Goal: Task Accomplishment & Management: Use online tool/utility

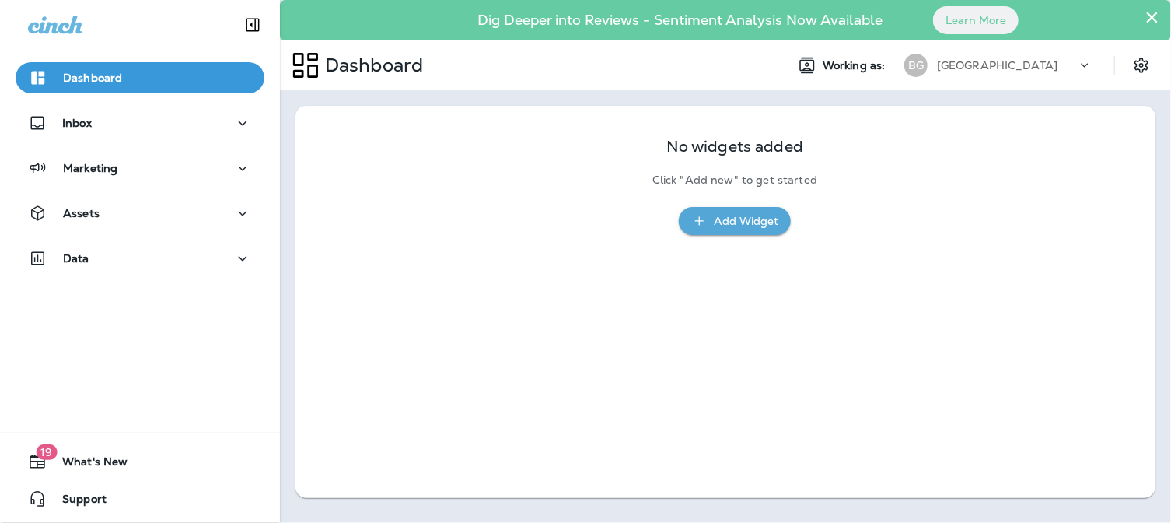
click at [1152, 16] on button "×" at bounding box center [1152, 17] width 15 height 25
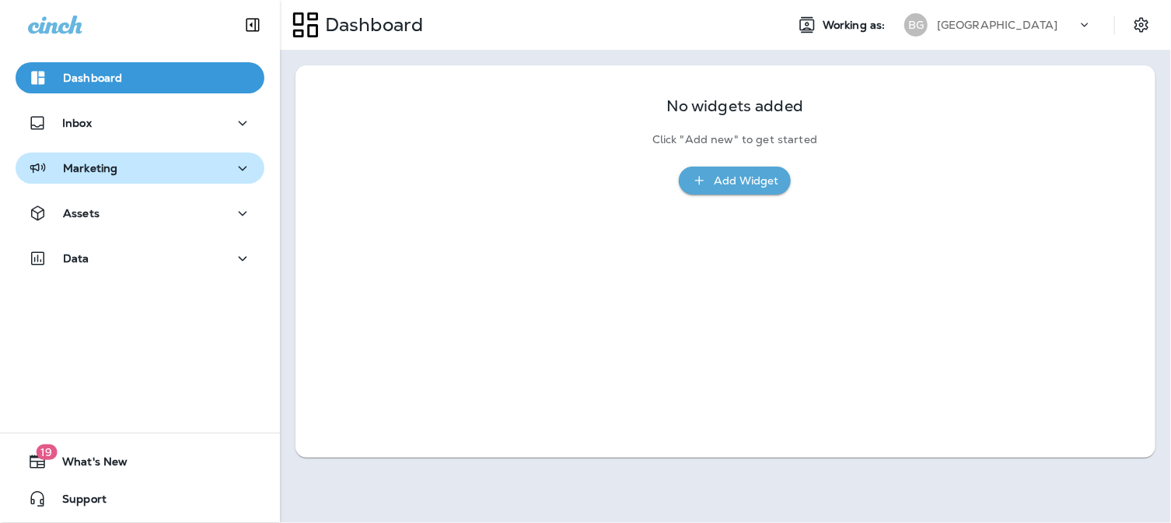
click at [236, 167] on icon "button" at bounding box center [242, 168] width 19 height 19
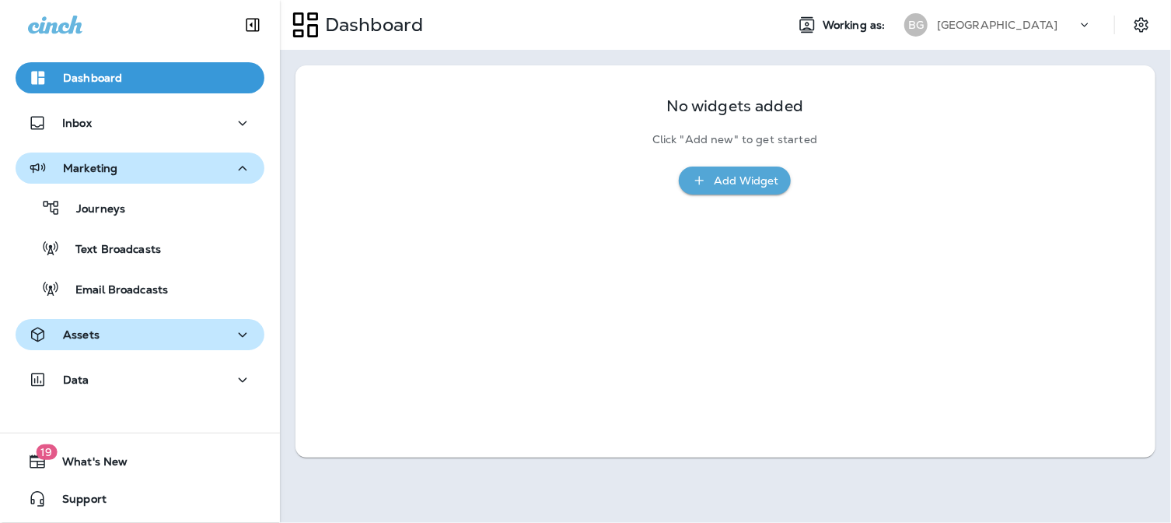
click at [239, 334] on icon "button" at bounding box center [243, 334] width 9 height 5
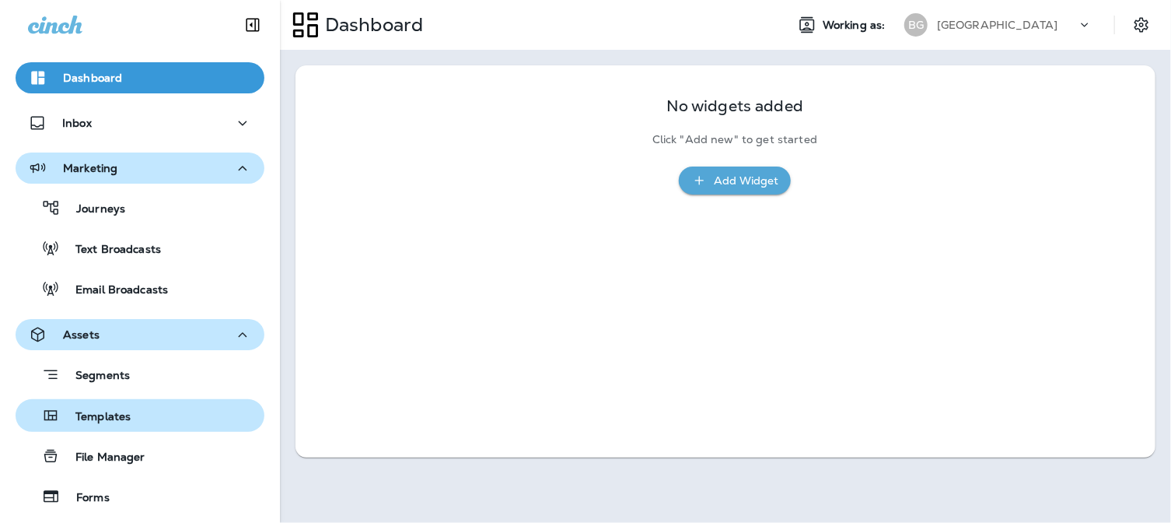
click at [93, 418] on p "Templates" at bounding box center [95, 417] width 71 height 15
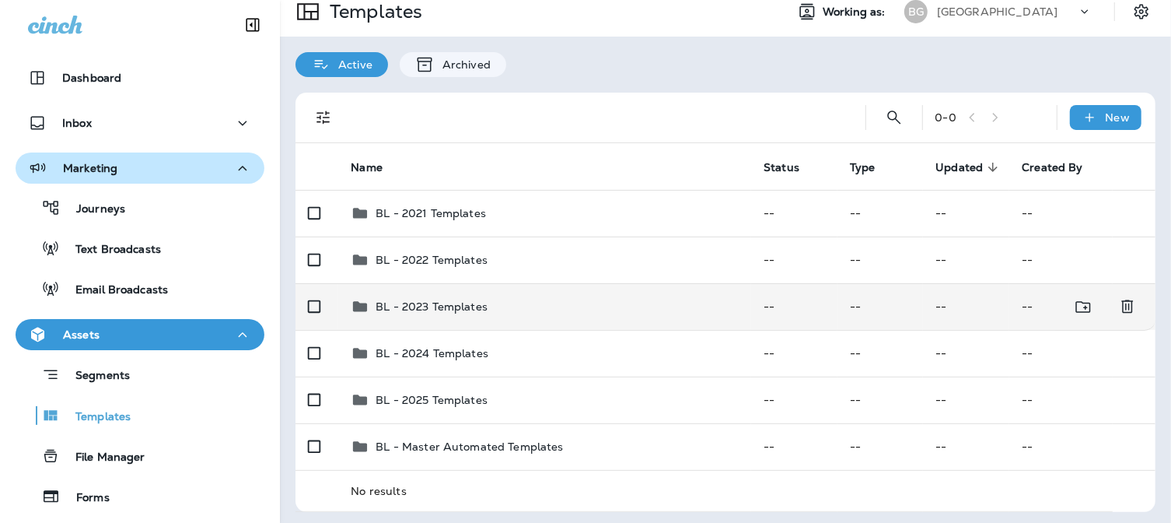
scroll to position [17, 0]
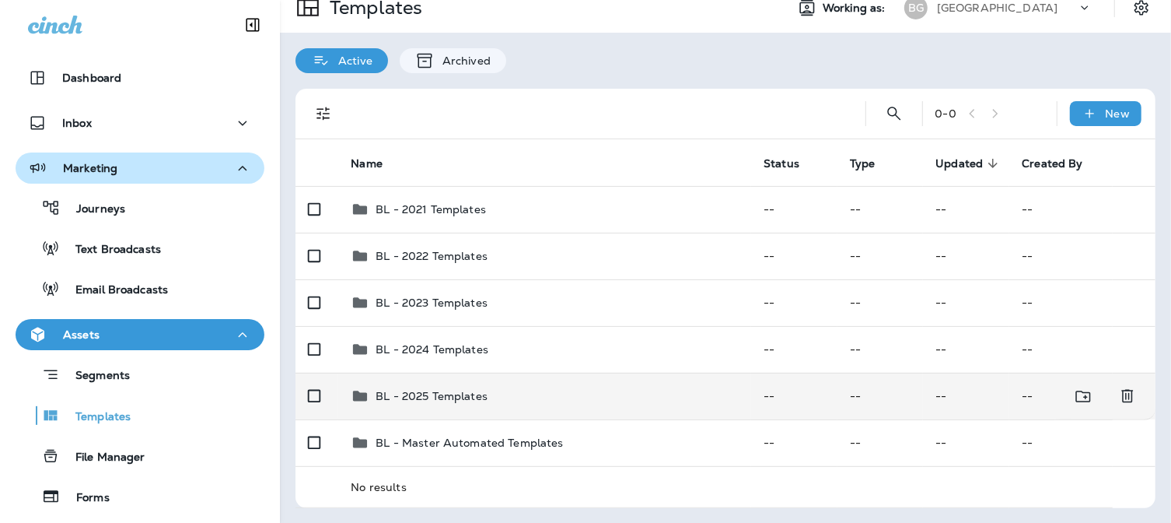
click at [453, 394] on p "BL - 2025 Templates" at bounding box center [432, 396] width 112 height 12
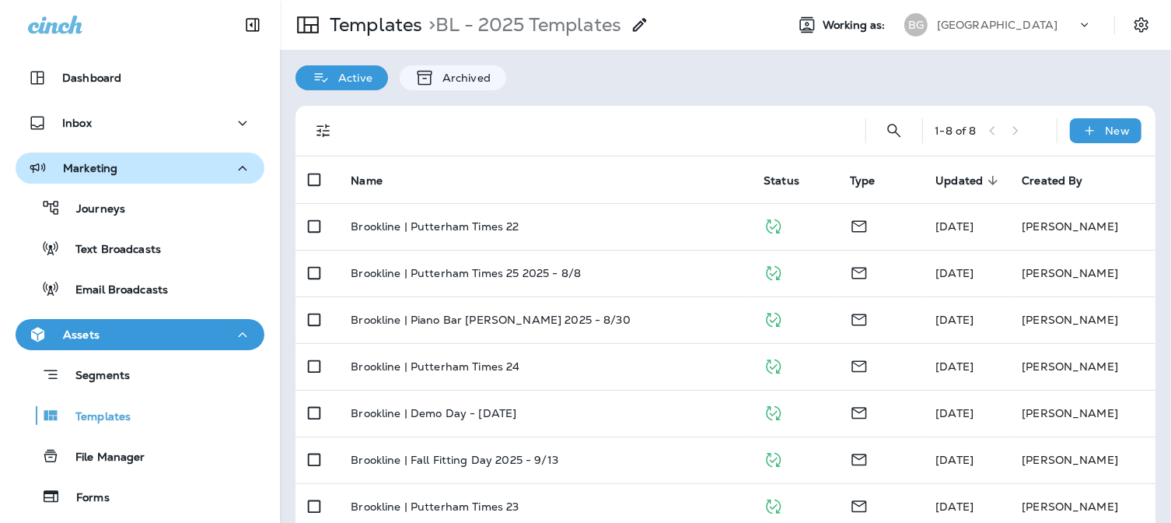
click at [1037, 28] on p "[GEOGRAPHIC_DATA]" at bounding box center [997, 25] width 121 height 12
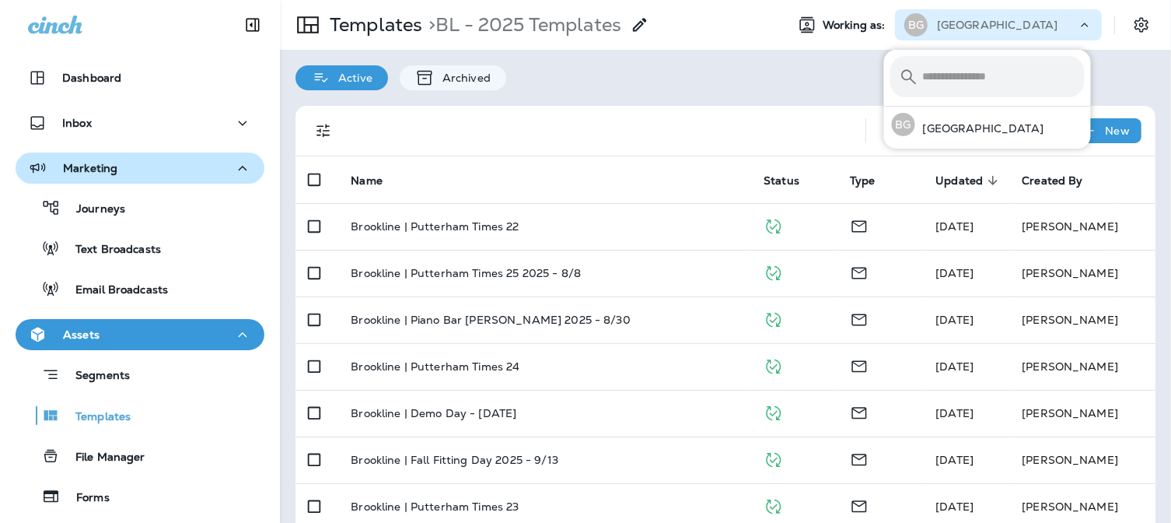
click at [1037, 28] on p "[GEOGRAPHIC_DATA]" at bounding box center [997, 25] width 121 height 12
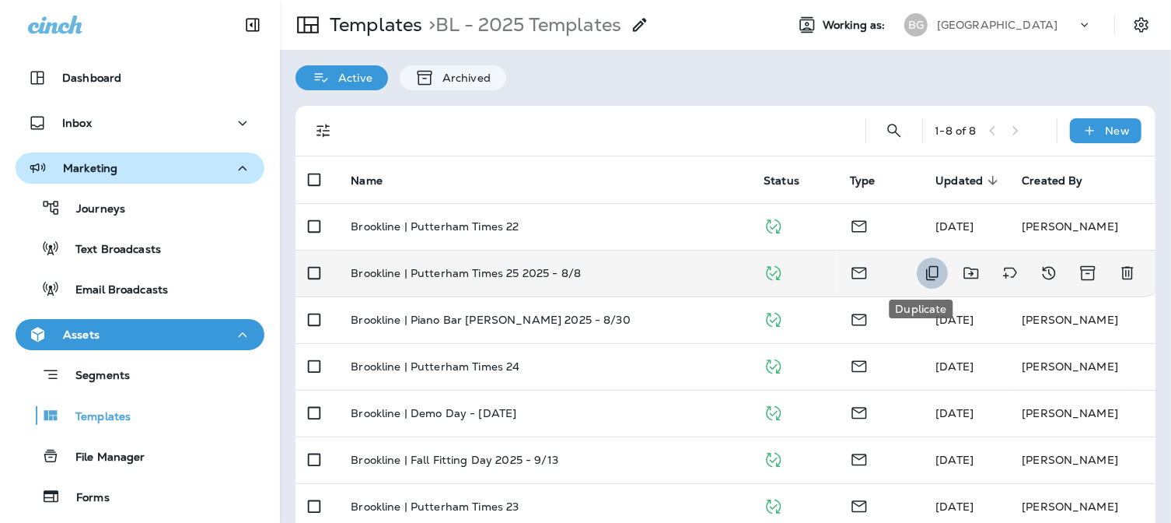
click at [923, 275] on icon "Duplicate" at bounding box center [932, 273] width 19 height 19
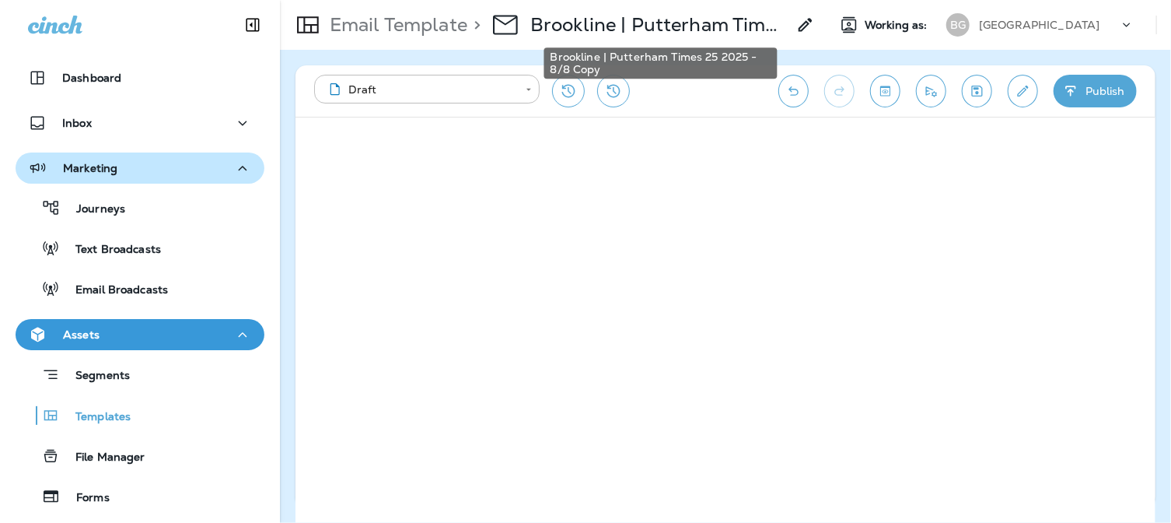
click at [737, 27] on p "Brookline | Putterham Times 25 2025 - 8/8 Copy" at bounding box center [658, 24] width 257 height 23
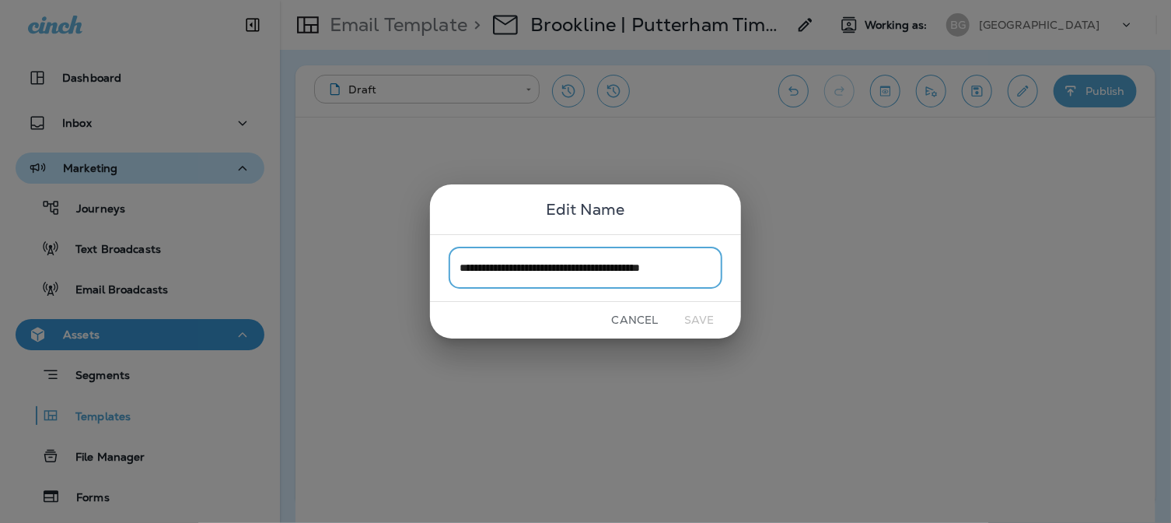
scroll to position [0, 5]
click at [689, 264] on input "**********" at bounding box center [586, 267] width 274 height 41
click at [618, 265] on input "**********" at bounding box center [586, 267] width 274 height 41
drag, startPoint x: 622, startPoint y: 267, endPoint x: 728, endPoint y: 265, distance: 105.8
click at [728, 265] on div "**********" at bounding box center [585, 268] width 311 height 68
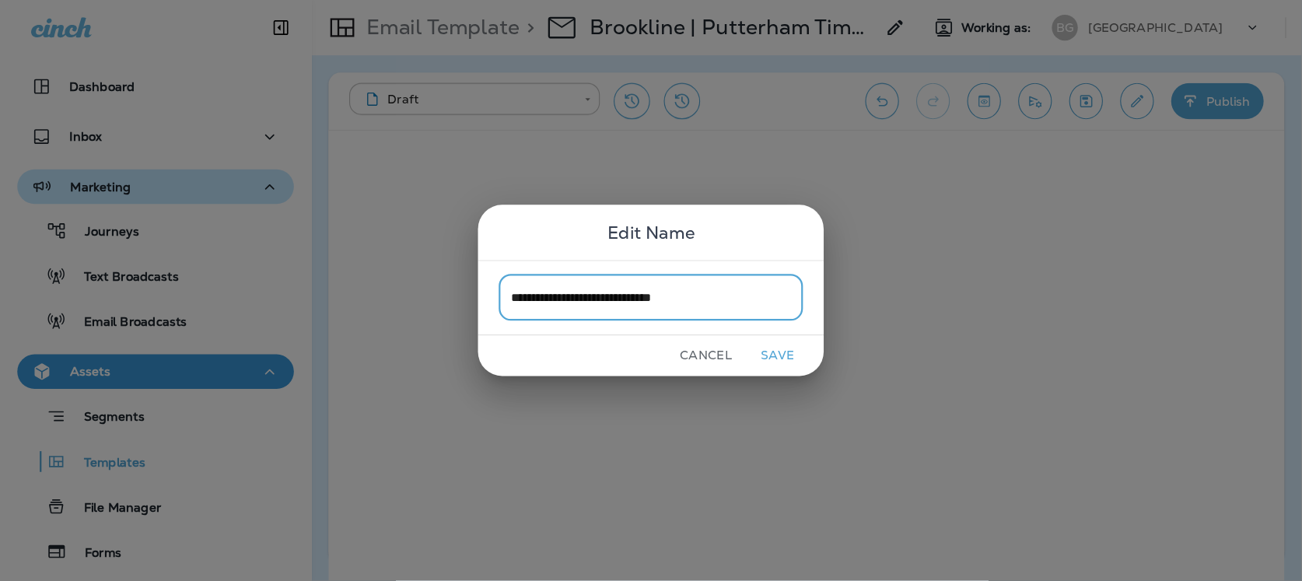
scroll to position [0, 0]
type input "**********"
click at [703, 316] on button "Save" at bounding box center [699, 320] width 58 height 24
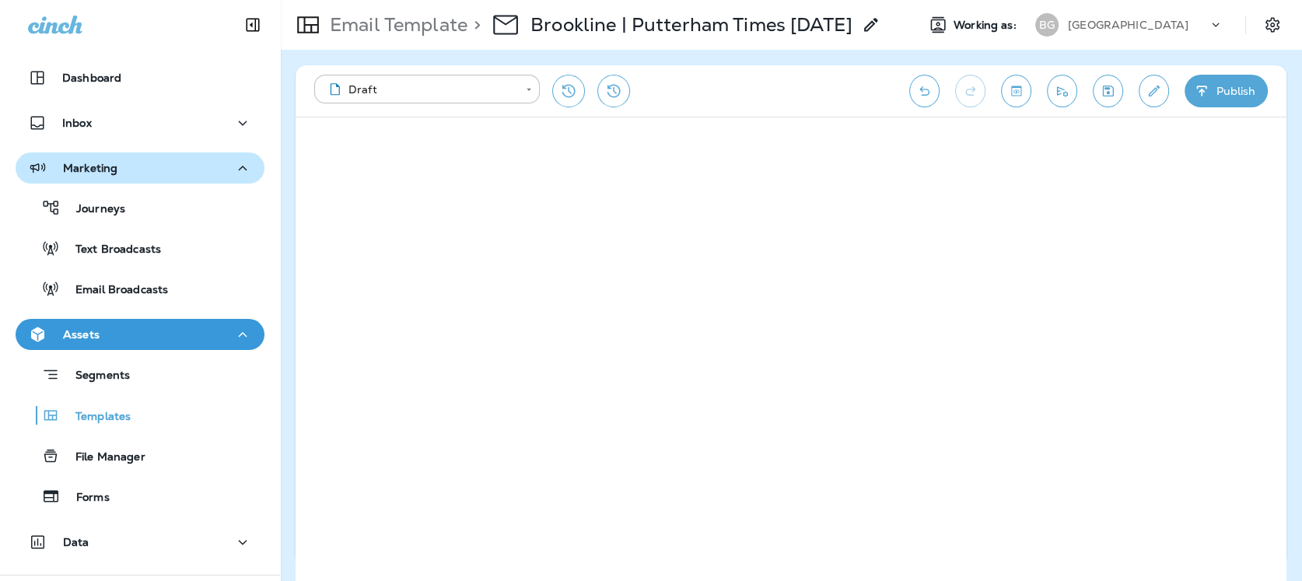
click at [923, 89] on icon "Undo" at bounding box center [924, 90] width 10 height 9
click at [1149, 92] on icon "Edit details" at bounding box center [1154, 91] width 16 height 16
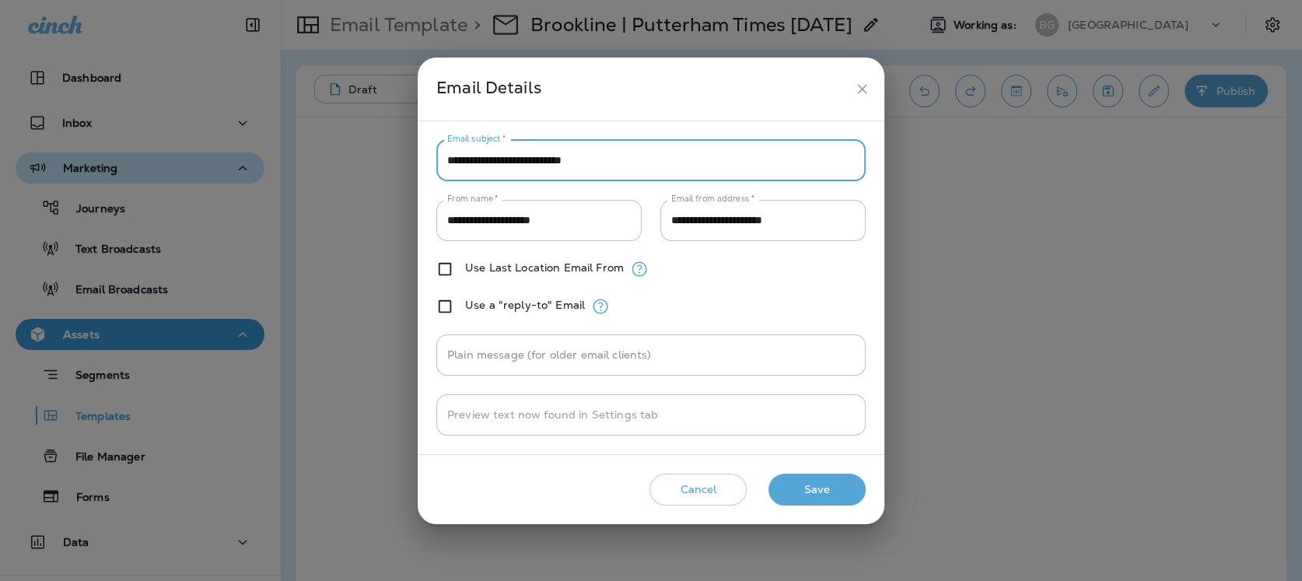
click at [572, 160] on input "**********" at bounding box center [650, 160] width 429 height 41
type input "**********"
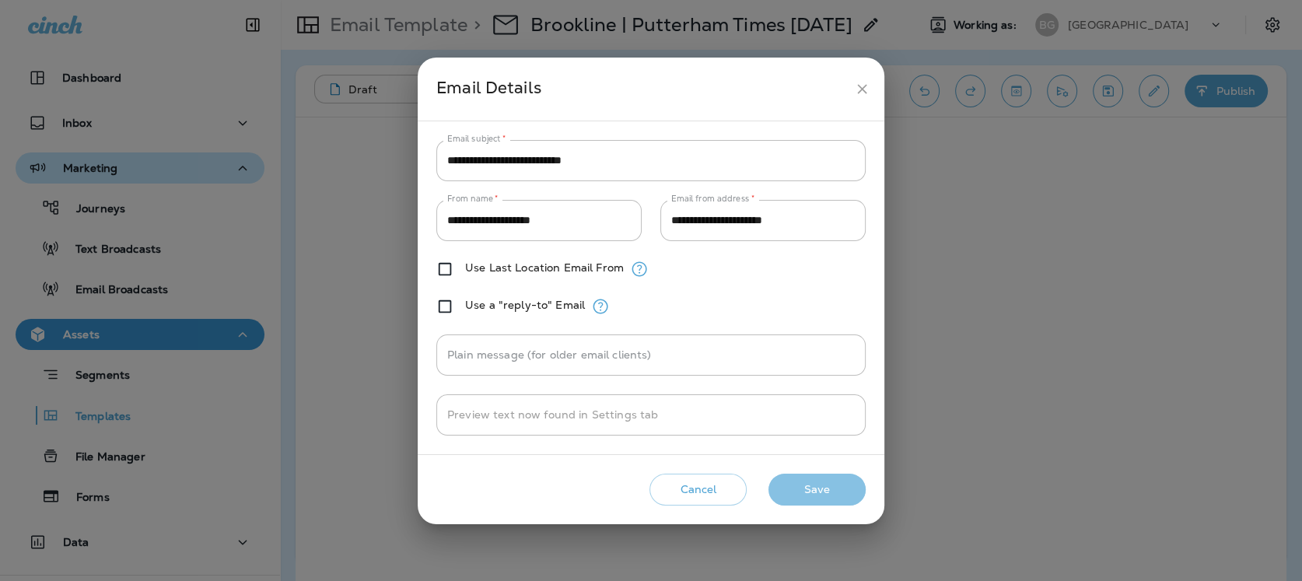
click at [820, 488] on button "Save" at bounding box center [816, 490] width 97 height 32
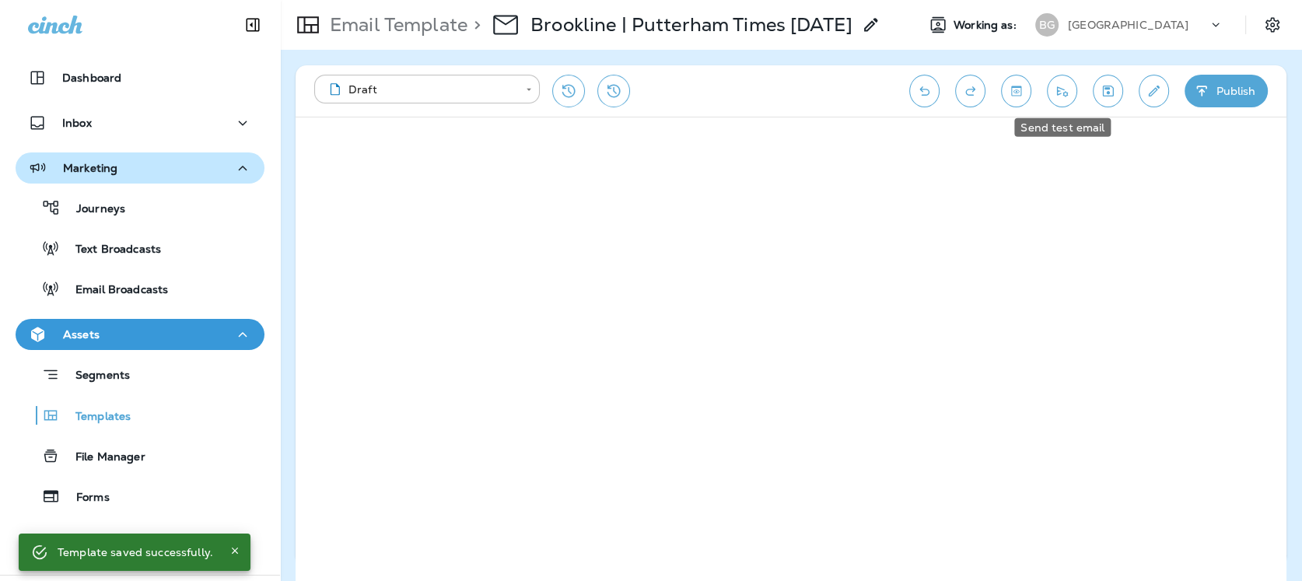
click at [1058, 93] on icon "Send test email" at bounding box center [1062, 91] width 16 height 16
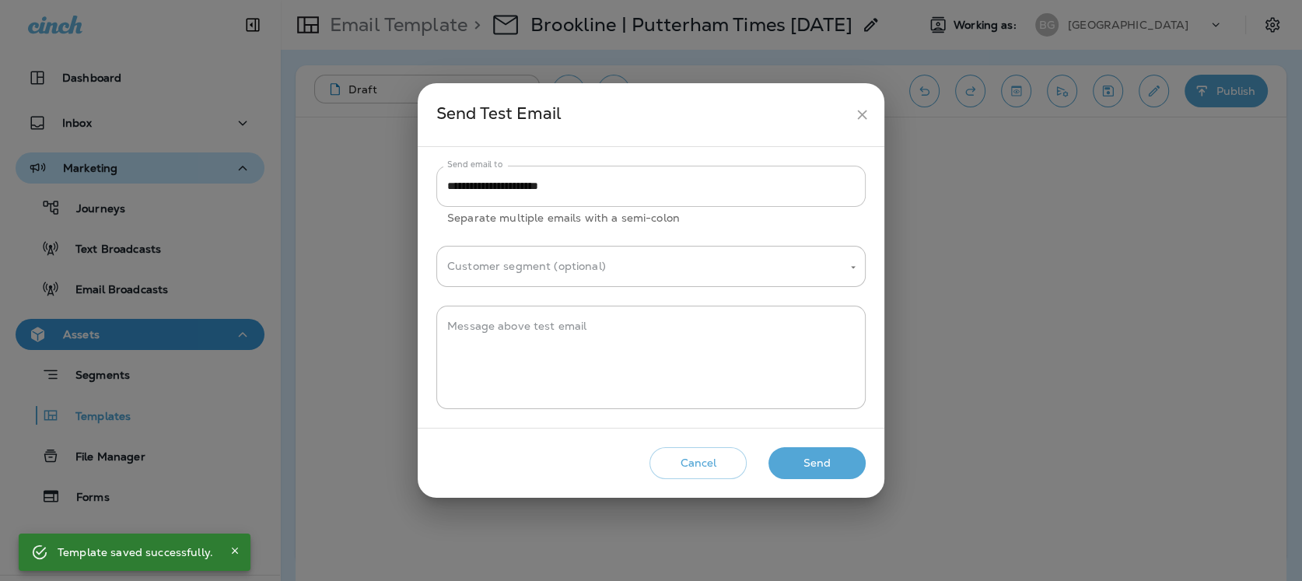
click at [510, 184] on input "**********" at bounding box center [650, 186] width 429 height 41
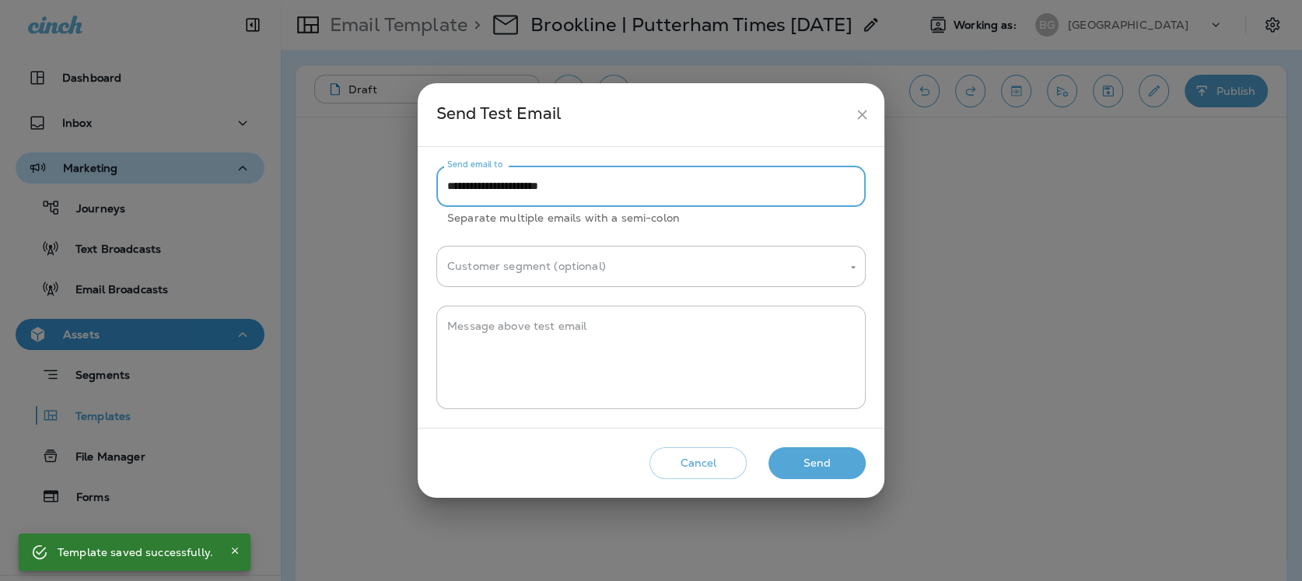
click at [510, 184] on input "**********" at bounding box center [650, 186] width 429 height 41
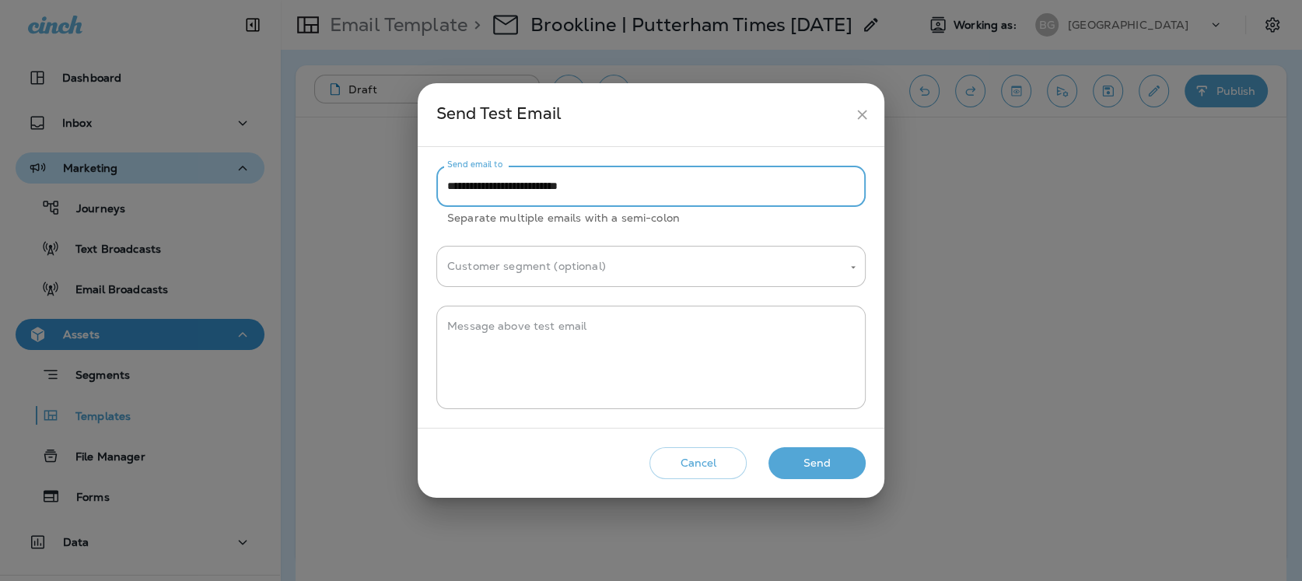
type input "**********"
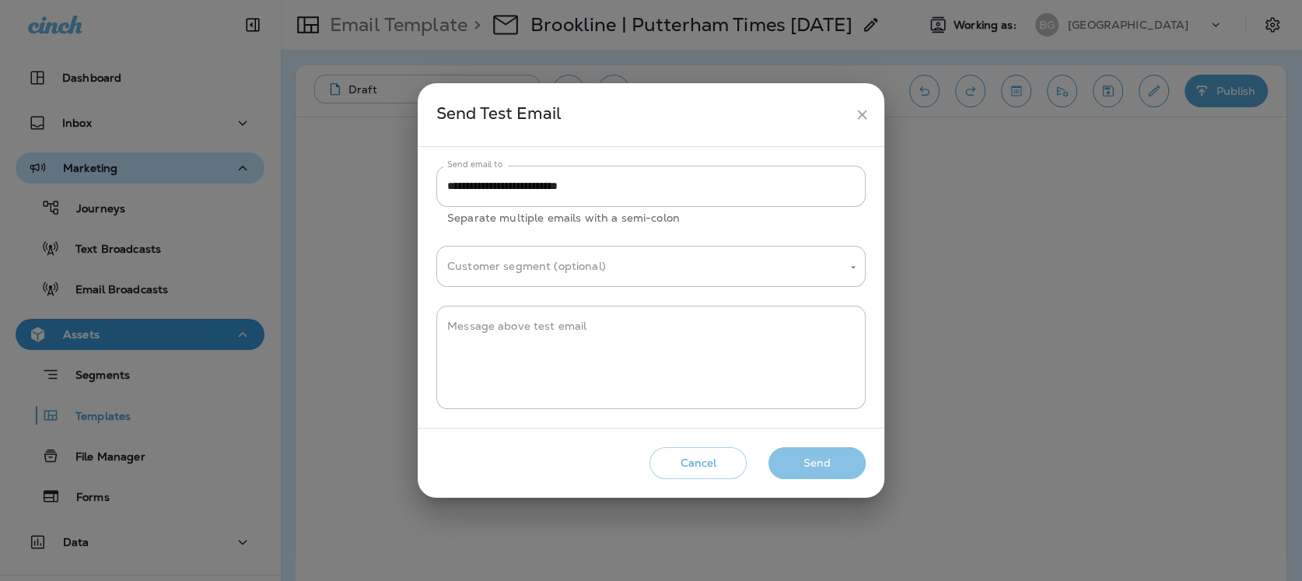
click at [814, 460] on button "Send" at bounding box center [816, 463] width 97 height 32
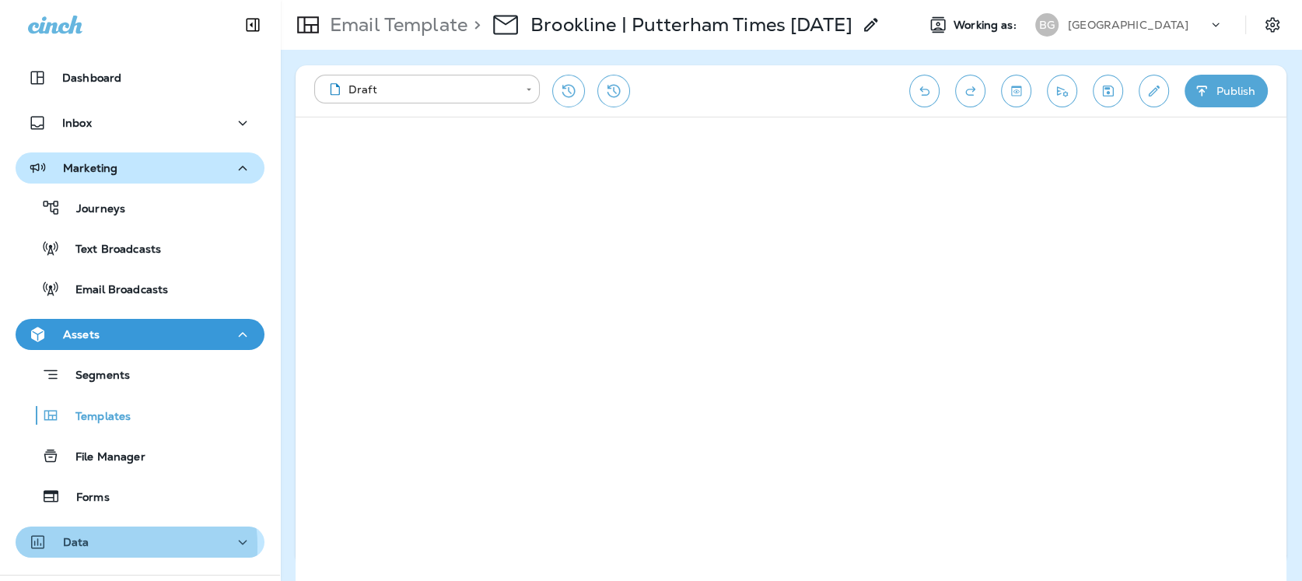
click at [82, 522] on p "Data" at bounding box center [76, 542] width 26 height 12
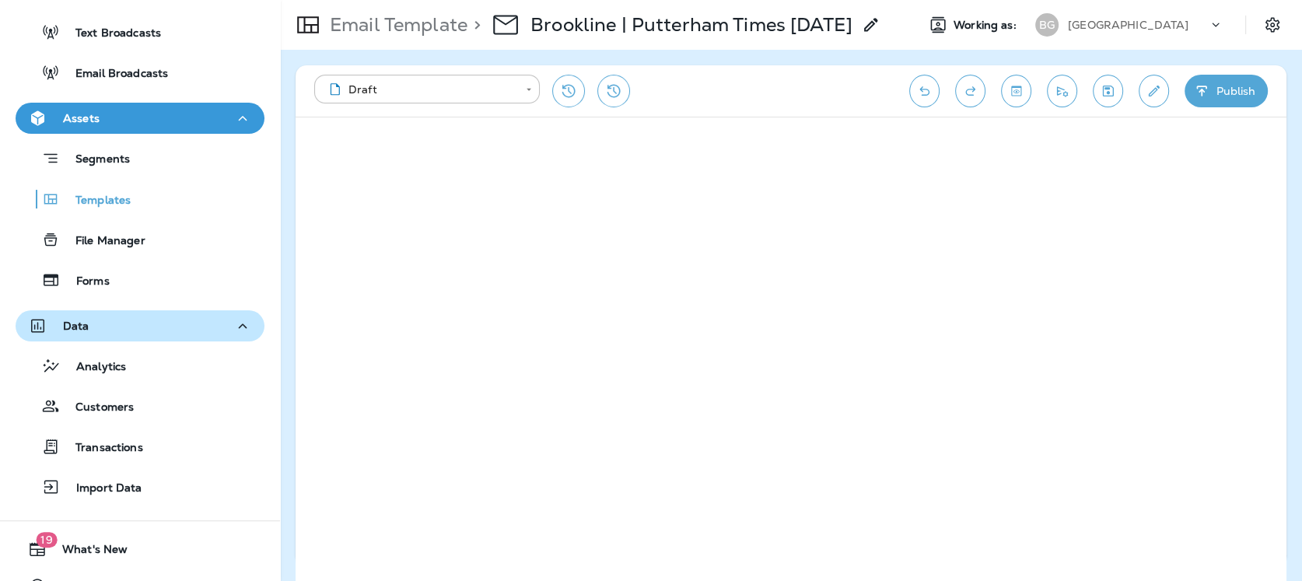
scroll to position [246, 0]
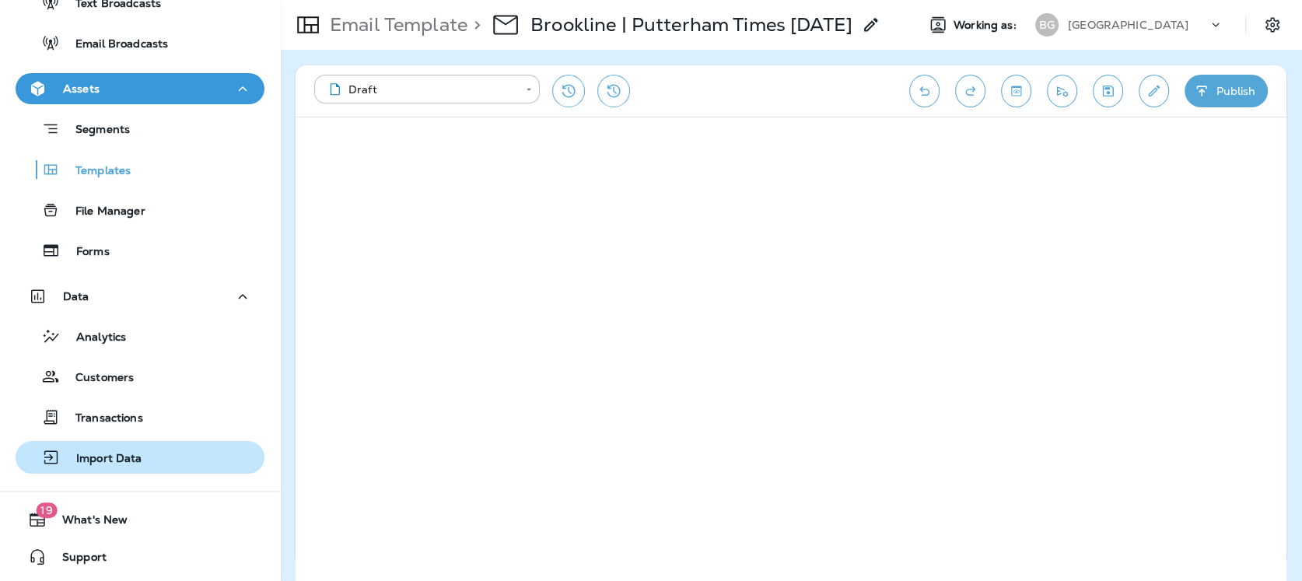
click at [101, 458] on p "Import Data" at bounding box center [102, 459] width 82 height 15
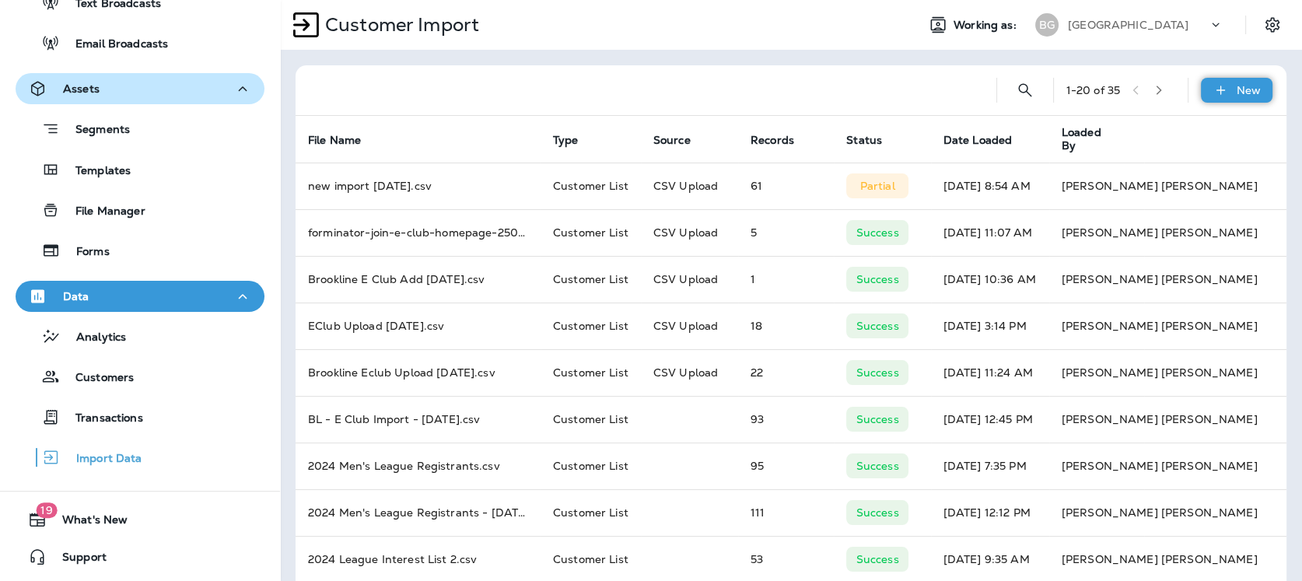
click at [1171, 93] on div "New" at bounding box center [1237, 90] width 72 height 25
click at [1160, 135] on p "Customer list" at bounding box center [1177, 131] width 72 height 12
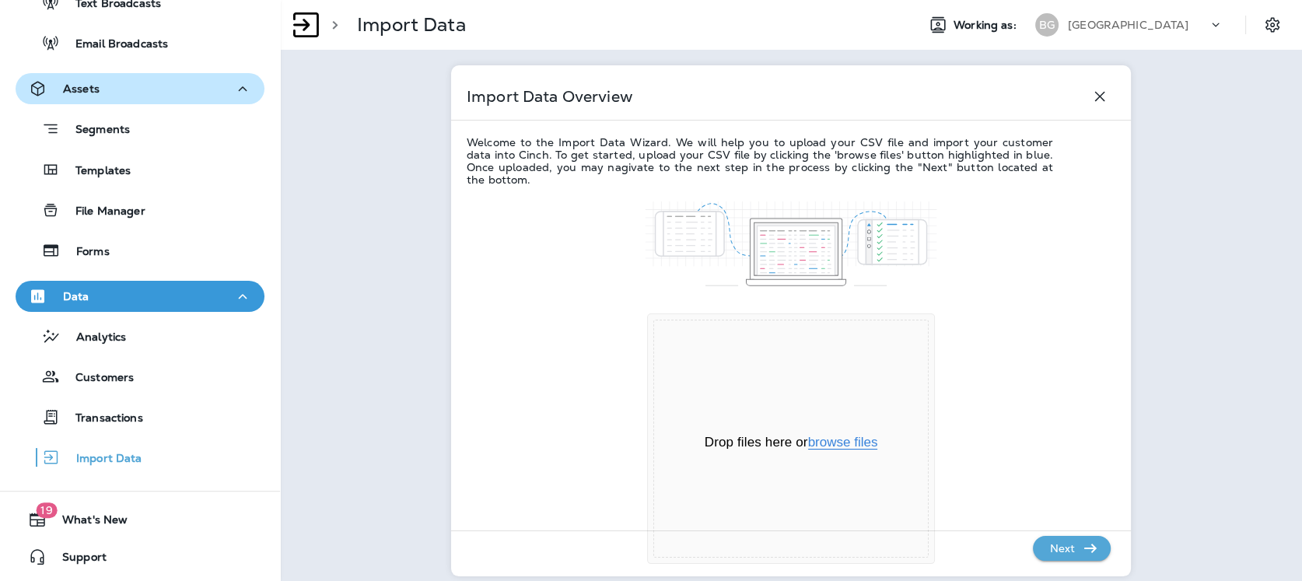
click at [846, 444] on button "browse files" at bounding box center [843, 443] width 70 height 14
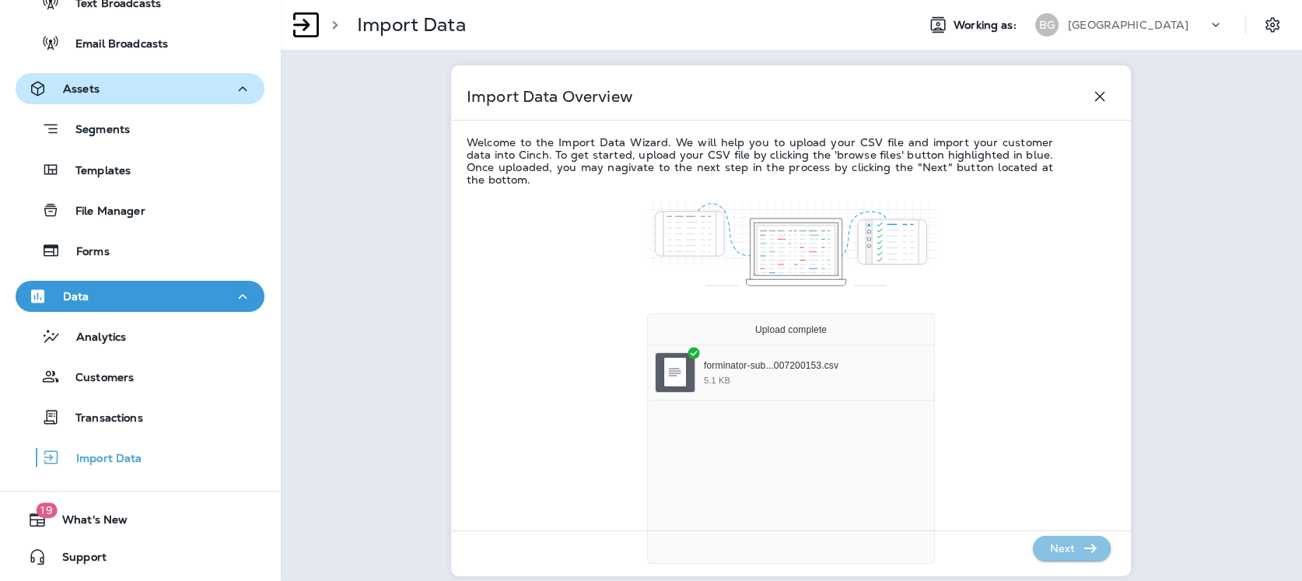
click at [1081, 522] on icon "button" at bounding box center [1090, 548] width 19 height 19
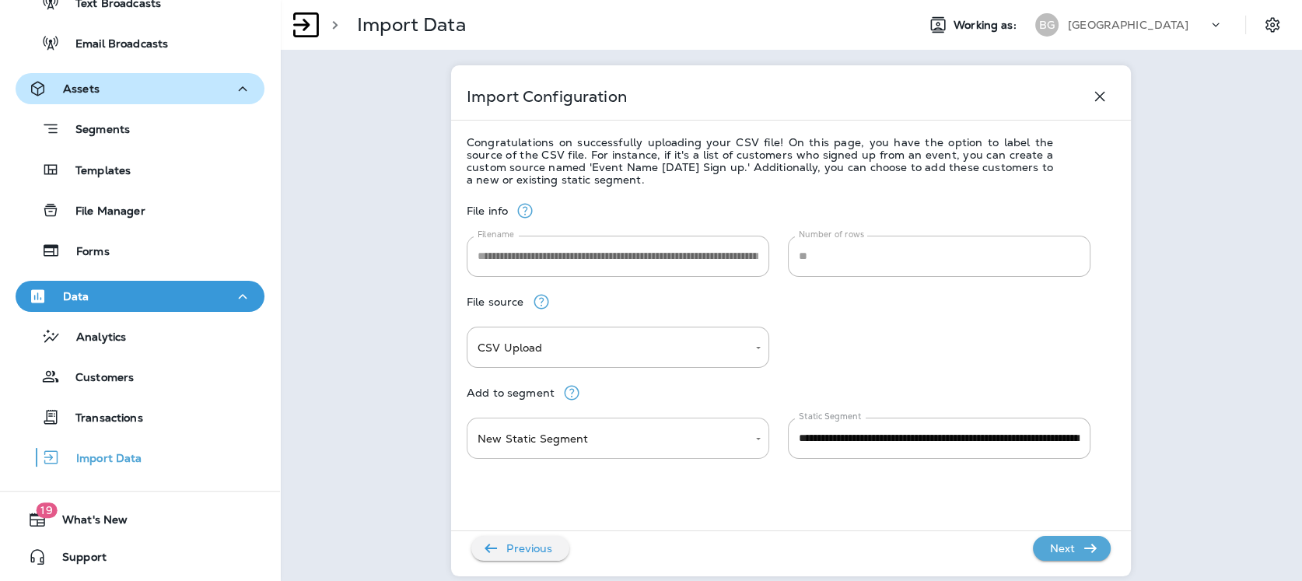
click at [572, 0] on body "**********" at bounding box center [651, 0] width 1302 height 0
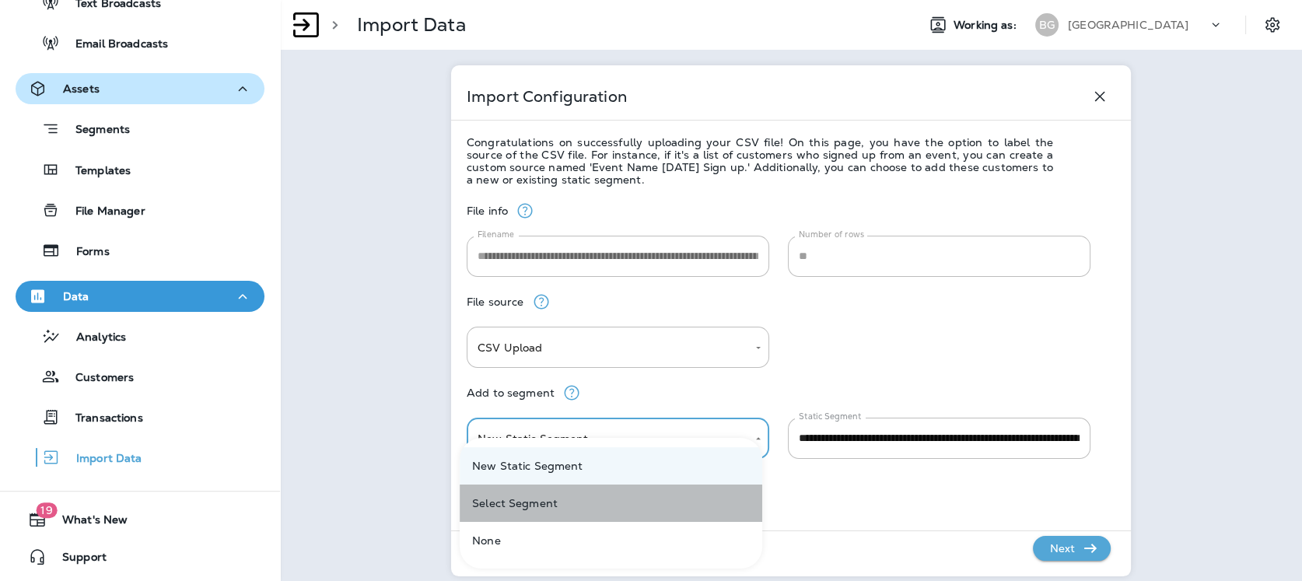
click at [566, 505] on li "Select Segment" at bounding box center [611, 503] width 303 height 37
type input "******"
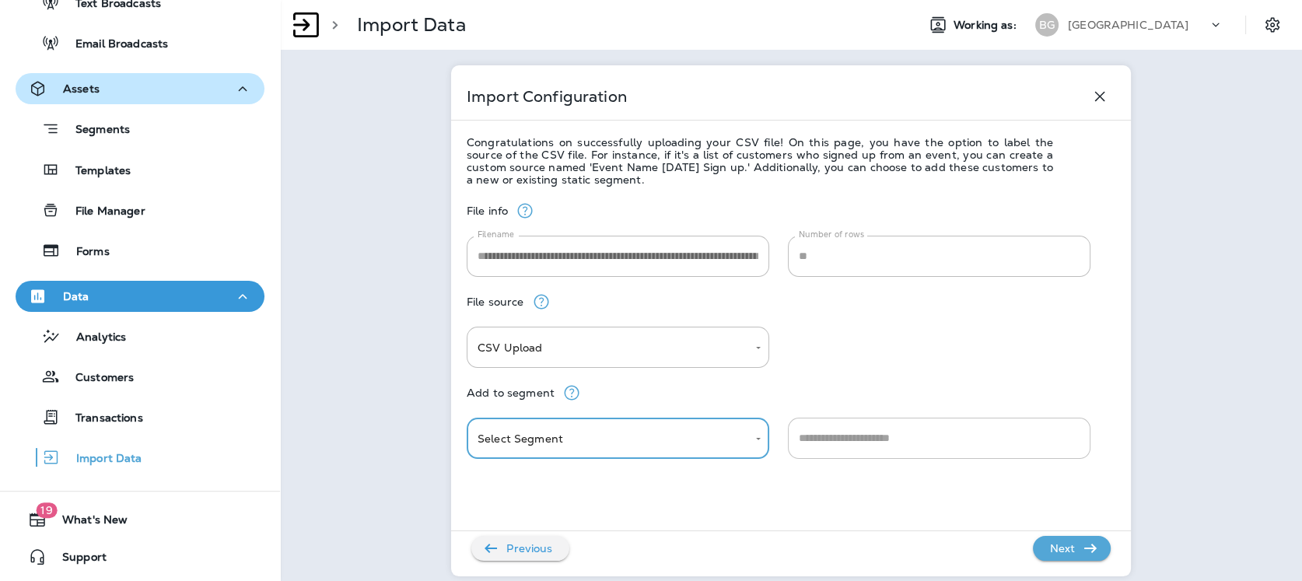
click at [881, 437] on input "text" at bounding box center [939, 438] width 289 height 27
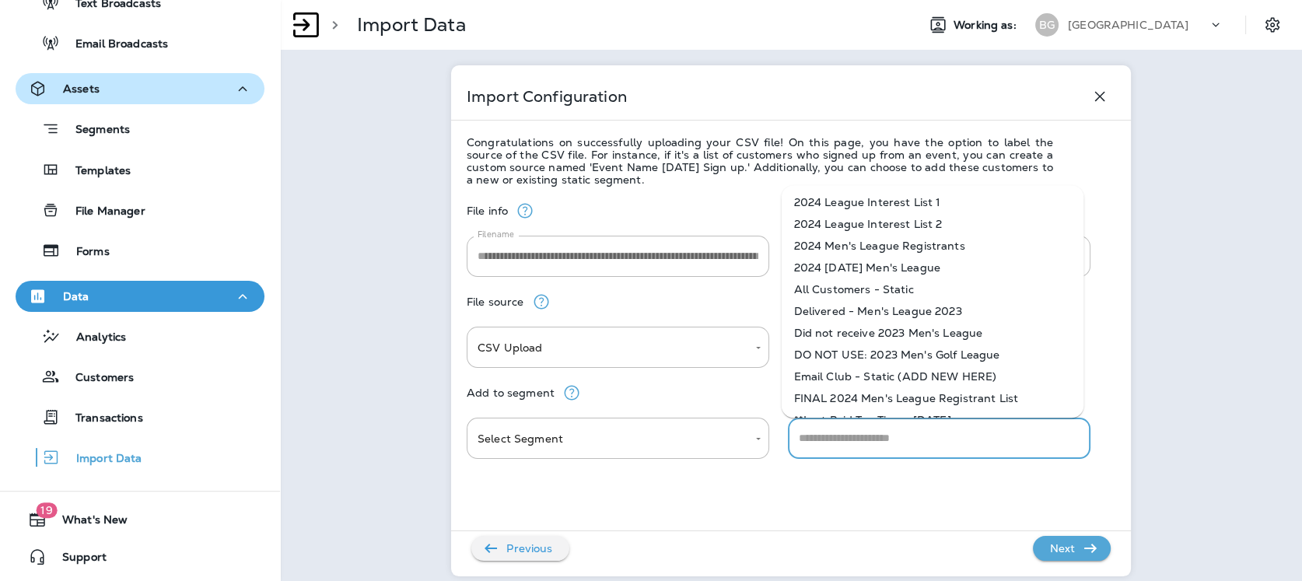
click at [905, 372] on li "Email Club - Static (ADD NEW HERE)" at bounding box center [932, 377] width 303 height 22
type input "**********"
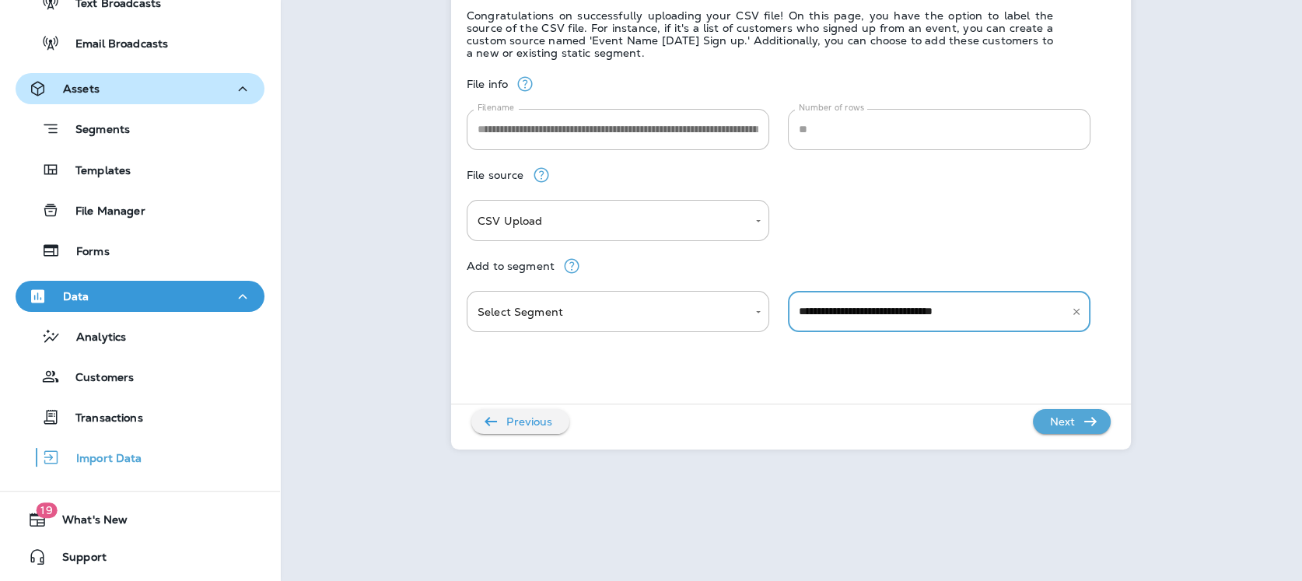
scroll to position [131, 0]
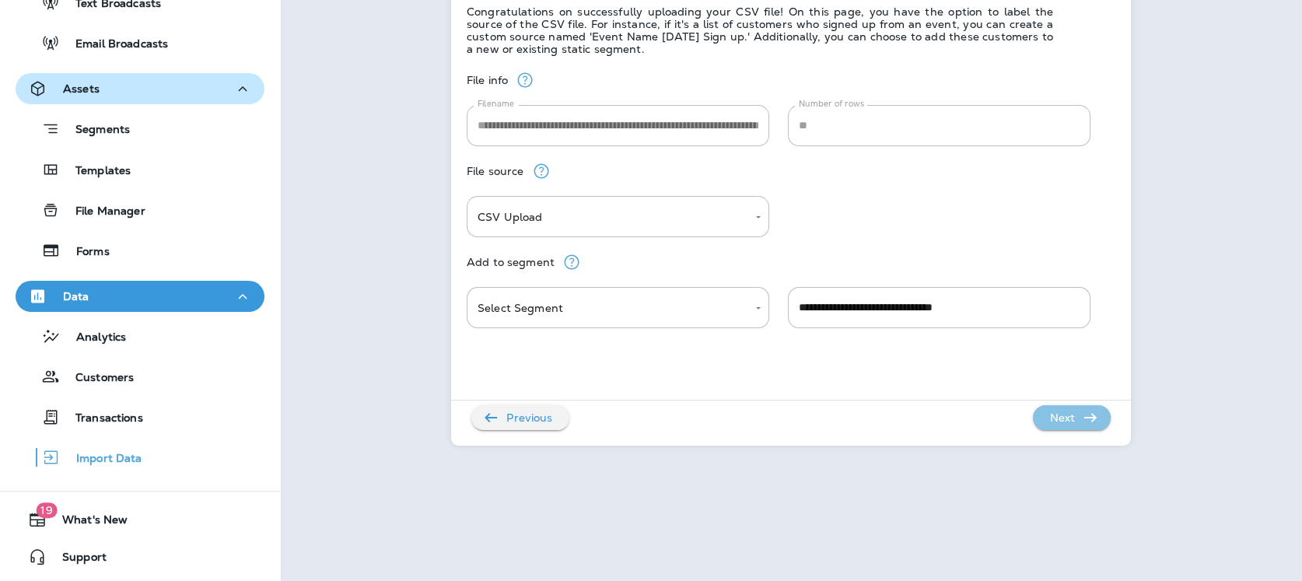
click at [1061, 415] on p "Next" at bounding box center [1062, 417] width 38 height 25
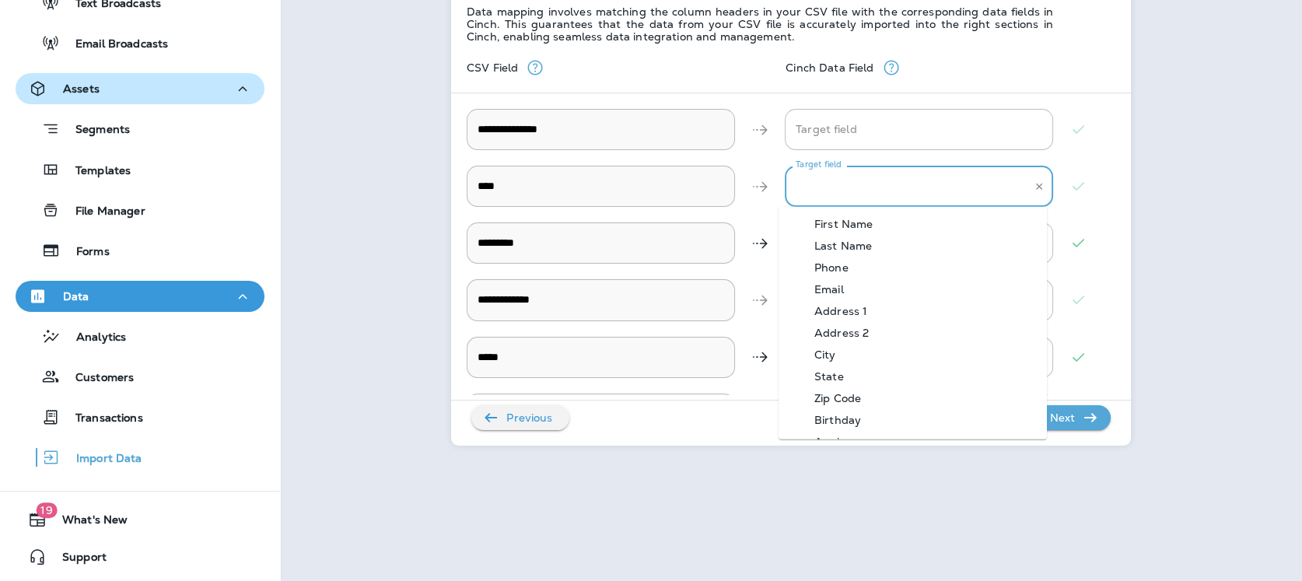
click at [814, 188] on input "Target field" at bounding box center [907, 186] width 231 height 27
click at [849, 221] on div "First Name" at bounding box center [843, 224] width 105 height 12
type input "**********"
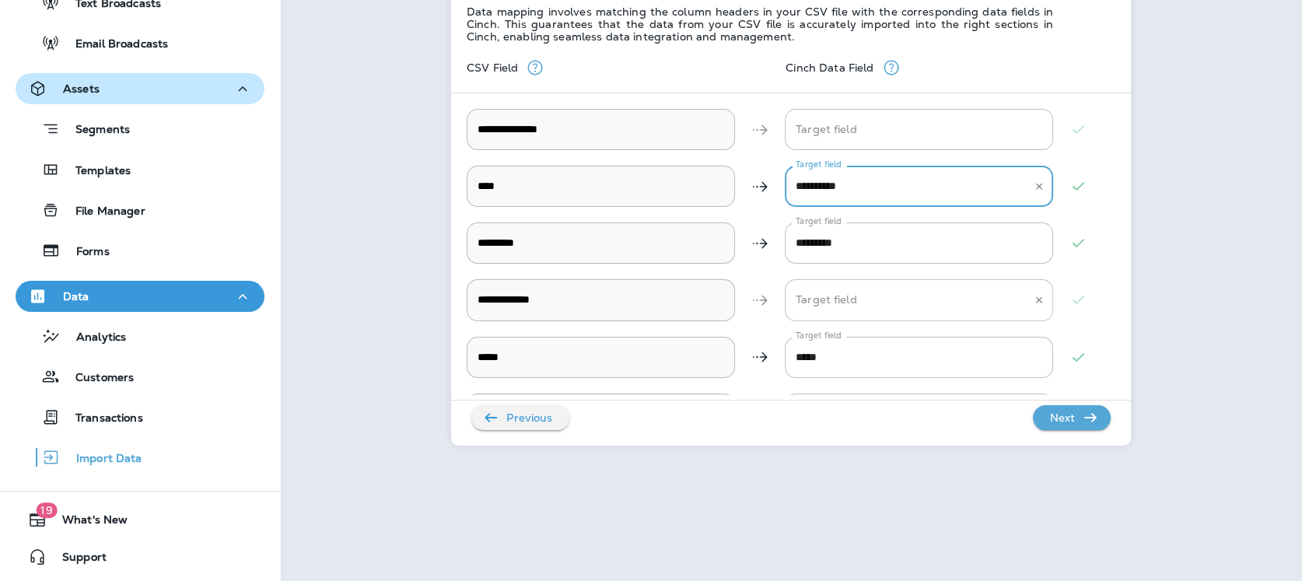
click at [873, 299] on Address "Target field" at bounding box center [907, 299] width 231 height 27
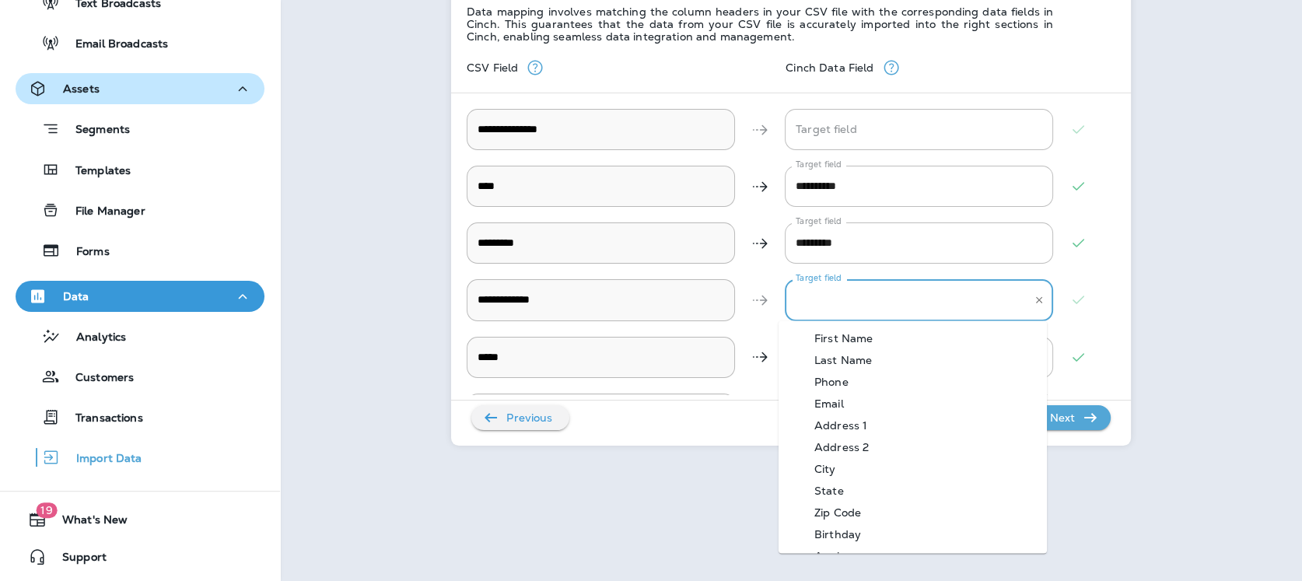
click at [827, 400] on div "Email" at bounding box center [829, 403] width 76 height 12
type Address "*****"
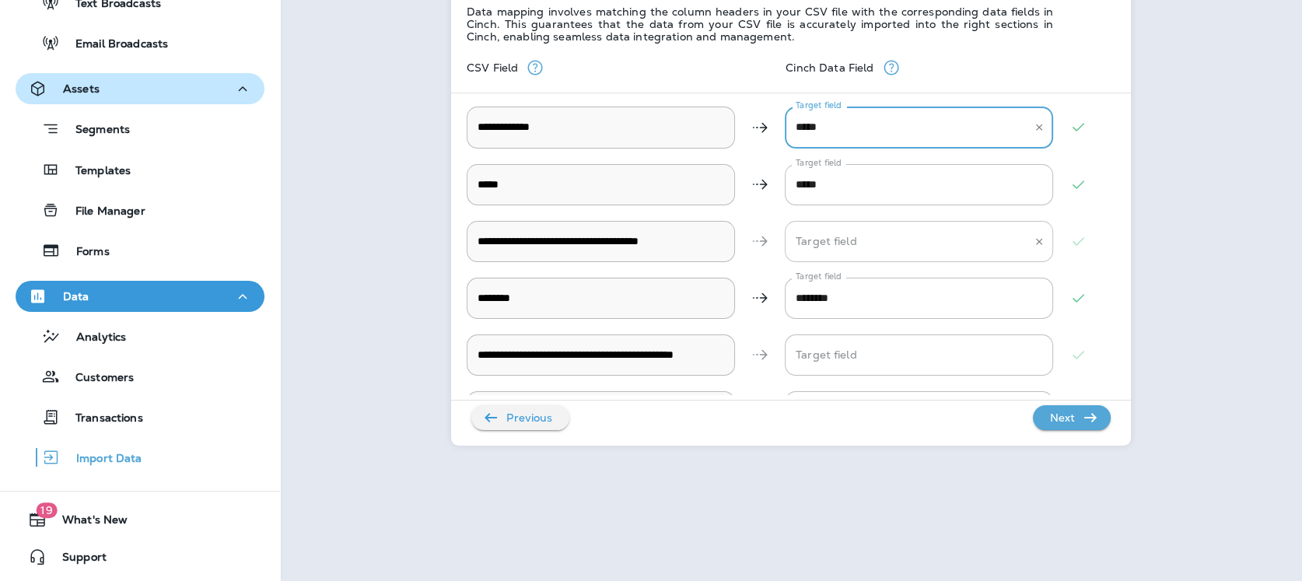
scroll to position [217, 0]
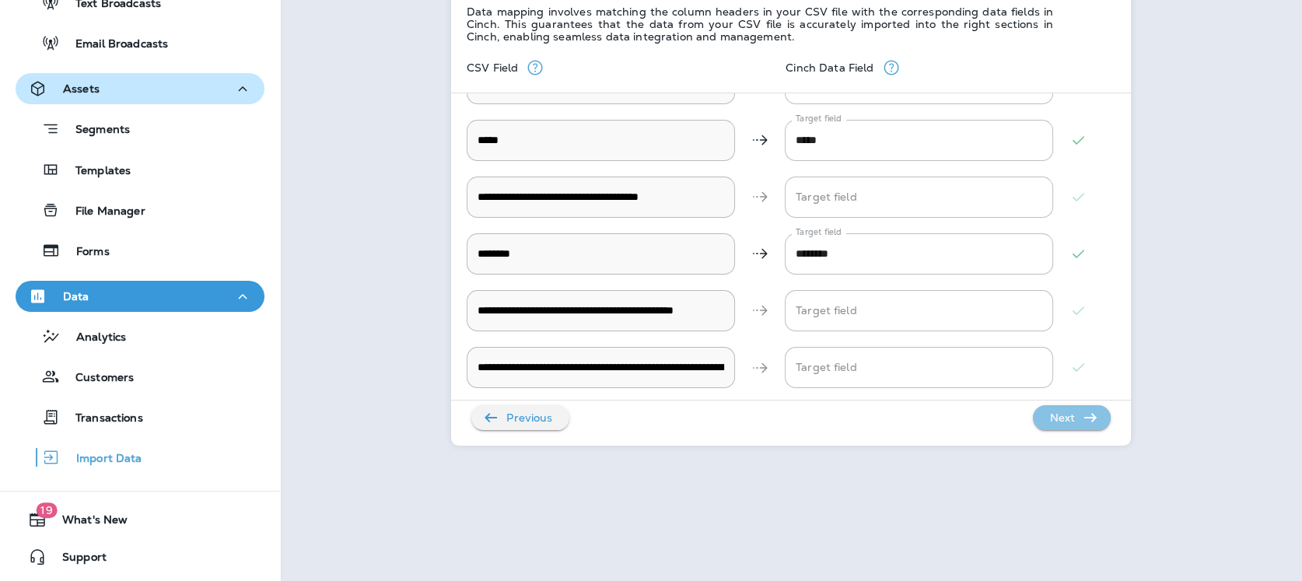
click at [1066, 415] on p "Next" at bounding box center [1062, 417] width 38 height 25
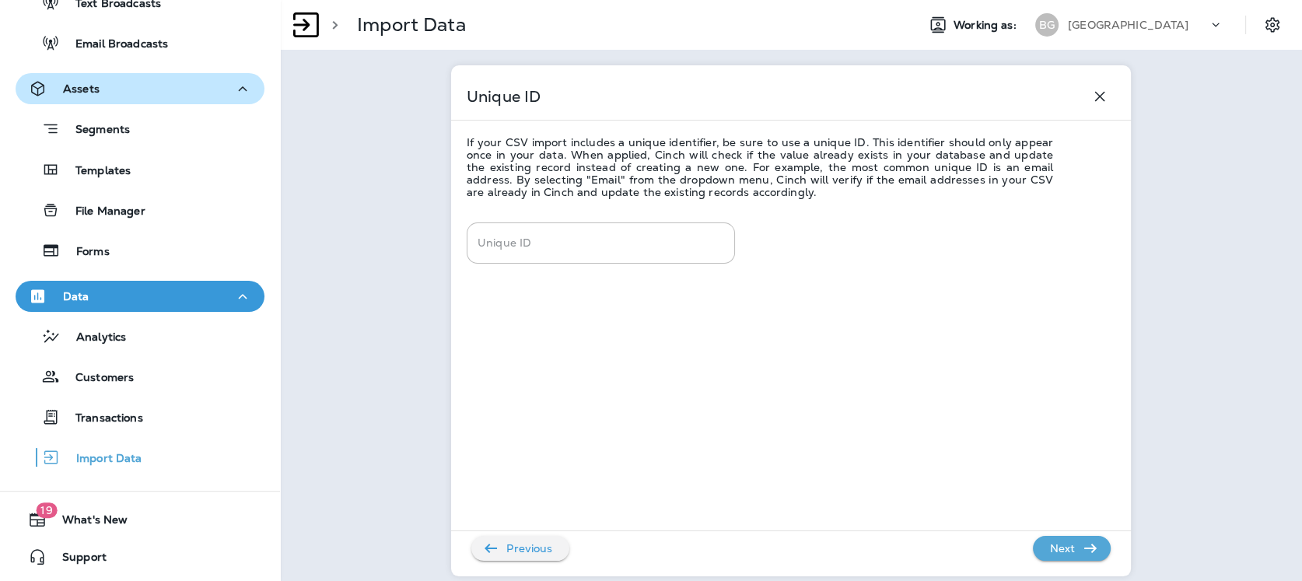
scroll to position [86, 0]
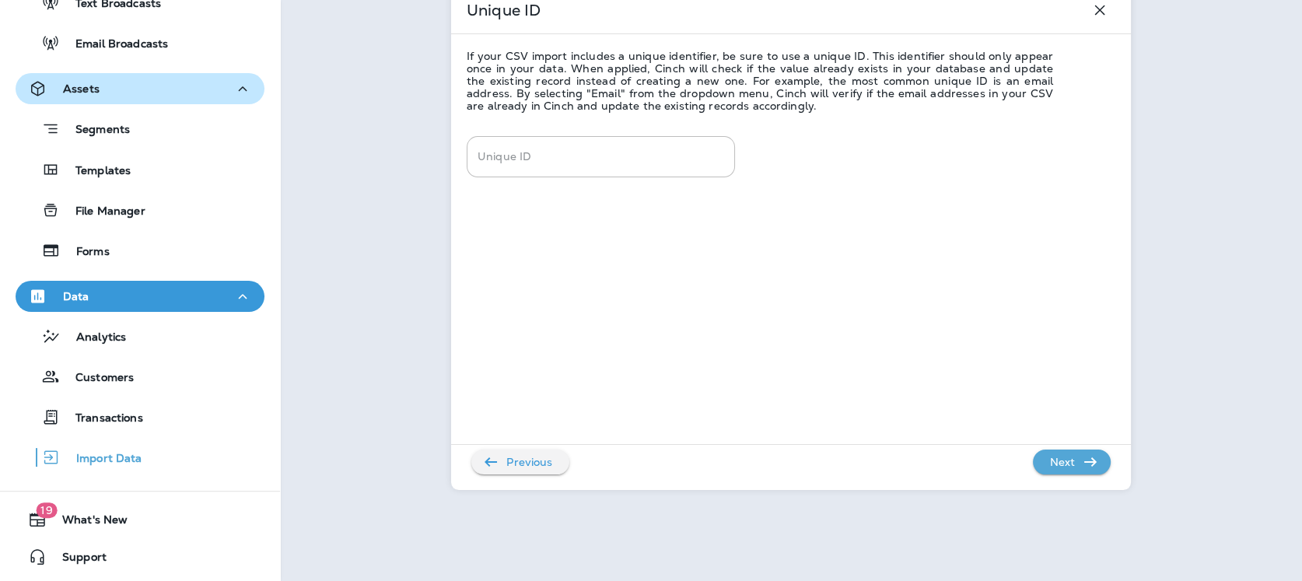
click at [1068, 462] on p "Next" at bounding box center [1062, 462] width 38 height 25
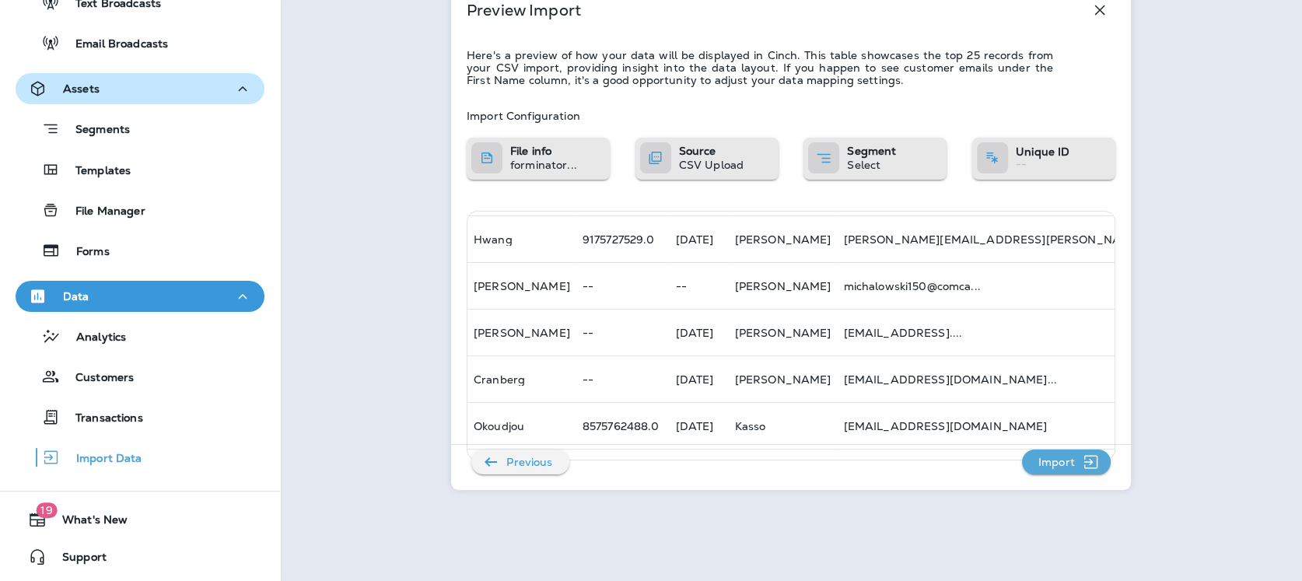
scroll to position [965, 0]
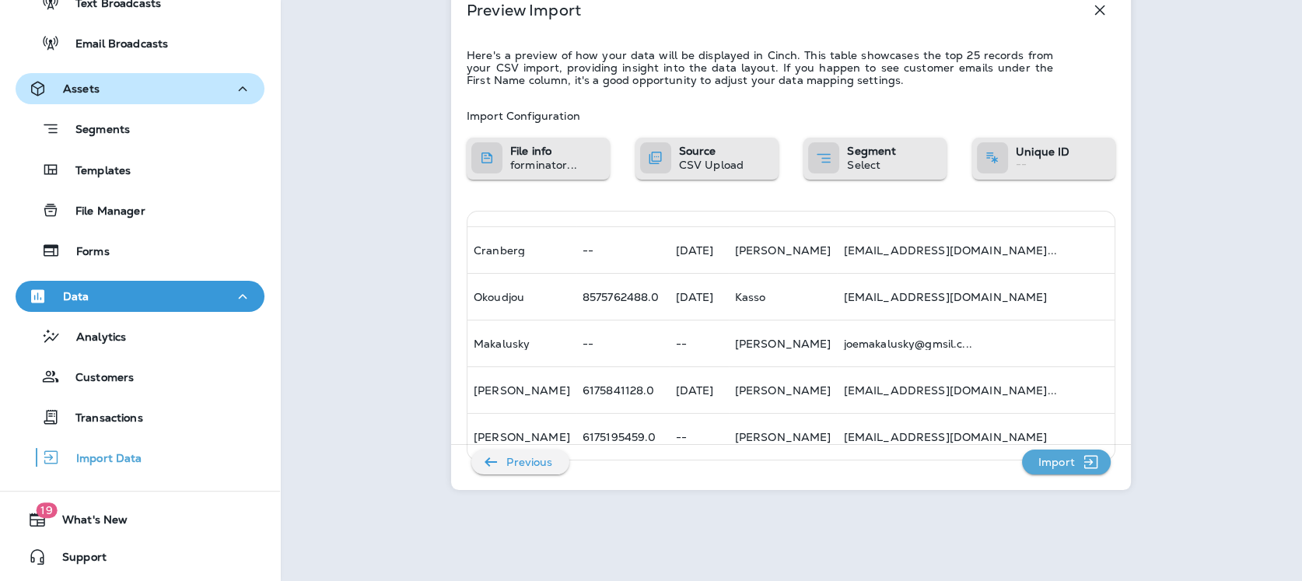
click at [1061, 461] on p "Import" at bounding box center [1056, 462] width 49 height 25
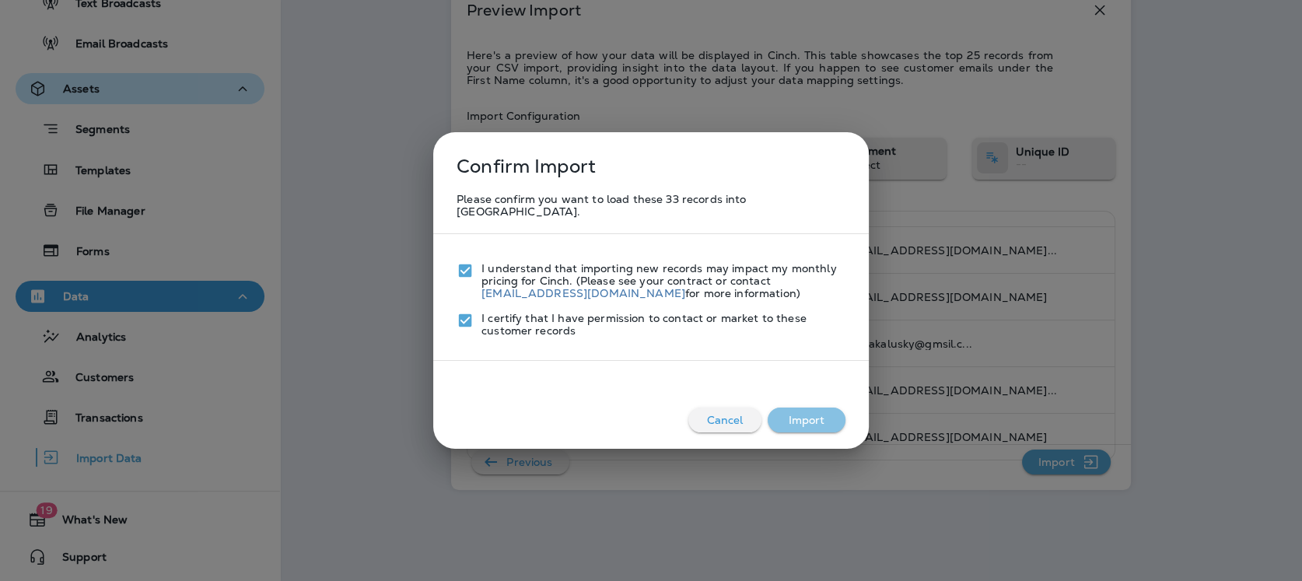
click at [807, 415] on button "Import" at bounding box center [807, 420] width 78 height 25
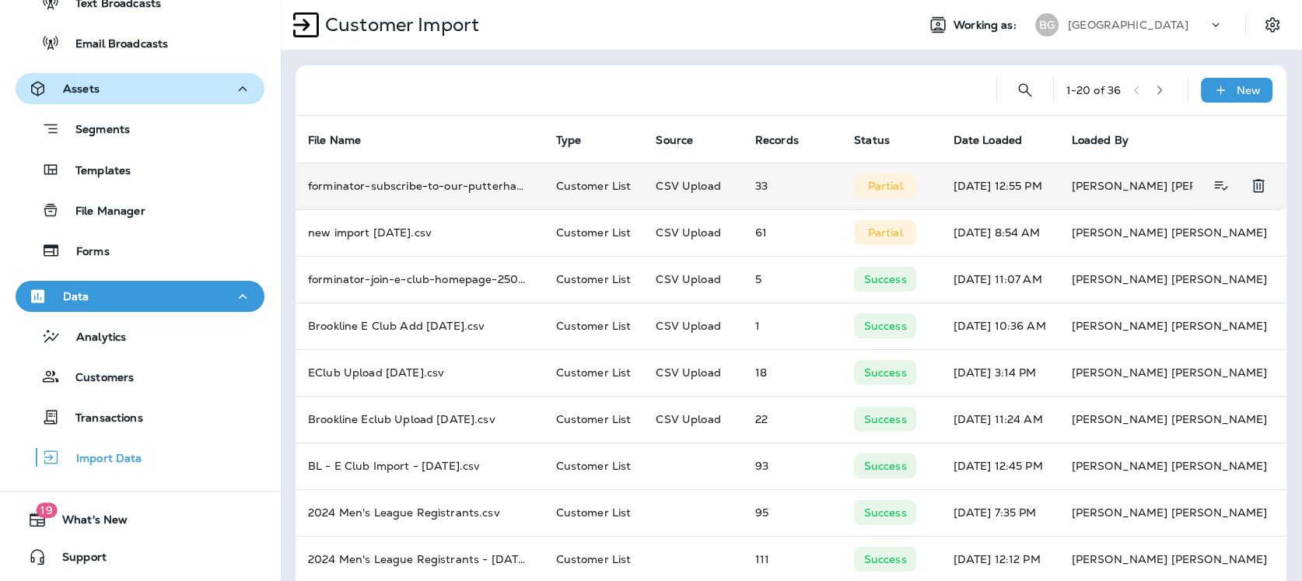
click at [868, 185] on p "Partial" at bounding box center [885, 186] width 35 height 12
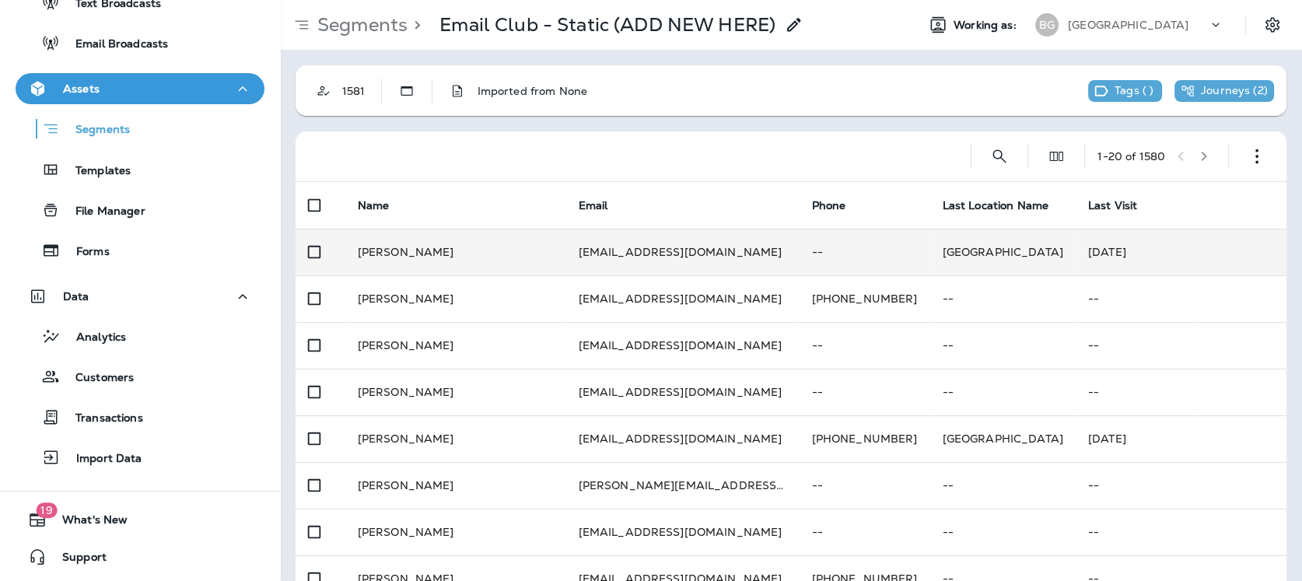
click at [1081, 261] on td "[DATE]" at bounding box center [1181, 252] width 211 height 47
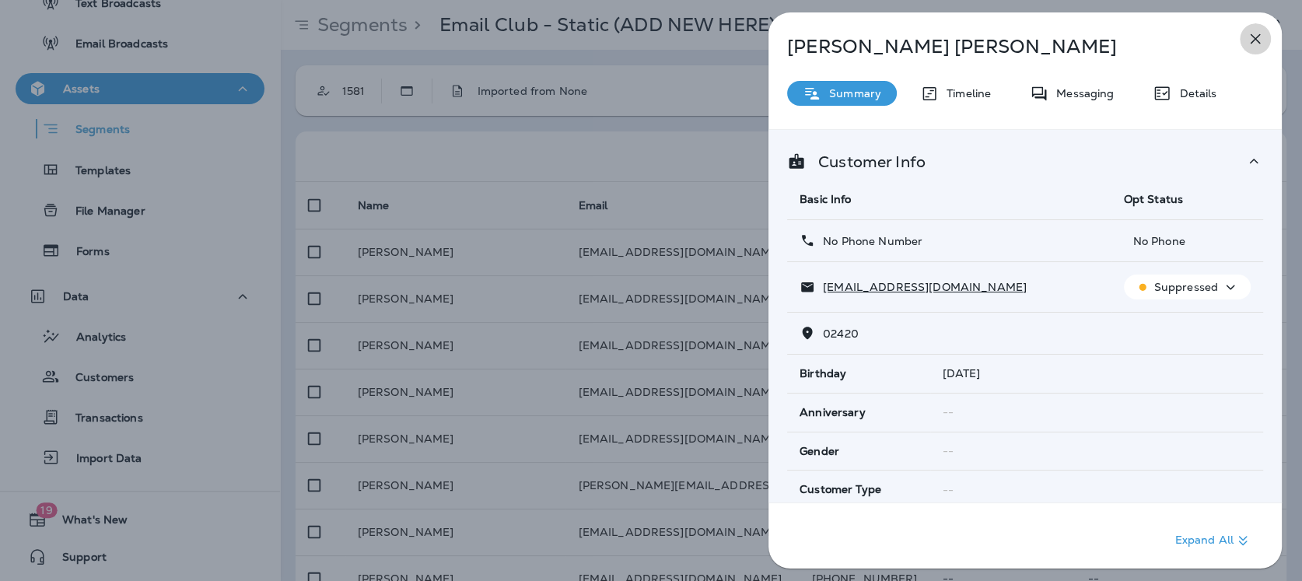
click at [1171, 34] on icon "button" at bounding box center [1256, 39] width 10 height 10
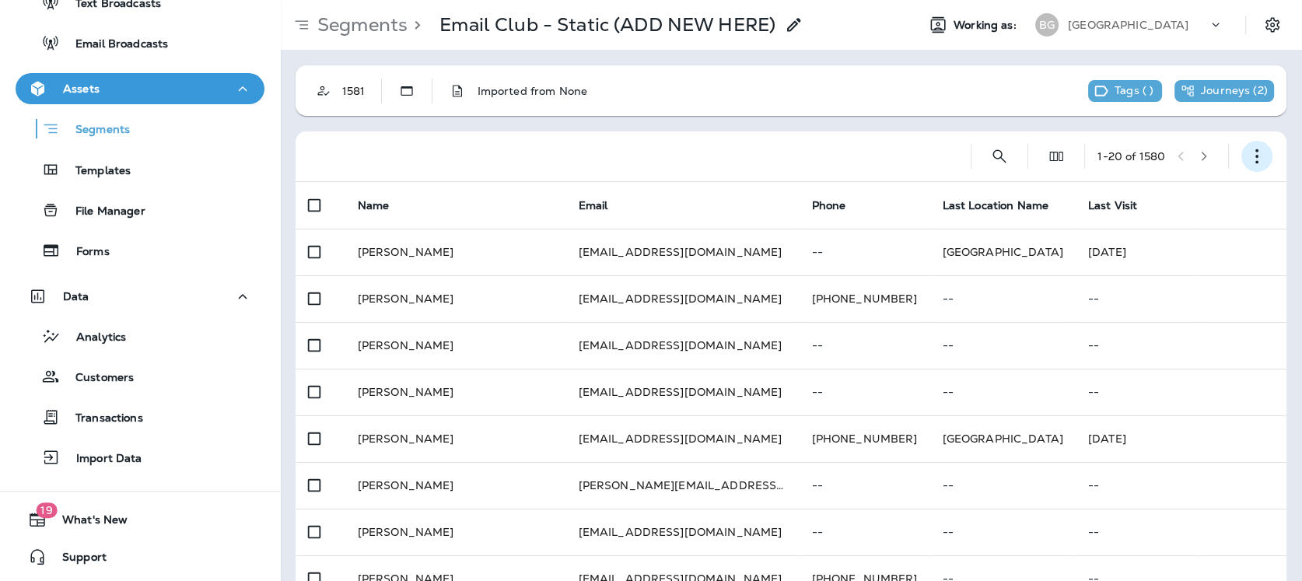
click at [1171, 158] on icon "button" at bounding box center [1257, 157] width 16 height 16
click at [1171, 157] on icon "button" at bounding box center [1257, 157] width 16 height 16
click at [1171, 159] on icon "button" at bounding box center [1257, 157] width 16 height 16
click at [1050, 159] on use "Edit Fields" at bounding box center [1056, 156] width 13 height 9
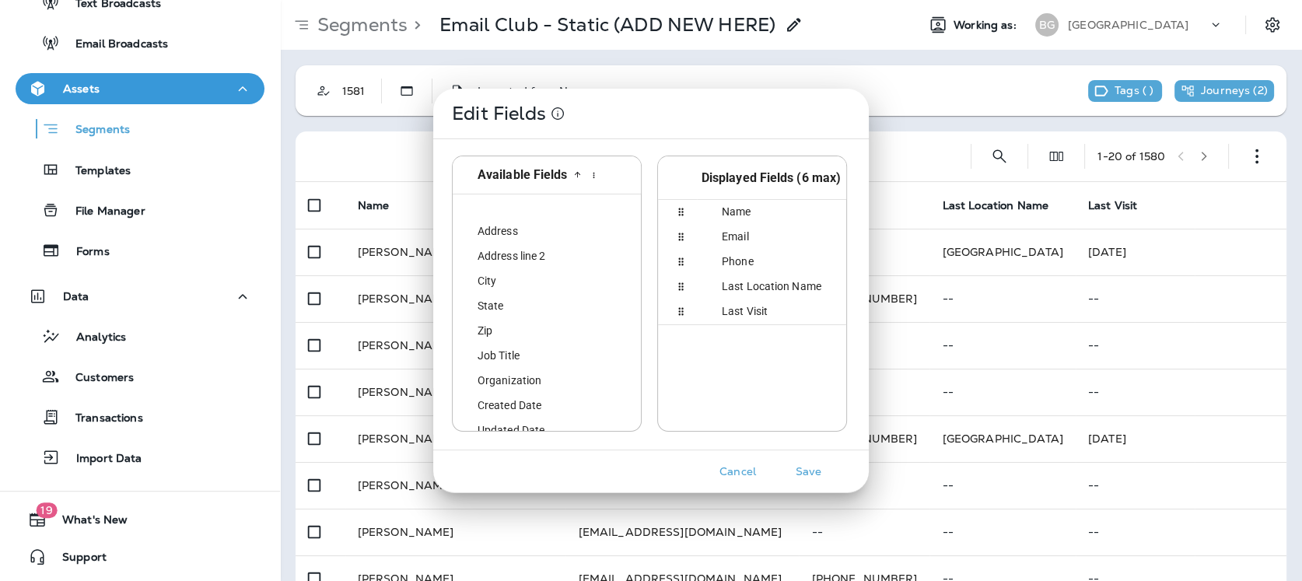
scroll to position [50, 0]
click at [733, 467] on button "Cancel" at bounding box center [738, 472] width 58 height 24
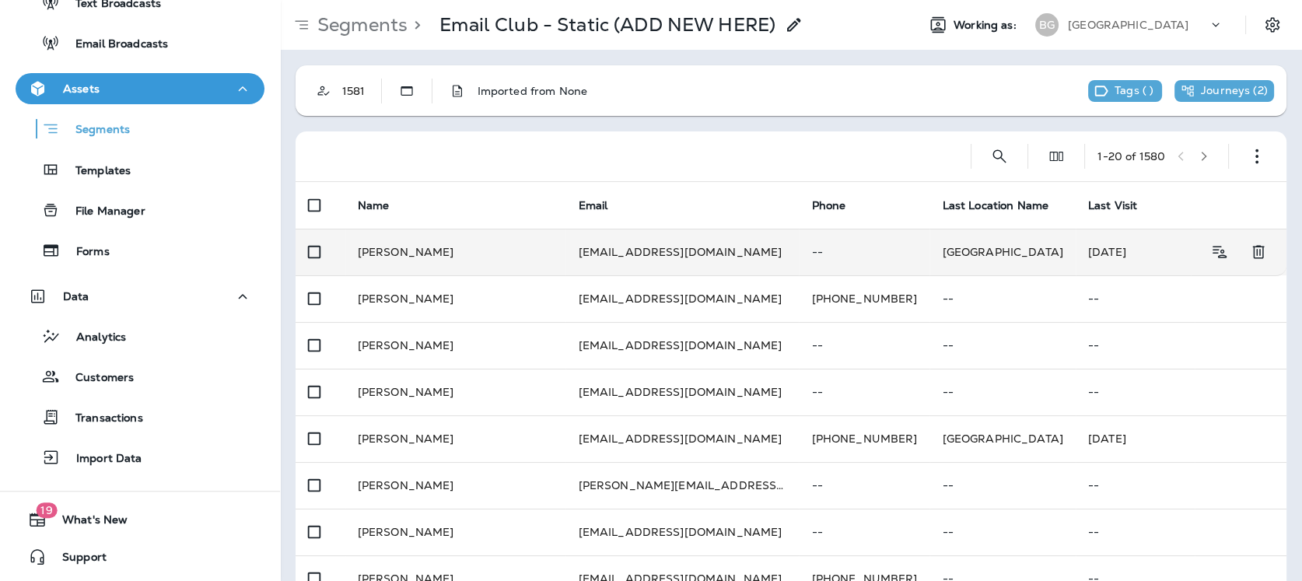
click at [929, 251] on td "[GEOGRAPHIC_DATA]" at bounding box center [1001, 252] width 145 height 47
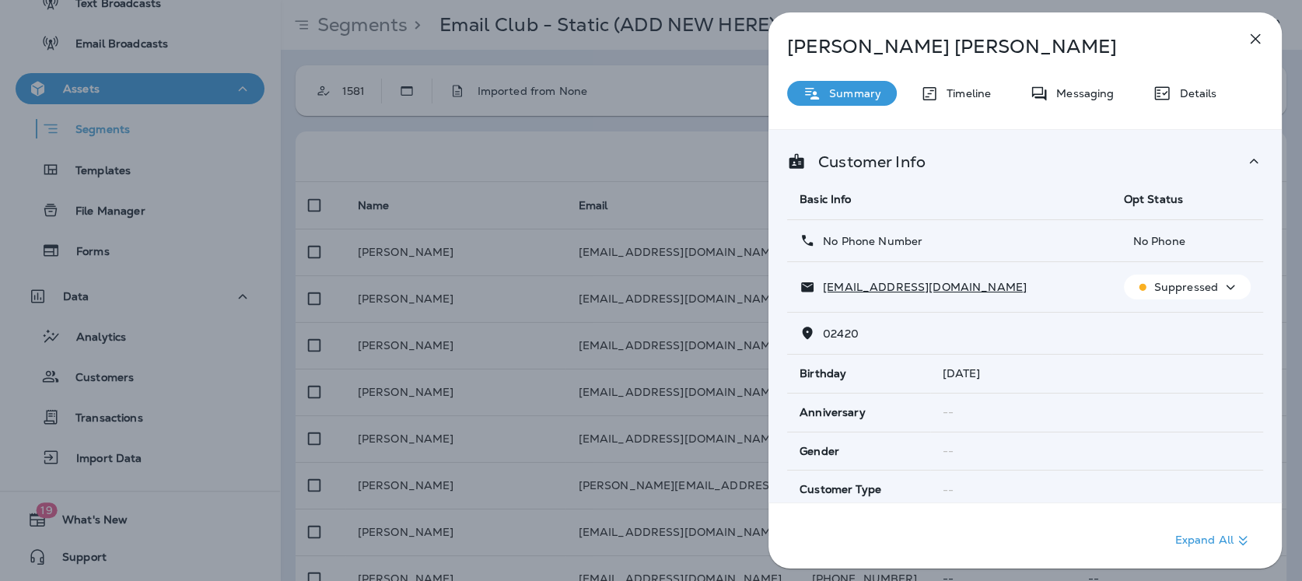
click at [1171, 35] on icon "button" at bounding box center [1255, 39] width 19 height 19
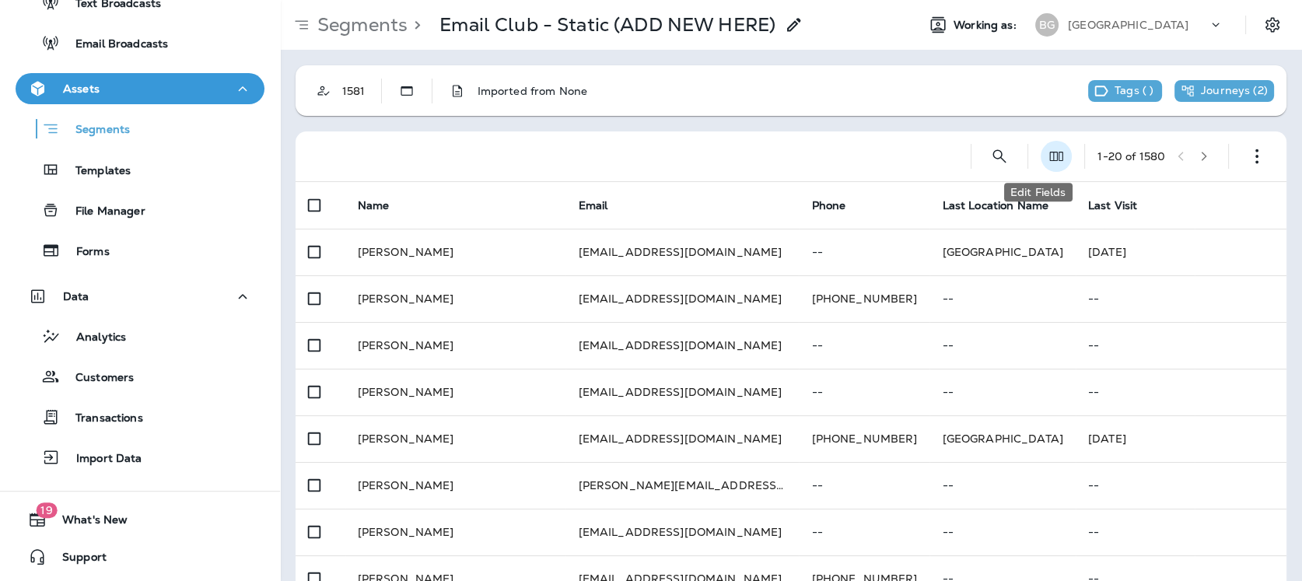
click at [1048, 161] on icon "Edit Fields" at bounding box center [1056, 157] width 16 height 16
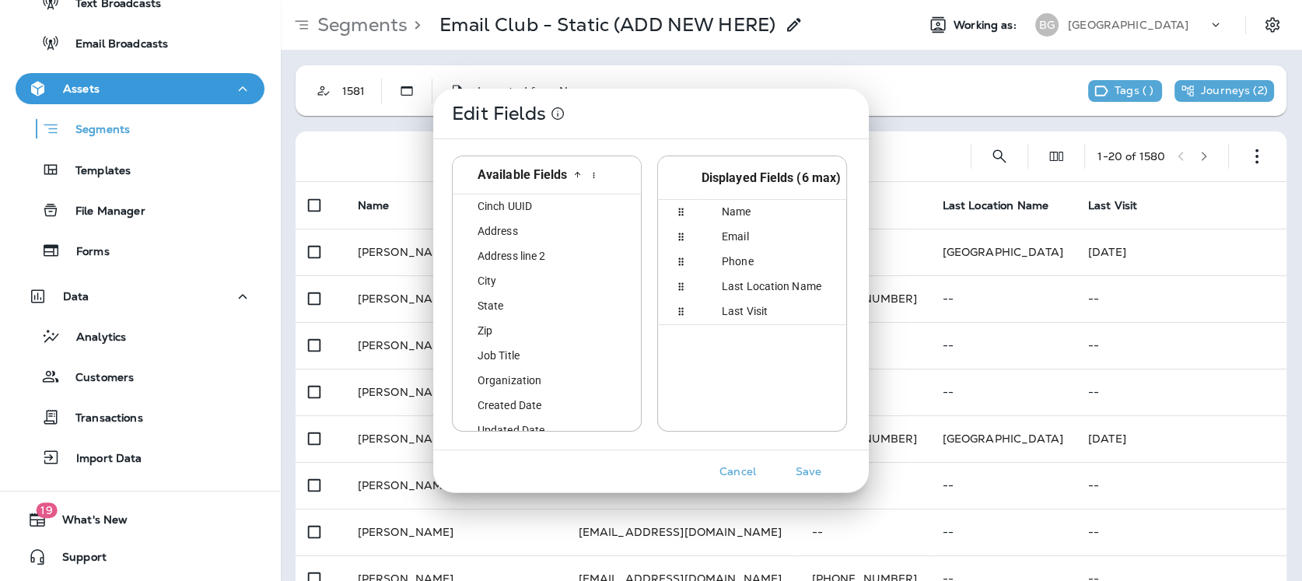
click at [516, 200] on span "Cinch UUID" at bounding box center [495, 206] width 73 height 12
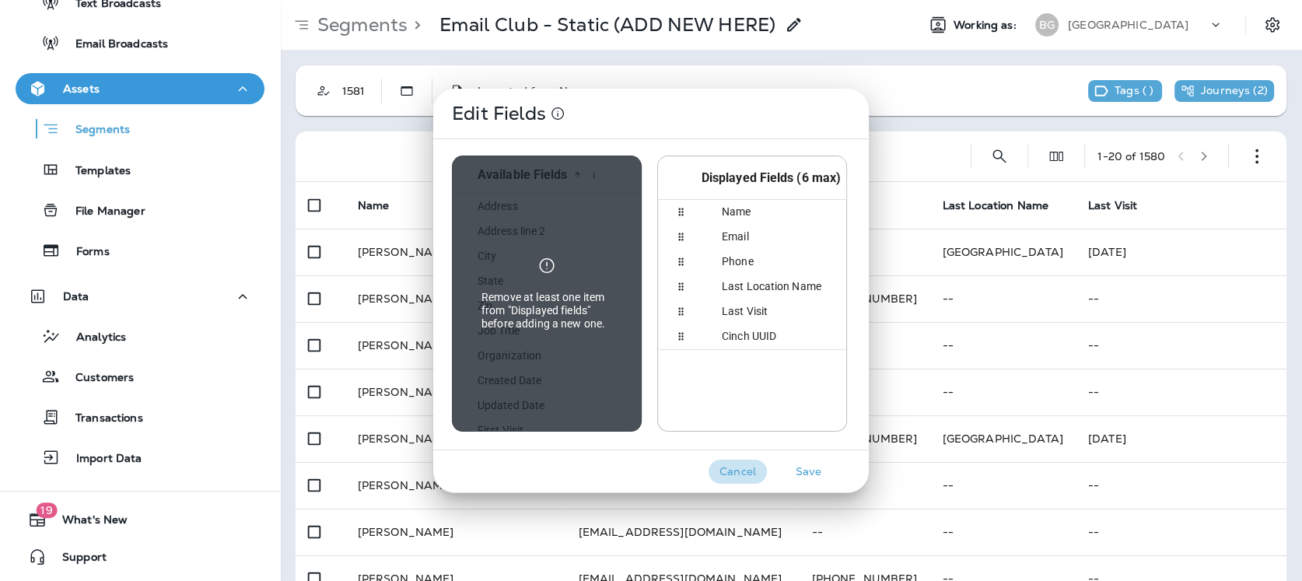
click at [737, 468] on button "Cancel" at bounding box center [738, 472] width 58 height 24
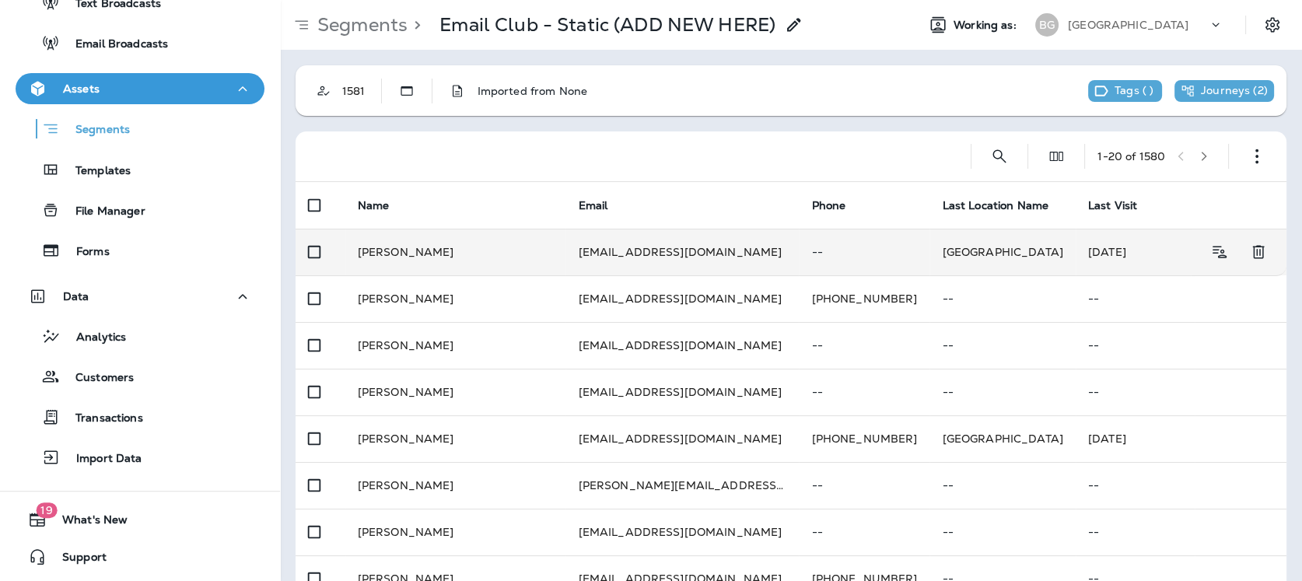
click at [930, 258] on td "[GEOGRAPHIC_DATA]" at bounding box center [1001, 252] width 145 height 47
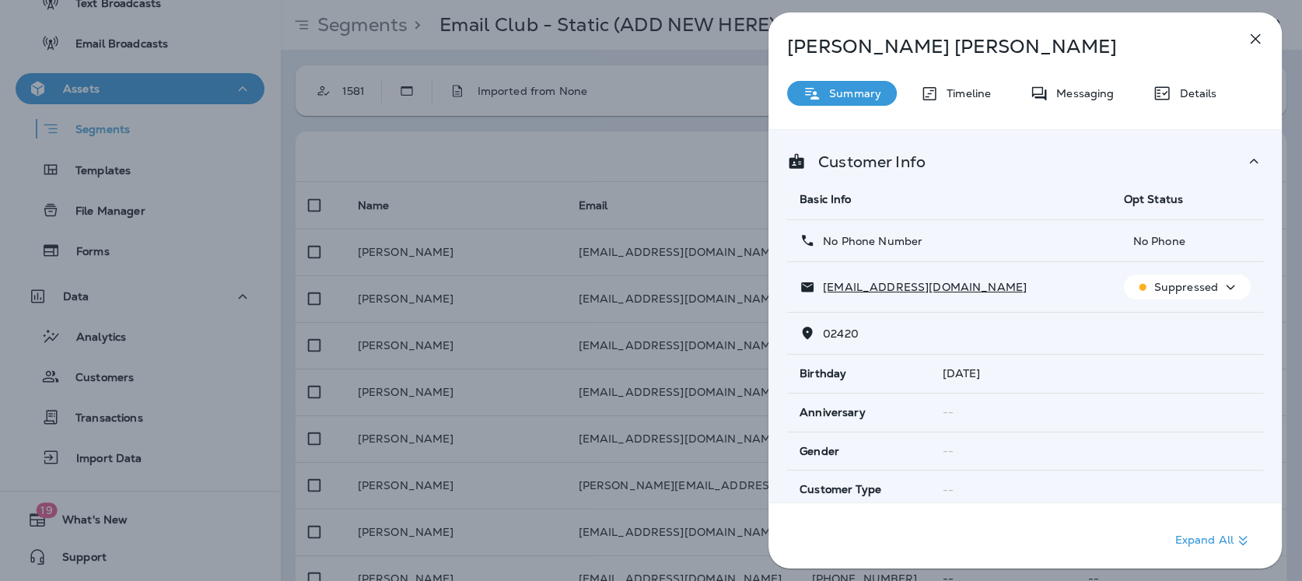
click at [1171, 291] on p "Suppressed" at bounding box center [1186, 287] width 64 height 12
click at [1171, 362] on p "Reset Status" at bounding box center [1188, 361] width 70 height 12
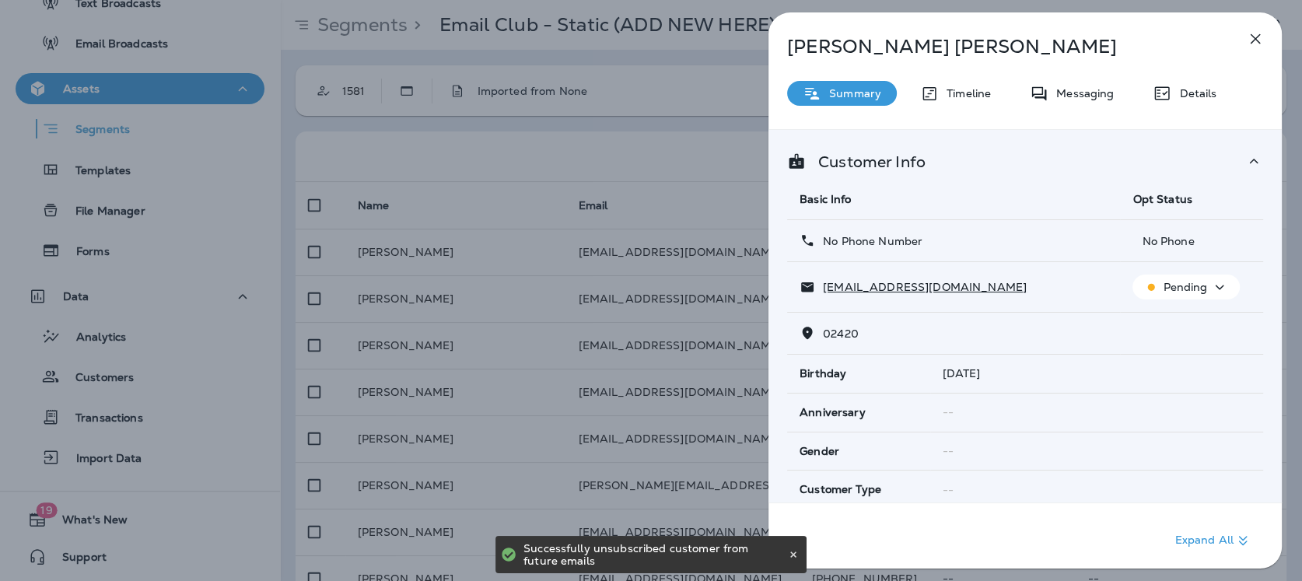
click at [1171, 37] on icon "button" at bounding box center [1256, 39] width 10 height 10
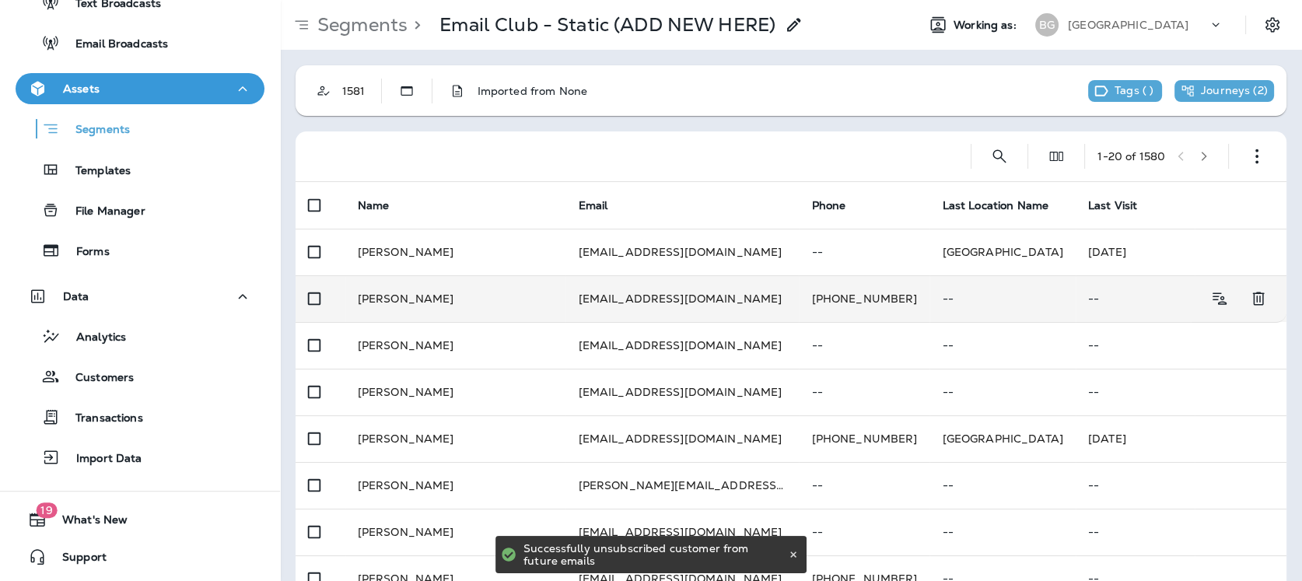
click at [844, 303] on td "[PHONE_NUMBER]" at bounding box center [864, 298] width 131 height 47
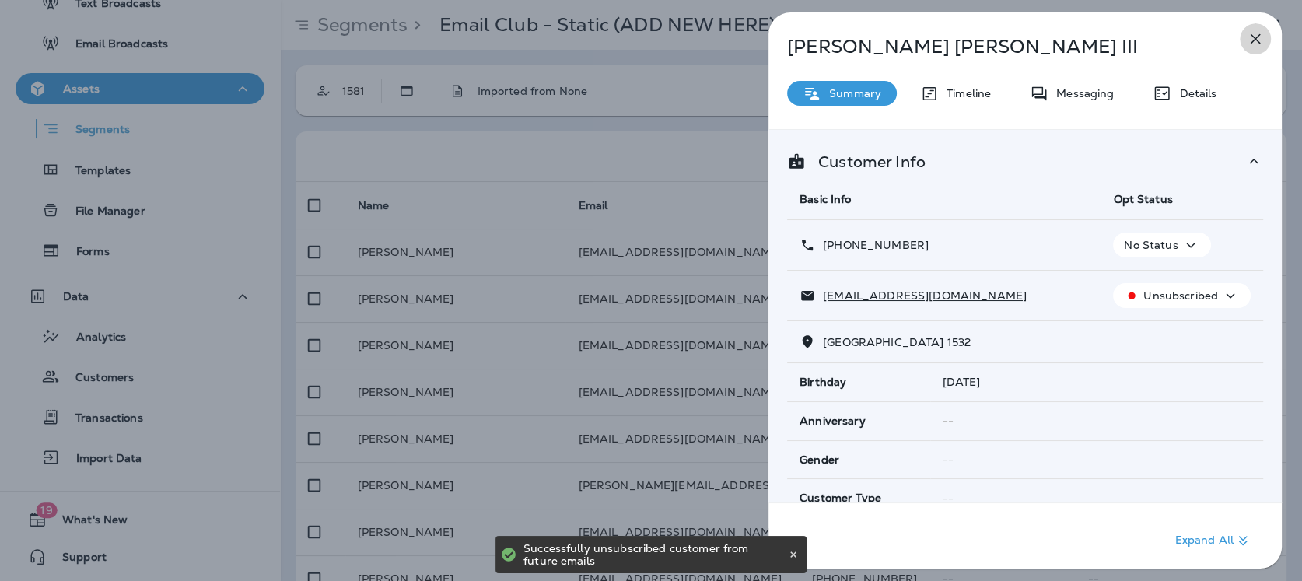
click at [1171, 37] on icon "button" at bounding box center [1255, 39] width 19 height 19
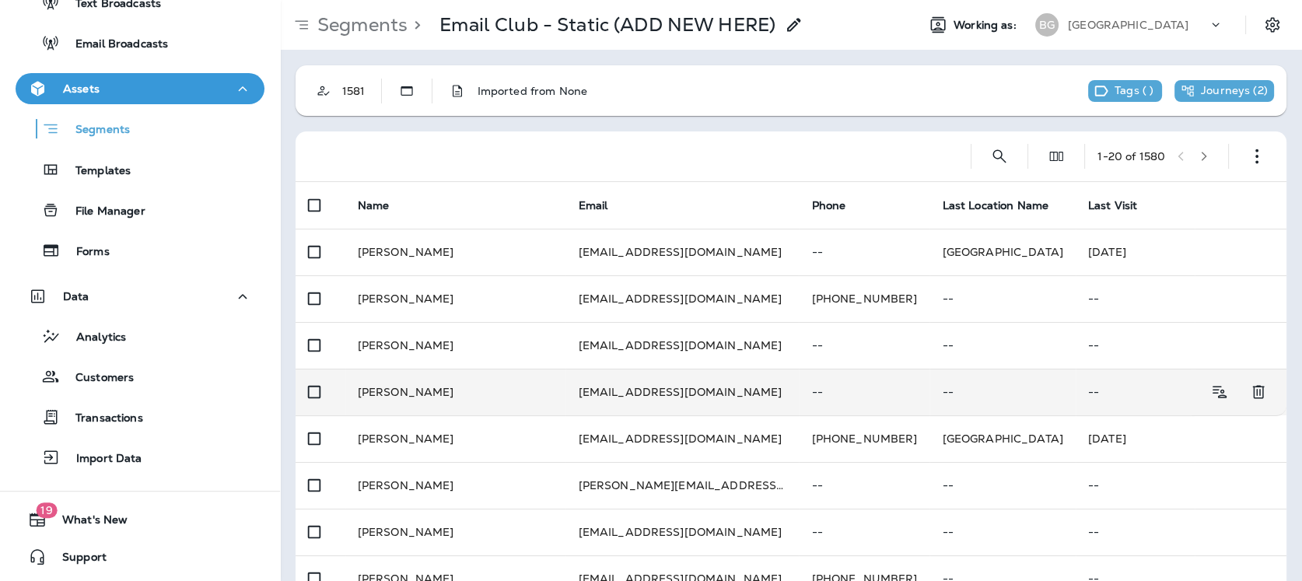
click at [942, 394] on p "--" at bounding box center [1002, 392] width 121 height 12
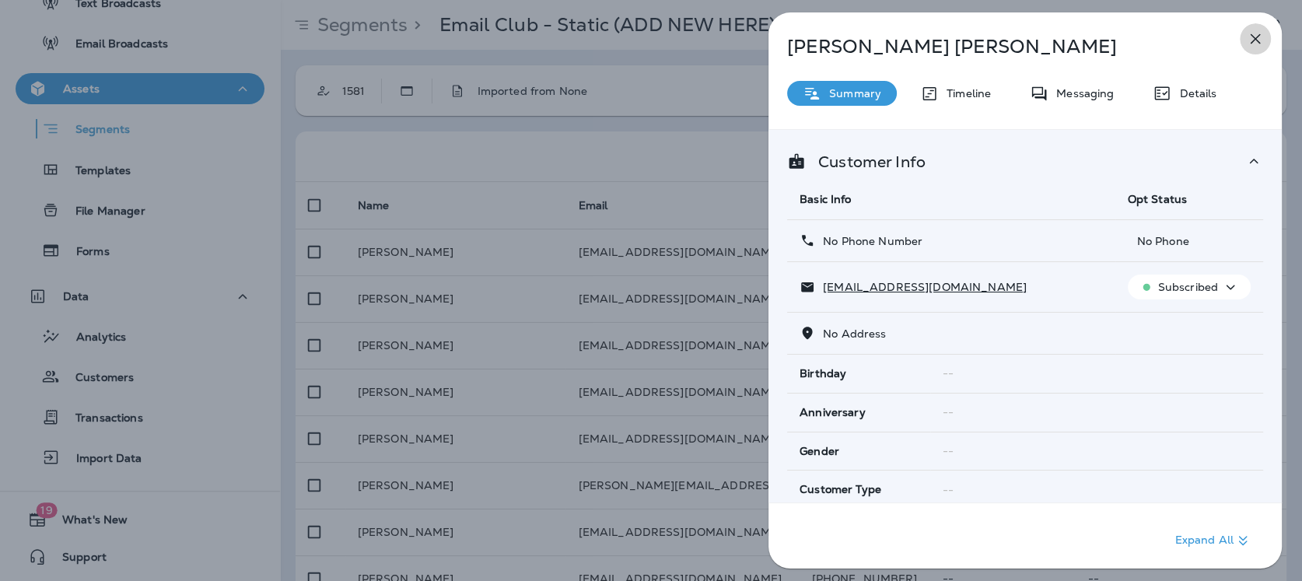
click at [1171, 36] on icon "button" at bounding box center [1255, 39] width 19 height 19
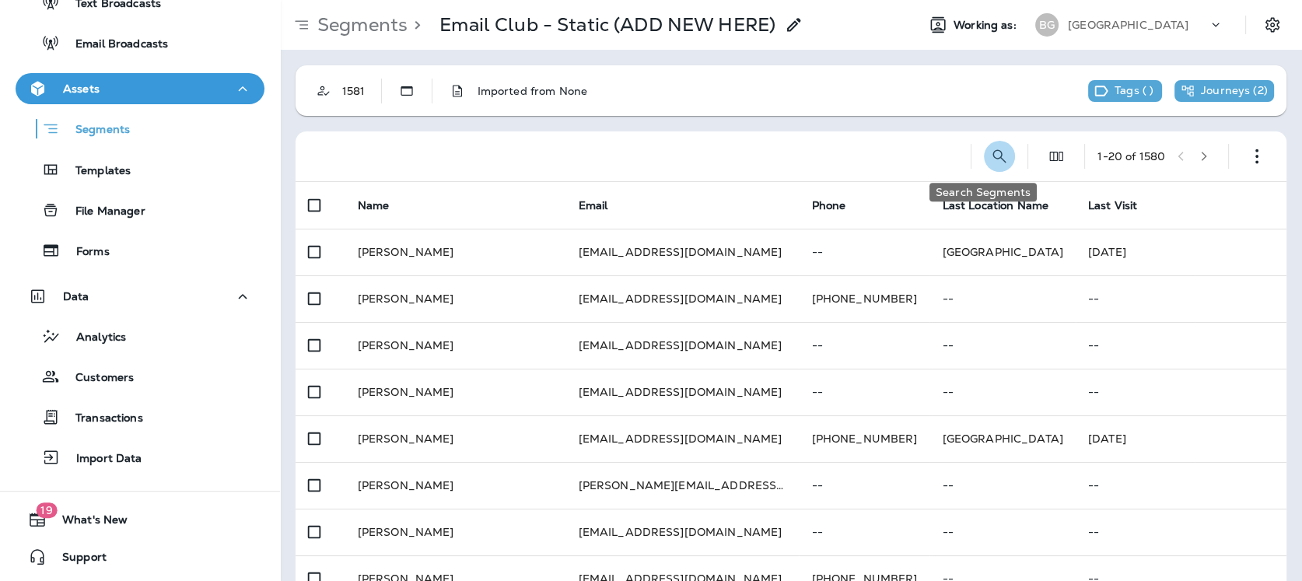
click at [990, 154] on icon "Search Segments" at bounding box center [999, 156] width 19 height 19
type input "**********"
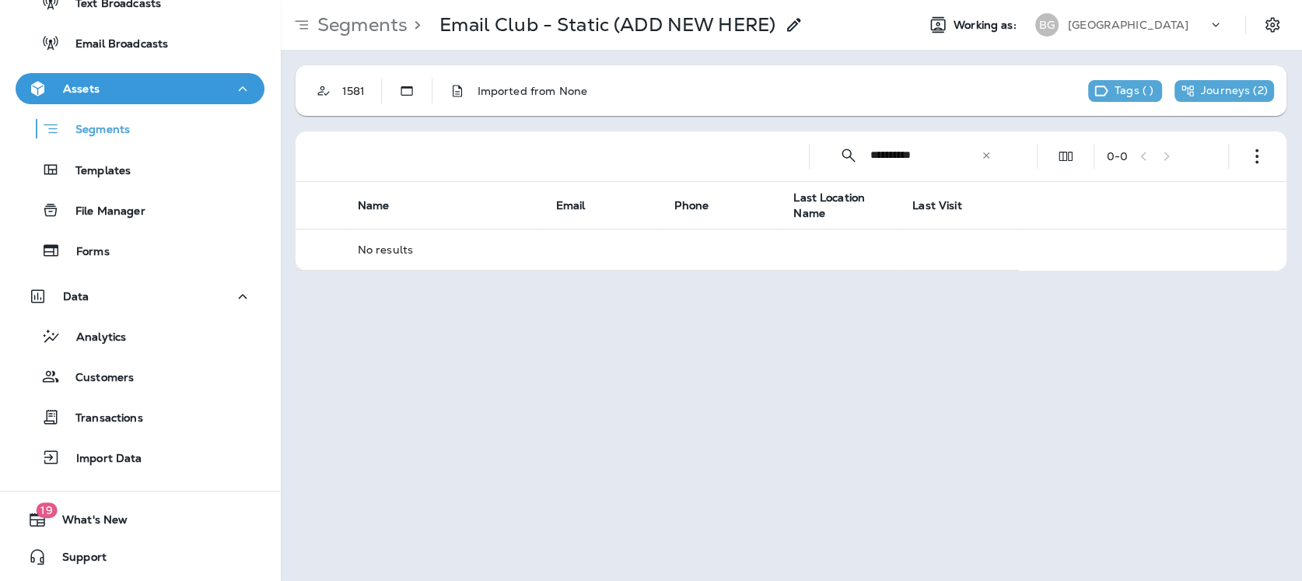
click at [989, 154] on icon at bounding box center [986, 155] width 11 height 11
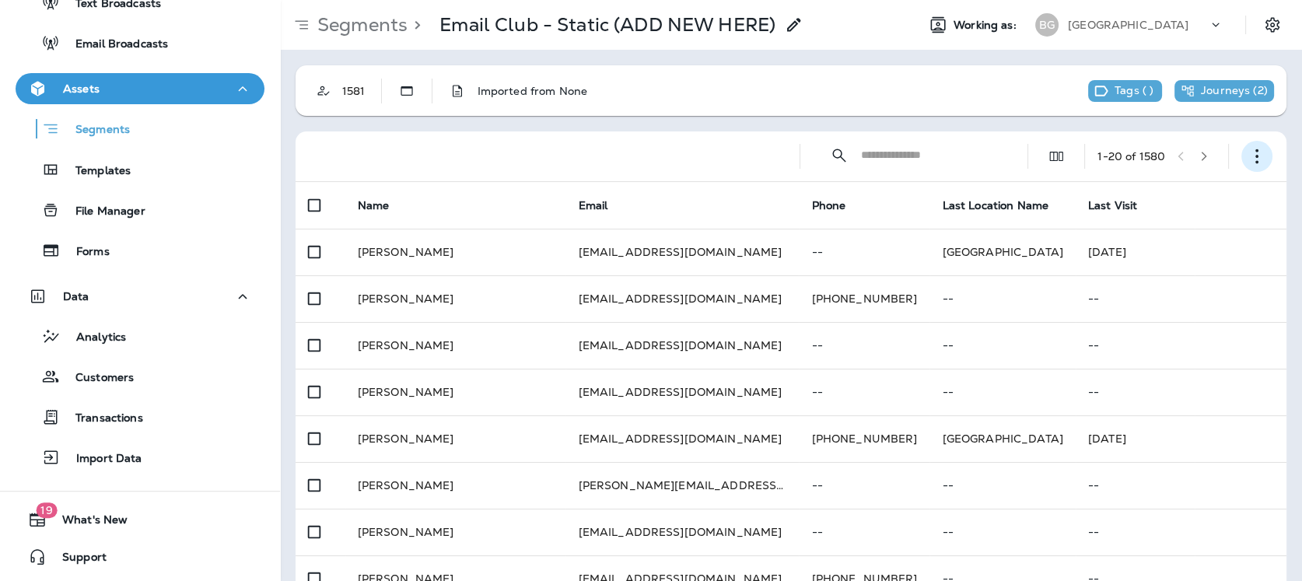
click at [1171, 153] on icon "button" at bounding box center [1257, 157] width 16 height 16
click at [1171, 159] on icon "button" at bounding box center [1257, 157] width 16 height 16
click at [1128, 272] on p "Export Customers" at bounding box center [1152, 271] width 103 height 12
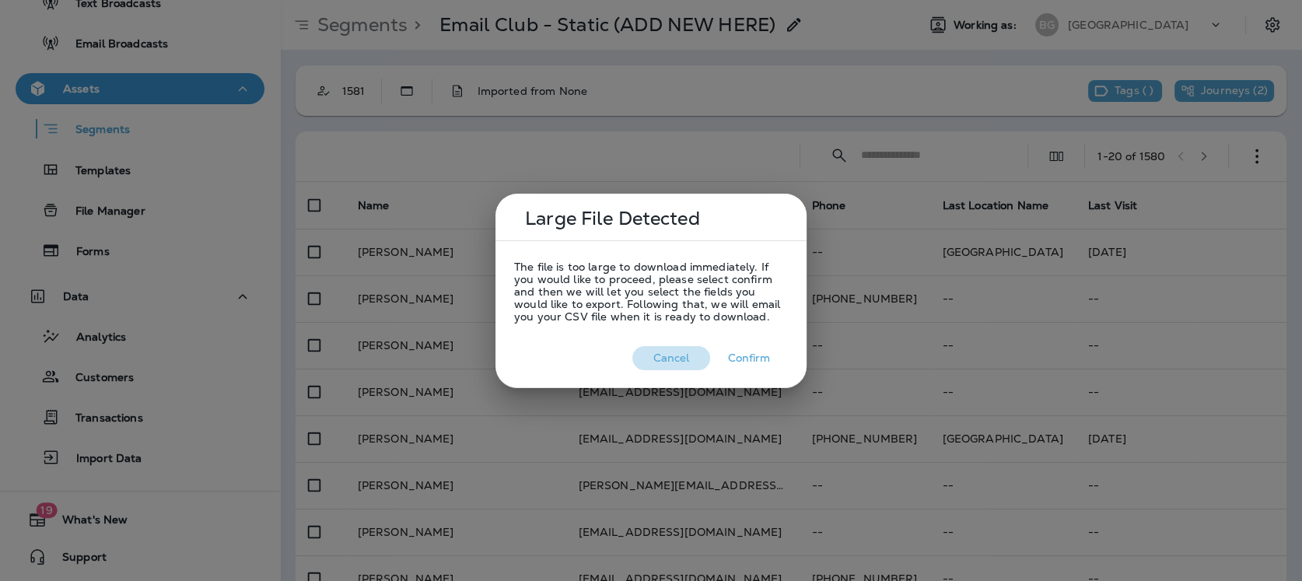
click at [675, 359] on button "Cancel" at bounding box center [671, 358] width 78 height 24
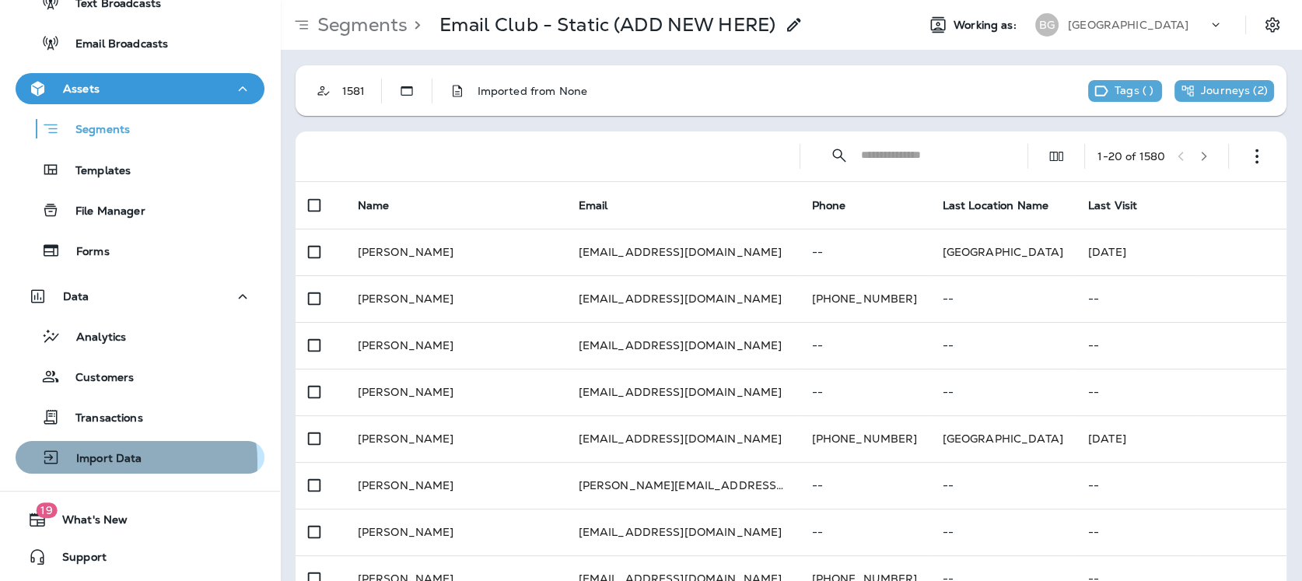
click at [110, 462] on p "Import Data" at bounding box center [102, 459] width 82 height 15
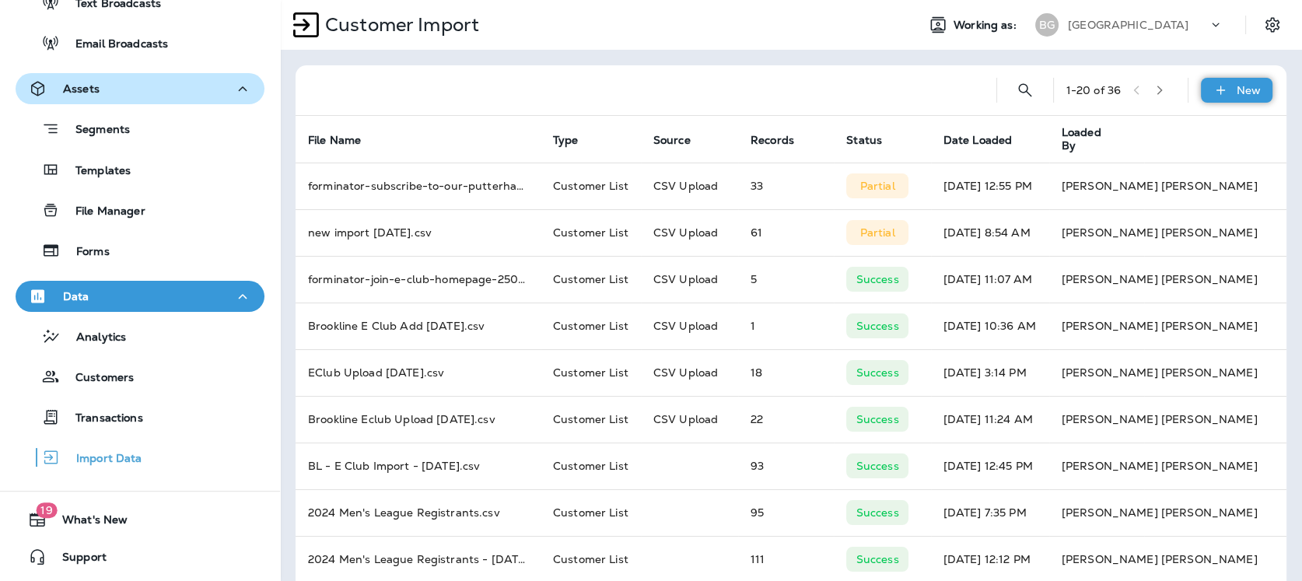
click at [1171, 93] on div "New" at bounding box center [1237, 90] width 72 height 25
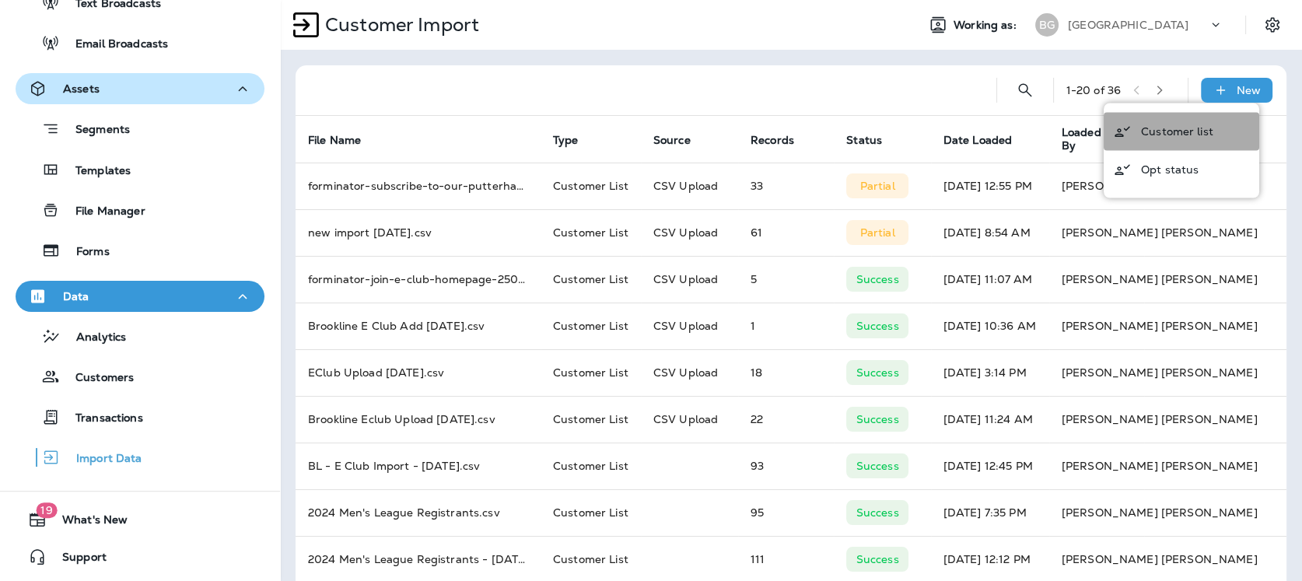
click at [1167, 129] on p "Customer list" at bounding box center [1177, 131] width 72 height 12
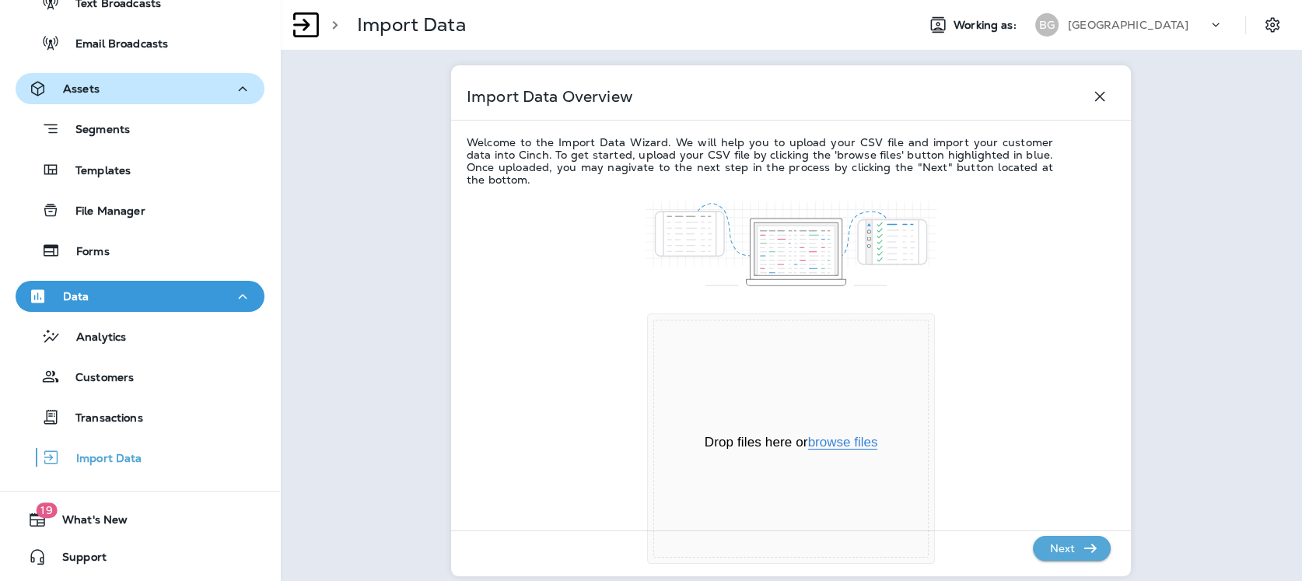
click at [842, 443] on button "browse files" at bounding box center [843, 443] width 70 height 14
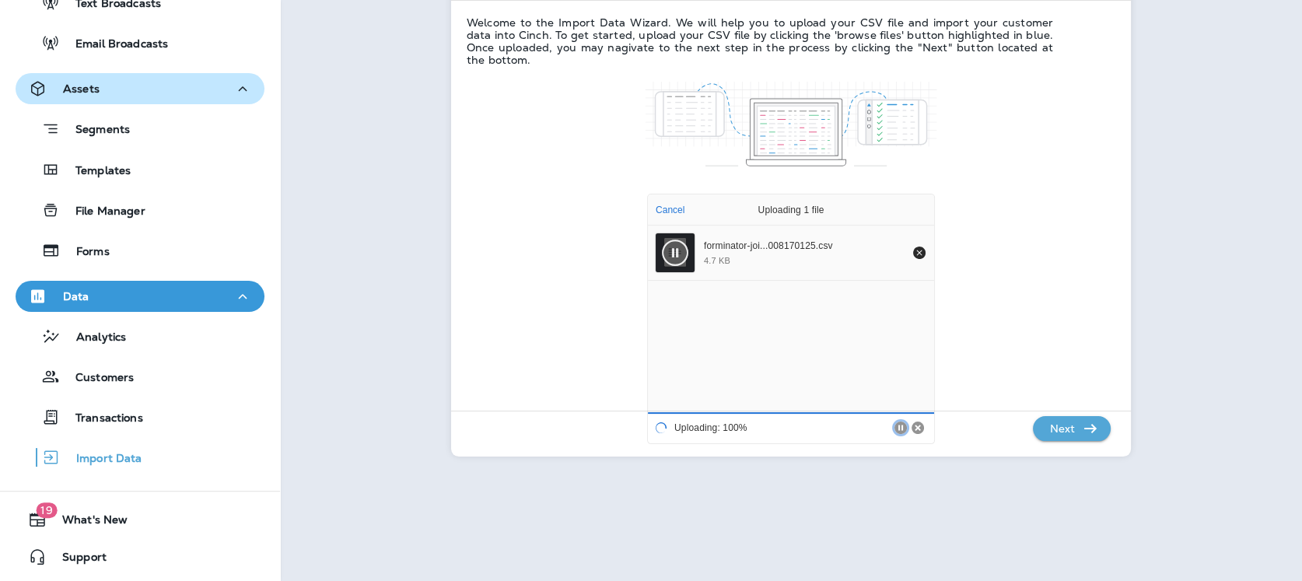
scroll to position [131, 0]
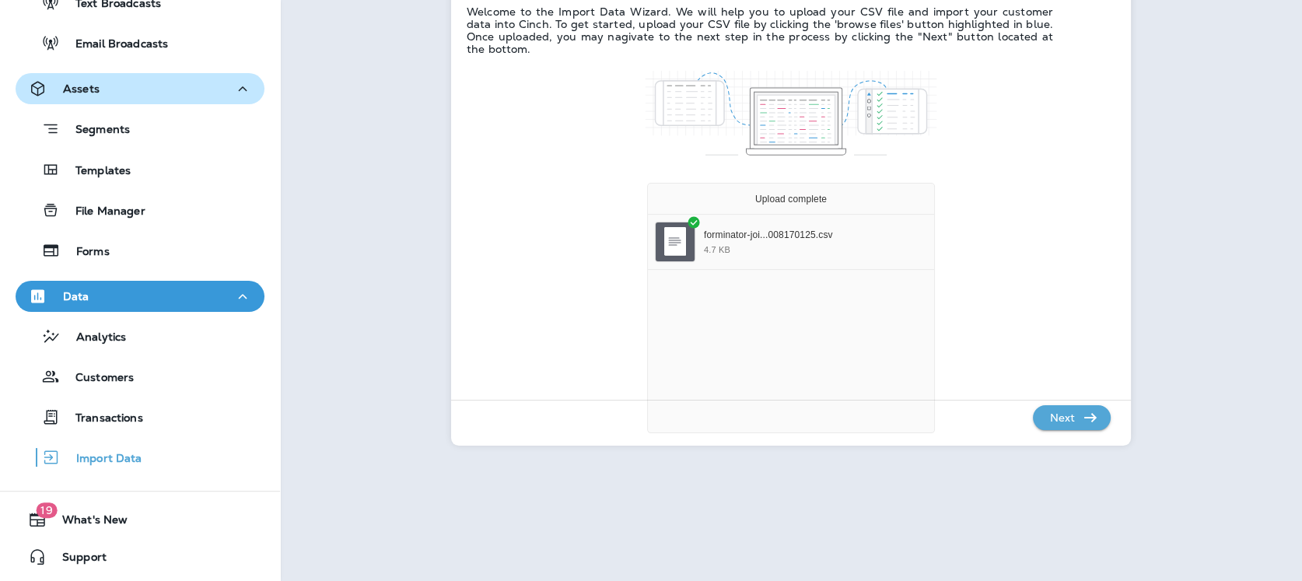
click at [1069, 415] on p "Next" at bounding box center [1062, 417] width 38 height 25
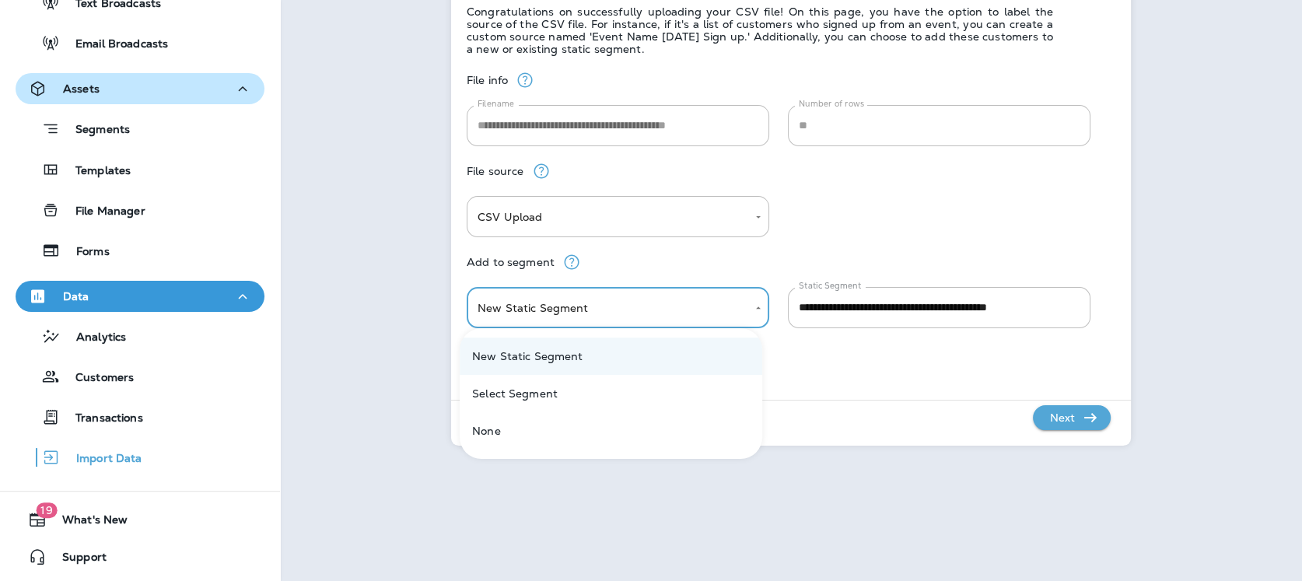
click at [614, 0] on body "**********" at bounding box center [651, 0] width 1302 height 0
click at [557, 393] on li "Select Segment" at bounding box center [611, 393] width 303 height 37
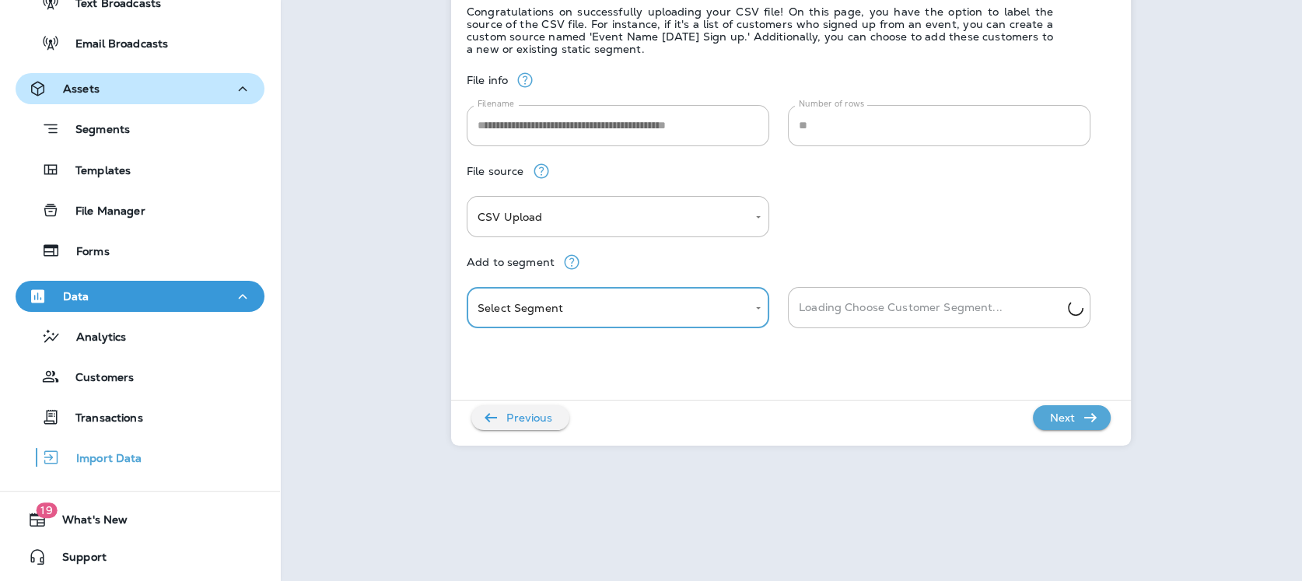
type input "******"
click at [992, 306] on input "text" at bounding box center [939, 307] width 289 height 27
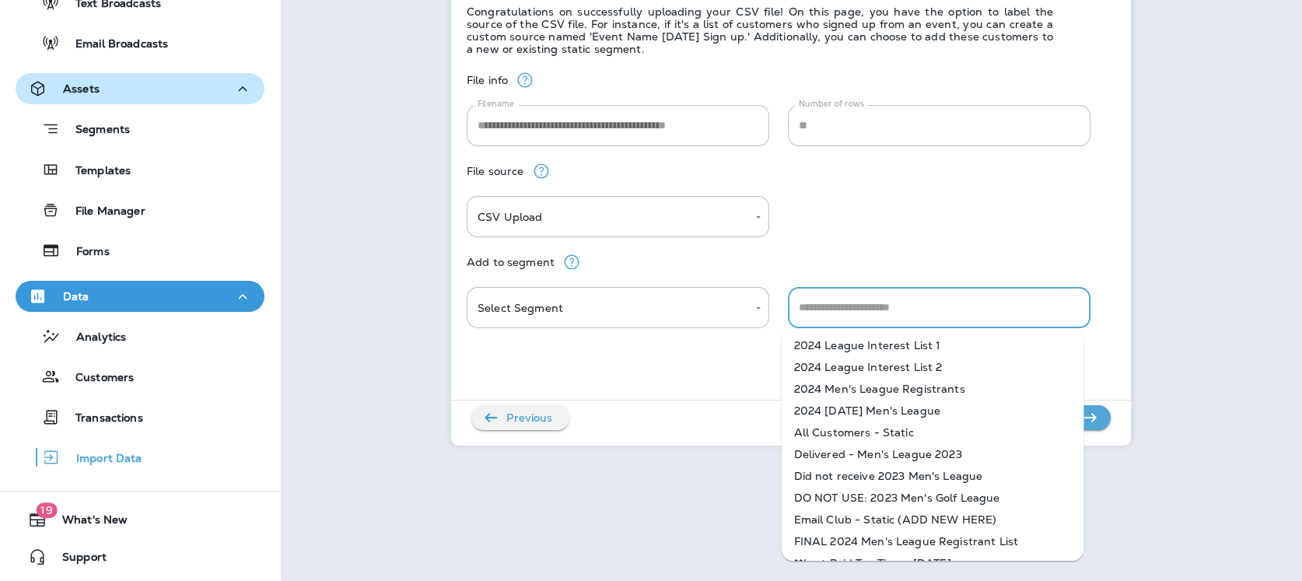
click at [898, 516] on li "Email Club - Static (ADD NEW HERE)" at bounding box center [932, 520] width 303 height 22
type input "**********"
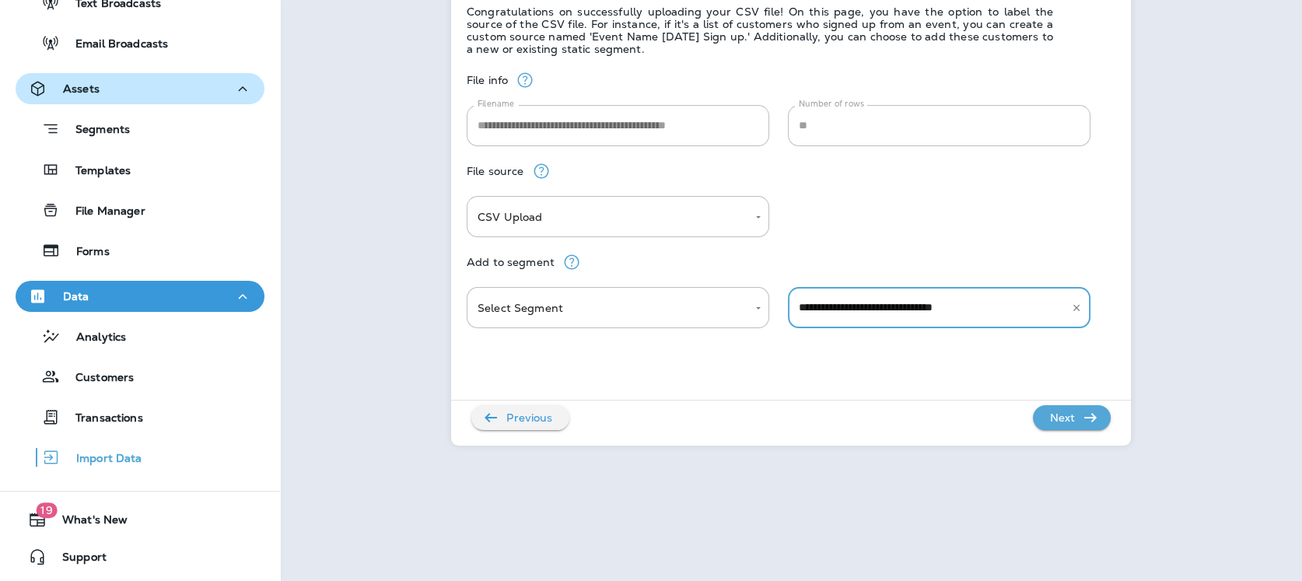
click at [1066, 416] on p "Next" at bounding box center [1062, 417] width 38 height 25
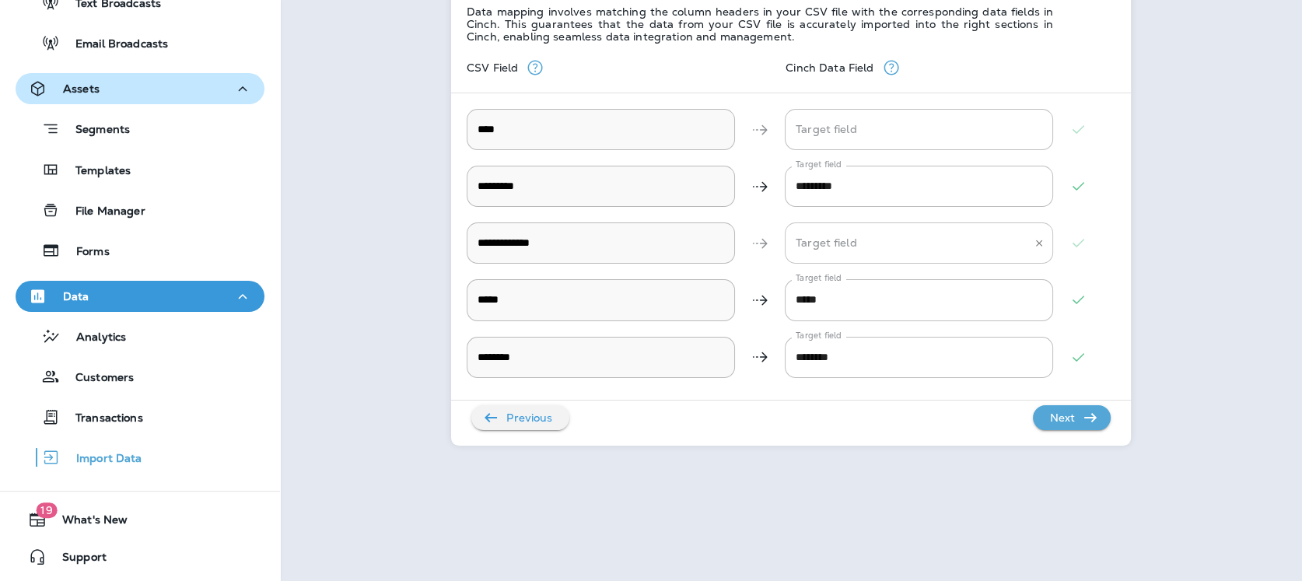
click at [844, 233] on Address "Target field" at bounding box center [907, 242] width 231 height 27
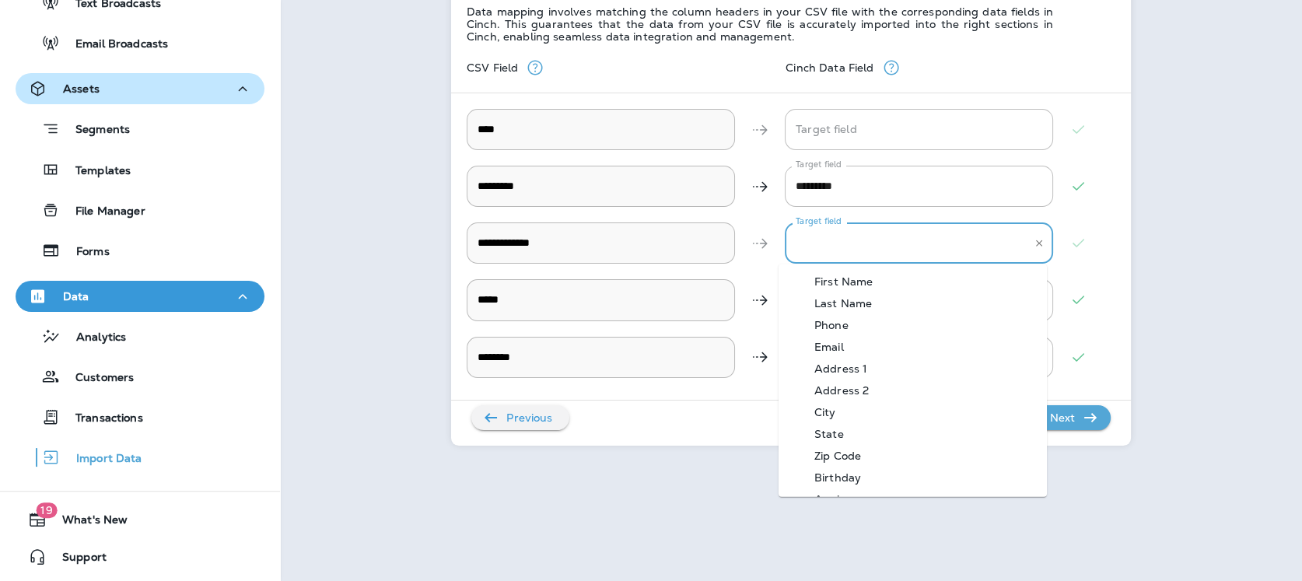
click at [834, 347] on div "Email" at bounding box center [829, 347] width 76 height 12
type Address "*****"
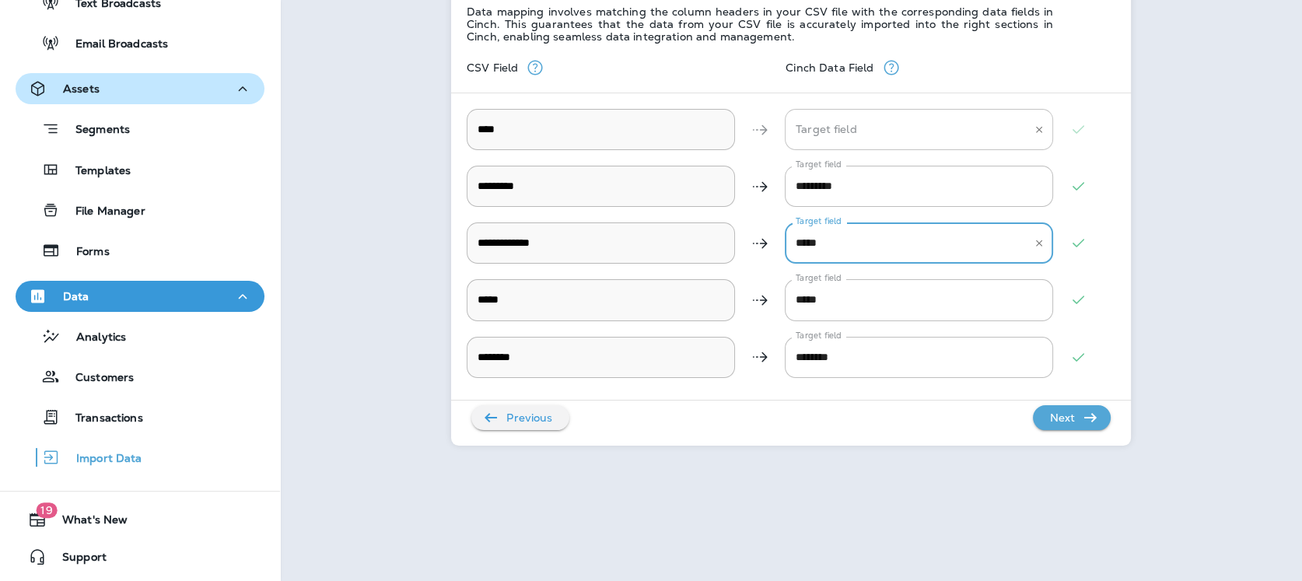
click at [838, 127] on input "Target field" at bounding box center [907, 129] width 231 height 27
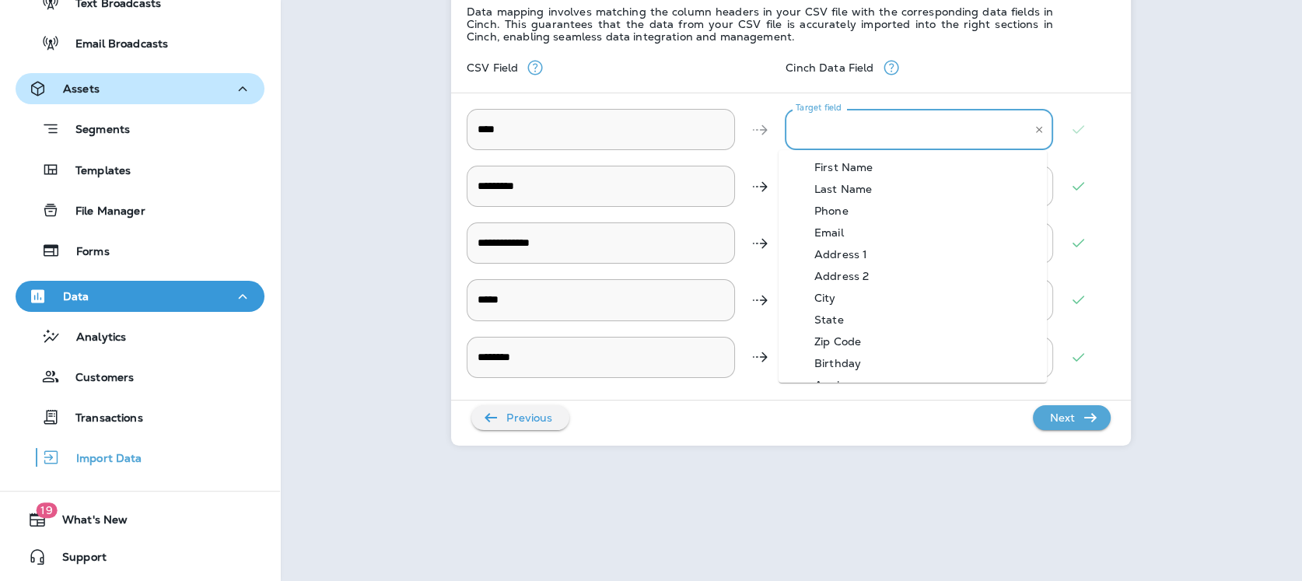
click at [840, 166] on div "First Name" at bounding box center [843, 167] width 105 height 12
type input "**********"
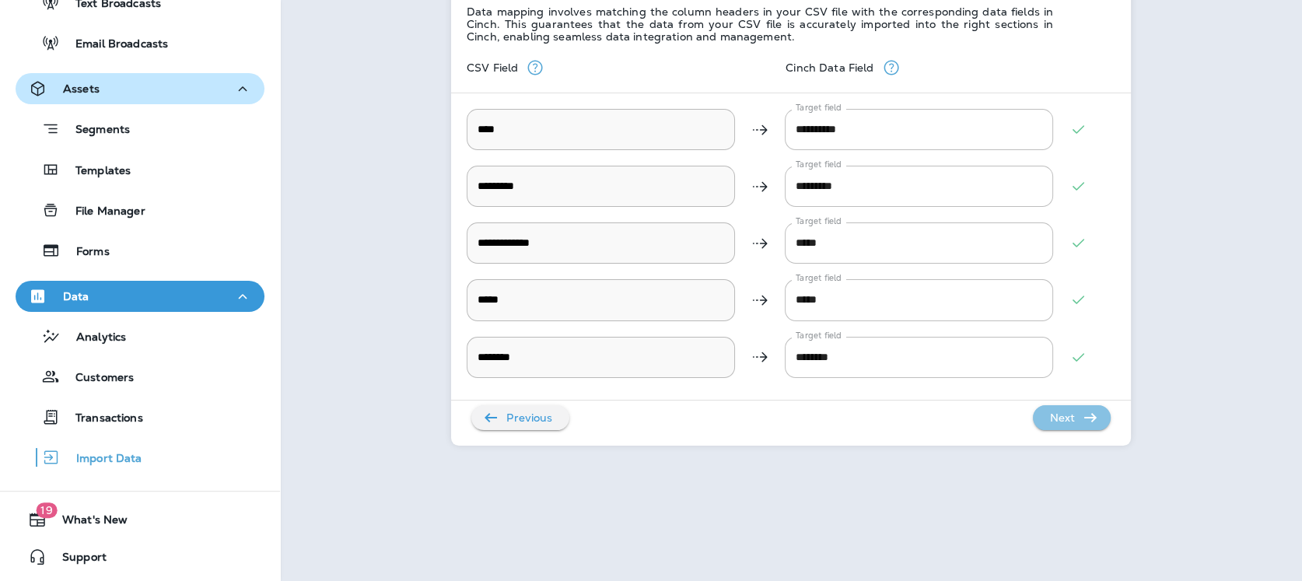
click at [1081, 418] on icon "button" at bounding box center [1090, 417] width 19 height 19
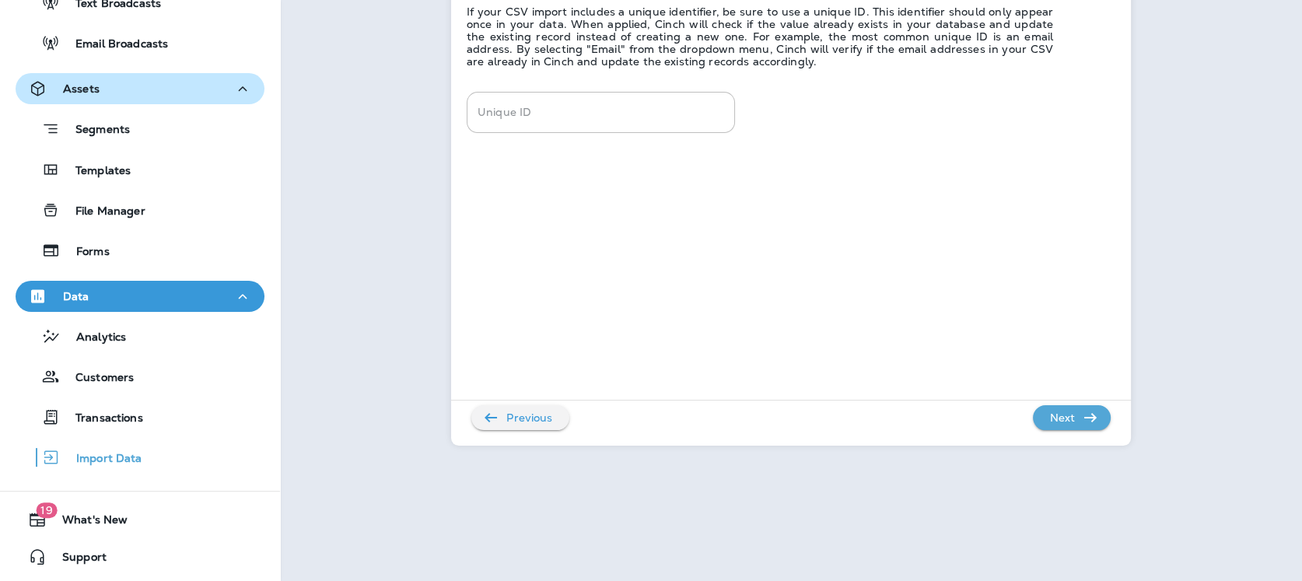
click at [1081, 418] on icon "button" at bounding box center [1090, 417] width 19 height 19
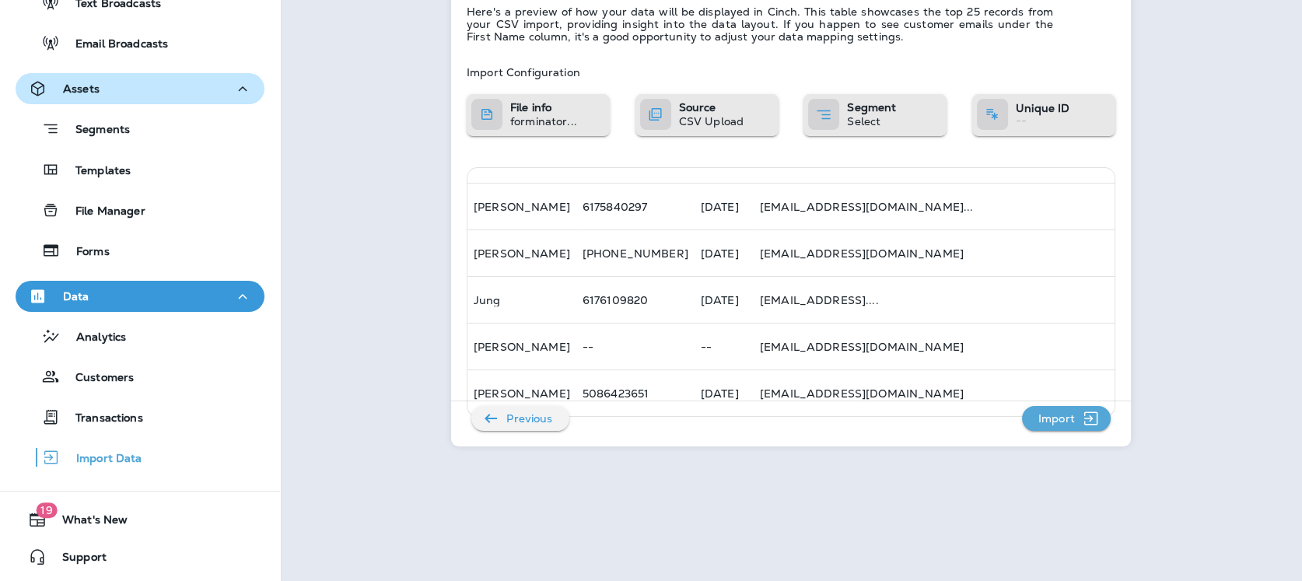
scroll to position [950, 0]
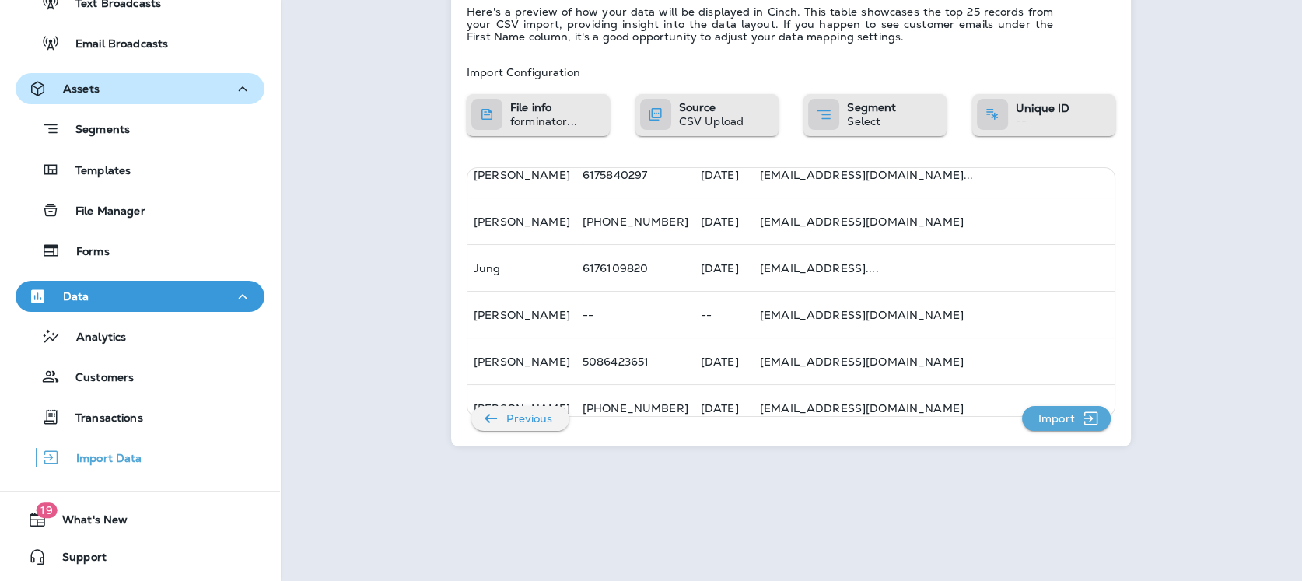
click at [1064, 416] on p "Import" at bounding box center [1056, 418] width 49 height 25
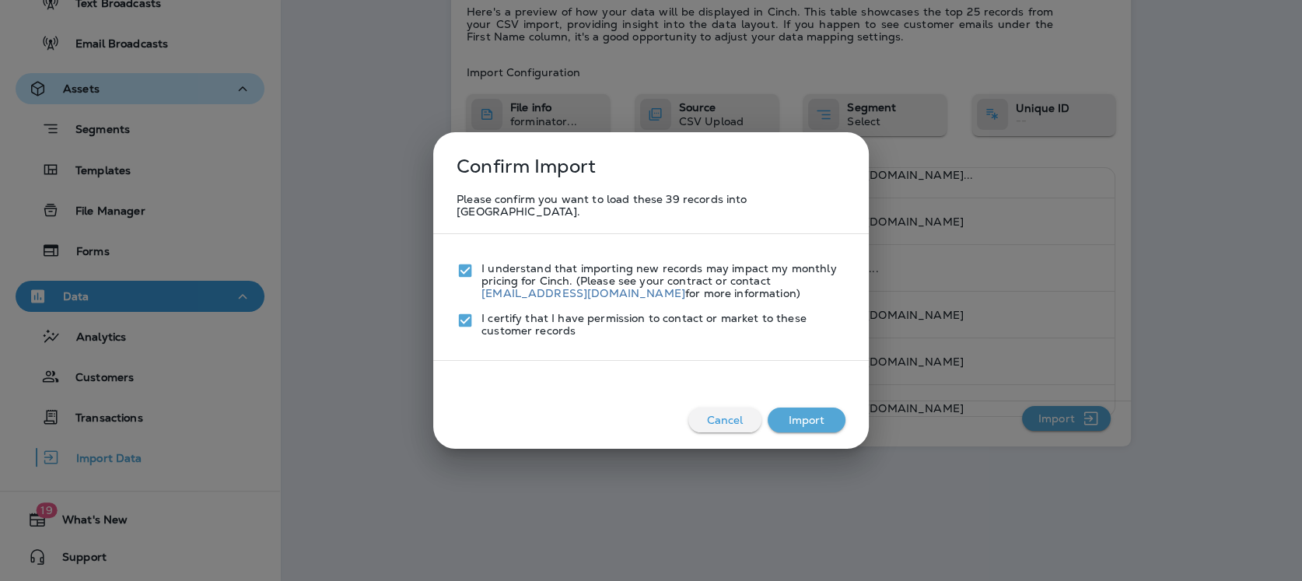
click at [820, 419] on button "Import" at bounding box center [807, 420] width 78 height 25
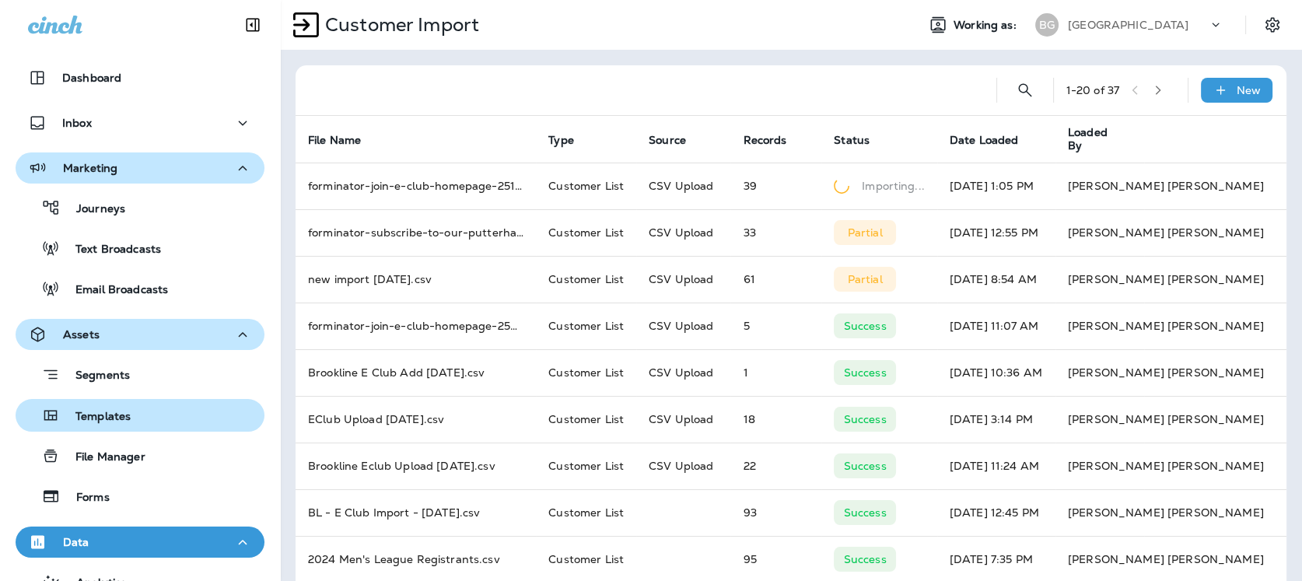
click at [104, 412] on p "Templates" at bounding box center [95, 417] width 71 height 15
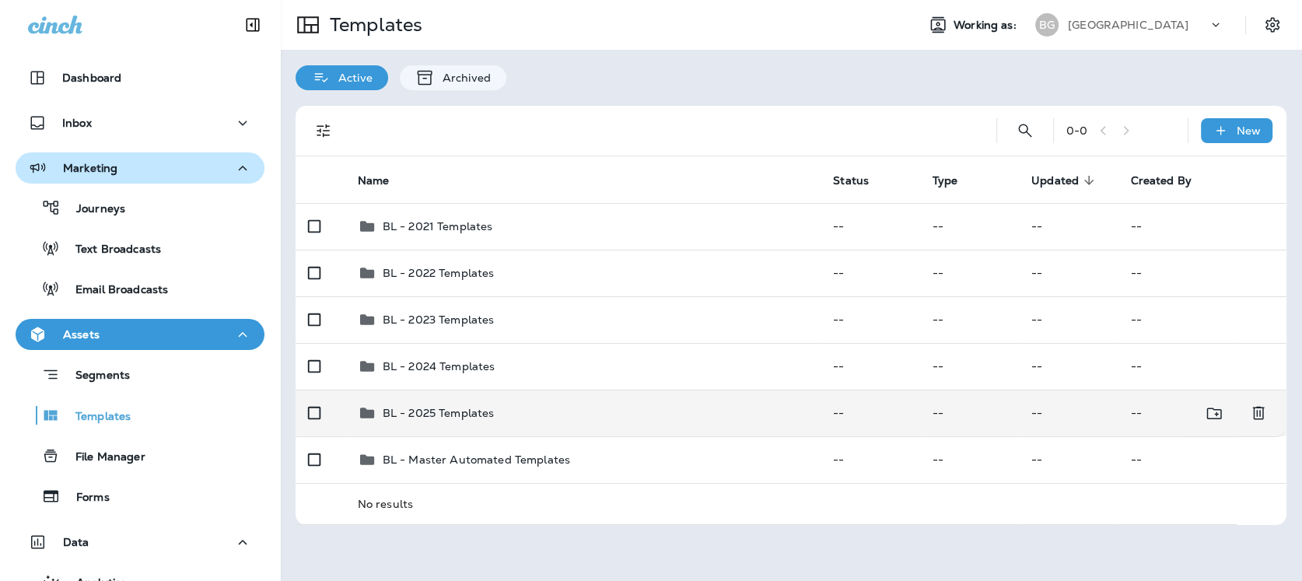
click at [471, 411] on p "BL - 2025 Templates" at bounding box center [439, 413] width 112 height 12
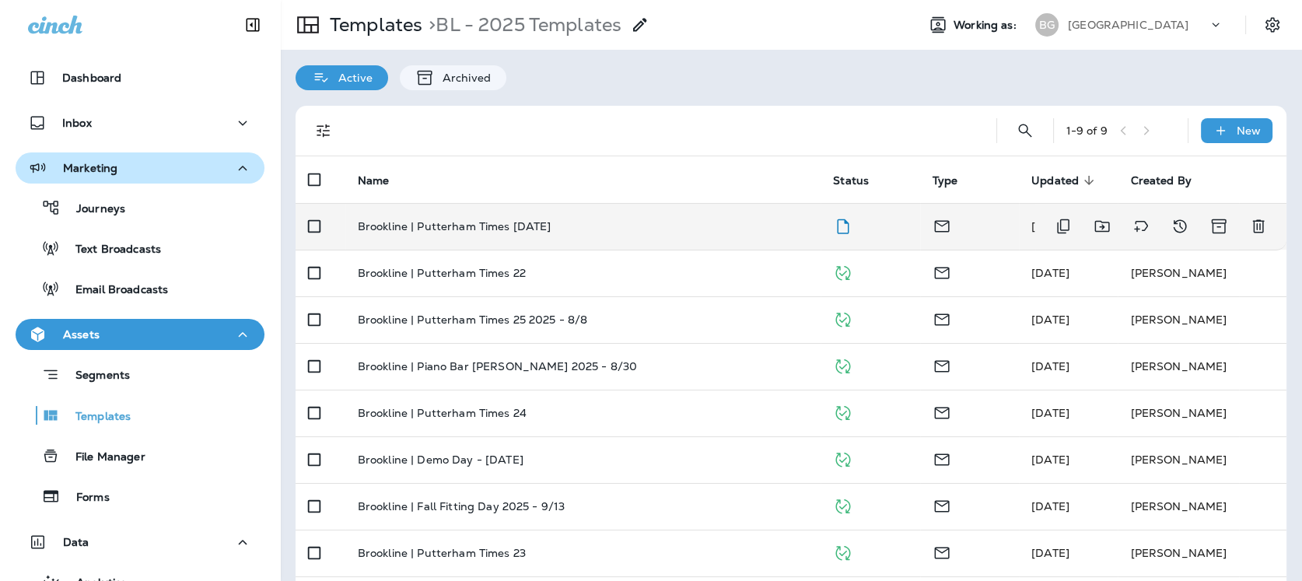
click at [551, 226] on p "Brookline | Putterham Times [DATE]" at bounding box center [455, 226] width 194 height 12
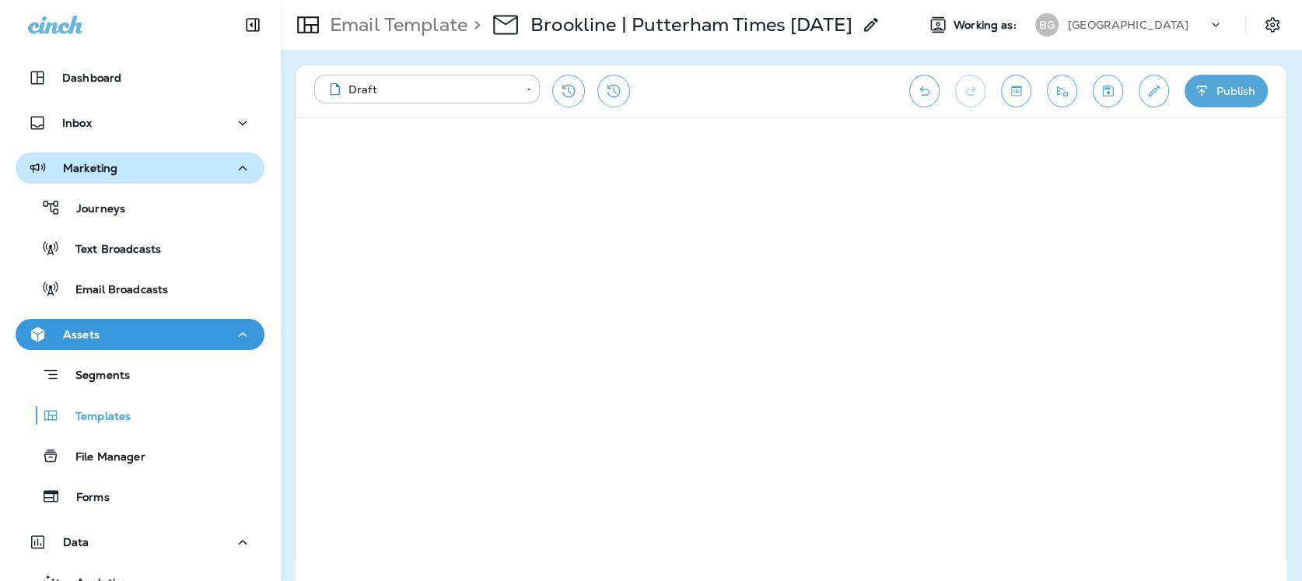
click at [1013, 93] on icon "Toggle preview" at bounding box center [1016, 91] width 16 height 16
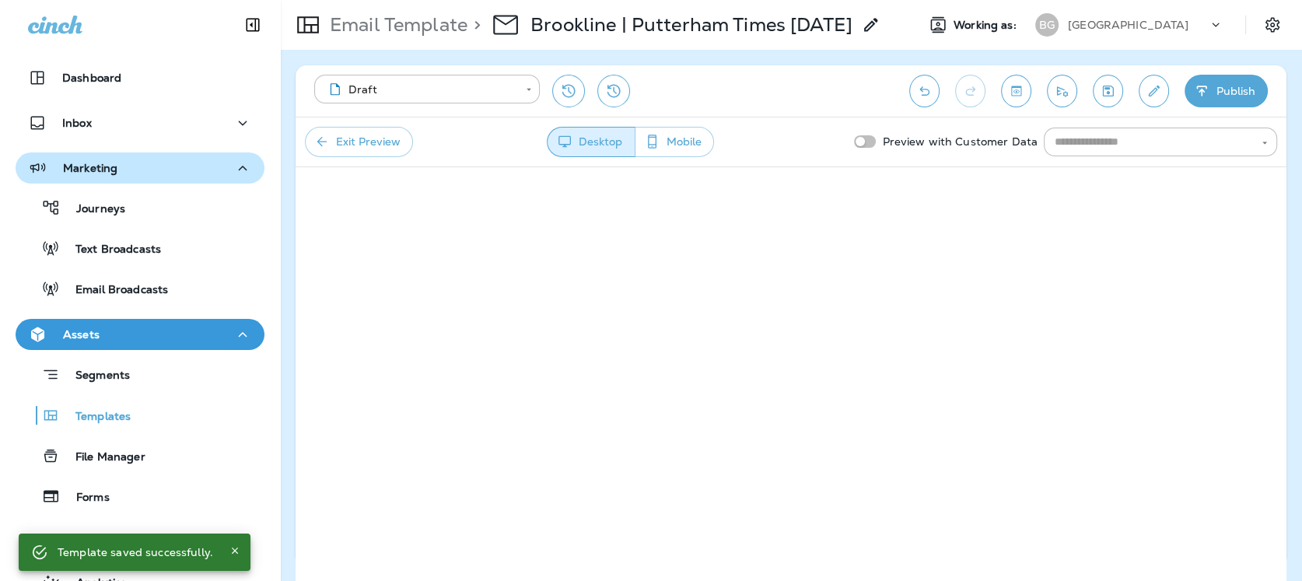
click at [380, 142] on button "Exit Preview" at bounding box center [359, 142] width 108 height 30
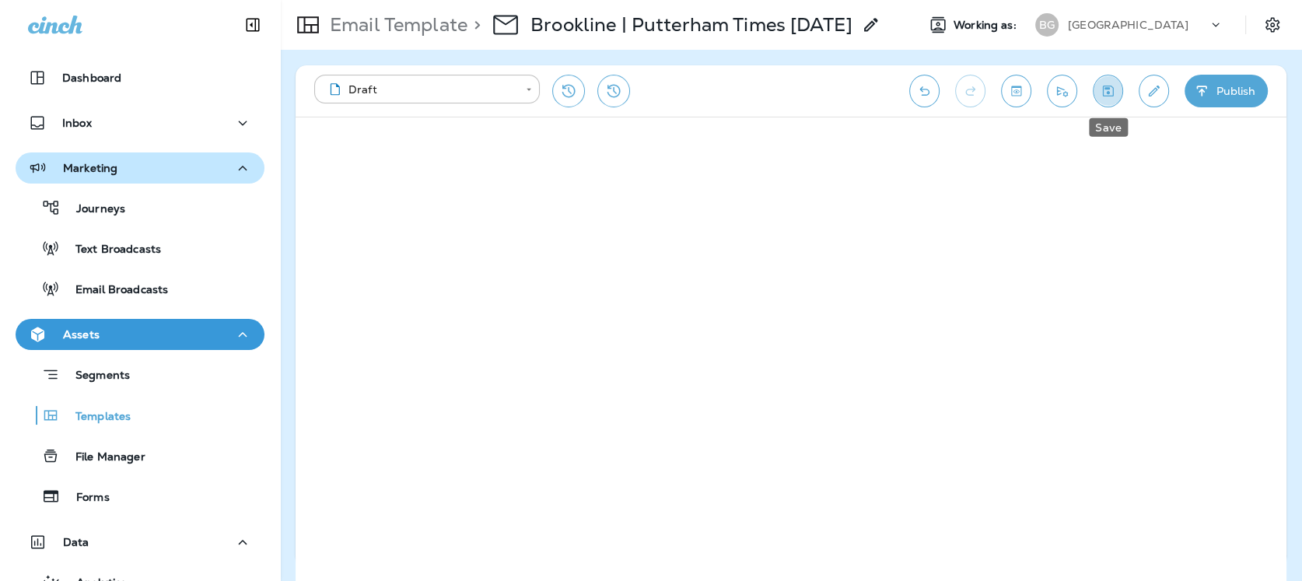
click at [1108, 92] on icon "Save" at bounding box center [1108, 91] width 11 height 11
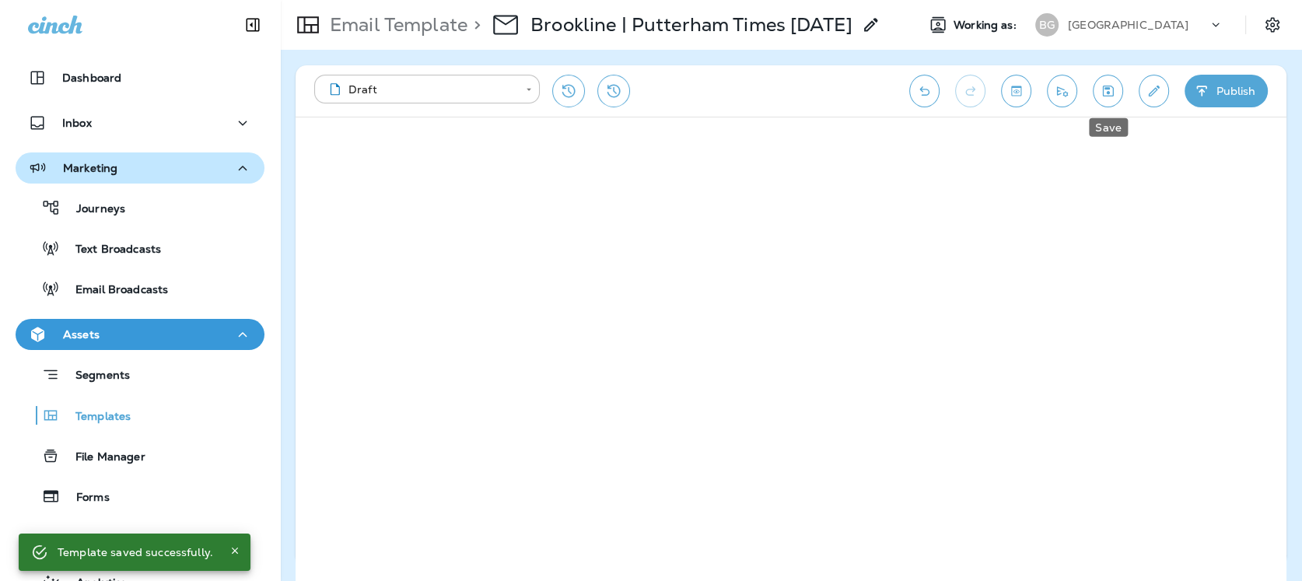
click at [1108, 90] on icon "Save" at bounding box center [1108, 91] width 16 height 16
click at [1107, 90] on icon "Save" at bounding box center [1108, 91] width 16 height 16
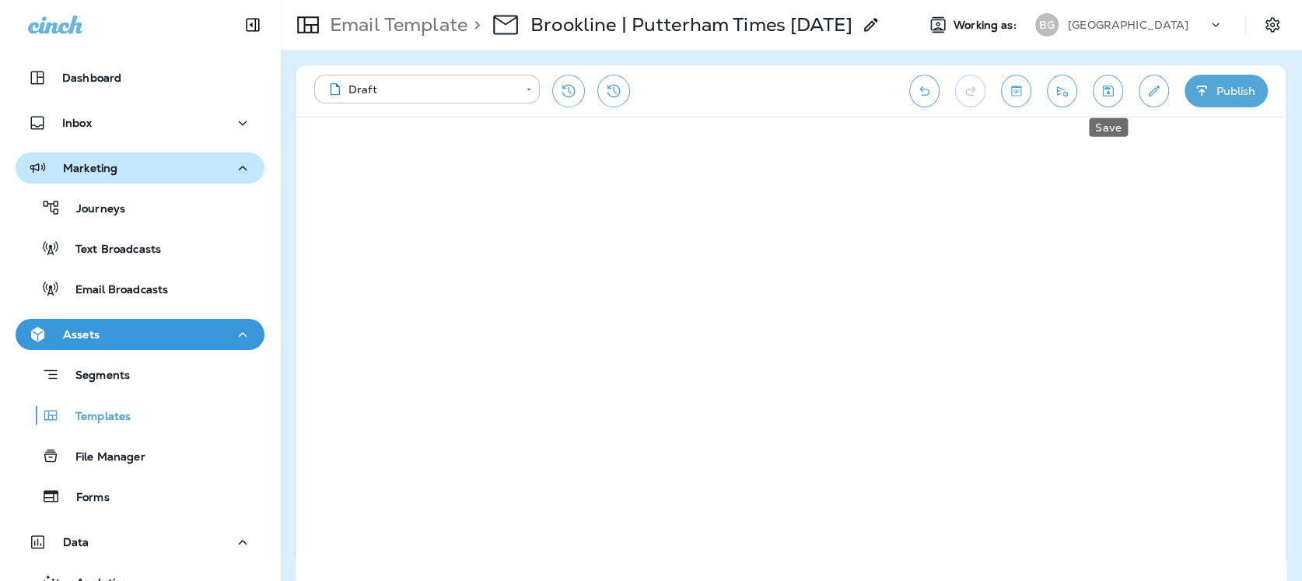
click at [1107, 92] on icon "Save" at bounding box center [1108, 91] width 11 height 11
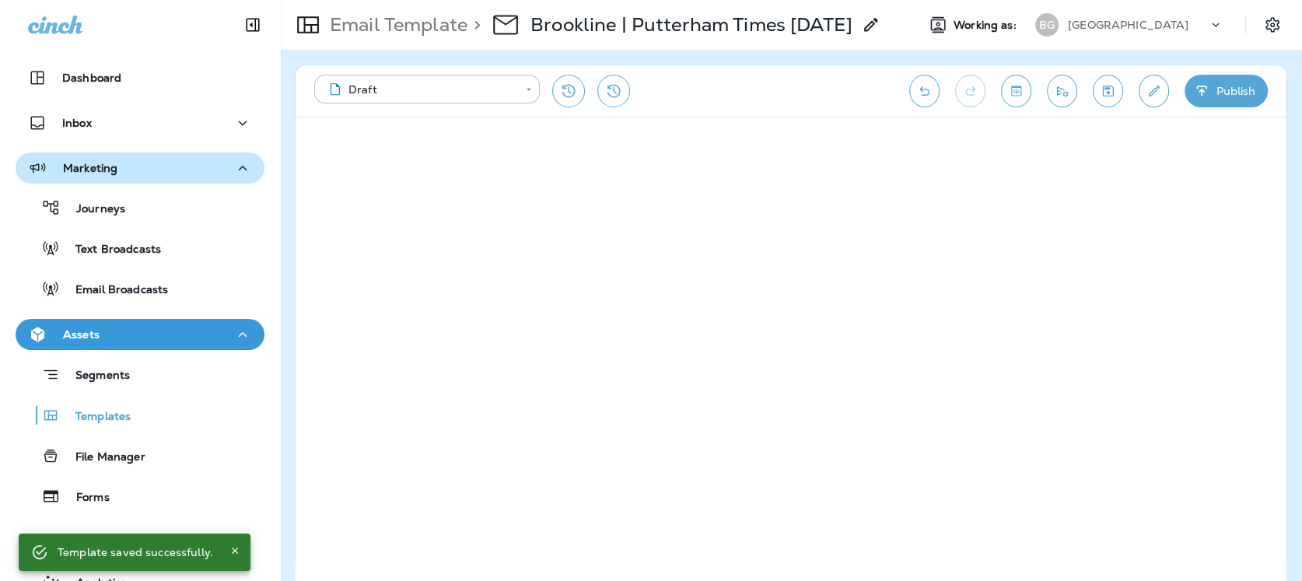
click at [1020, 93] on icon "Toggle preview" at bounding box center [1016, 91] width 16 height 16
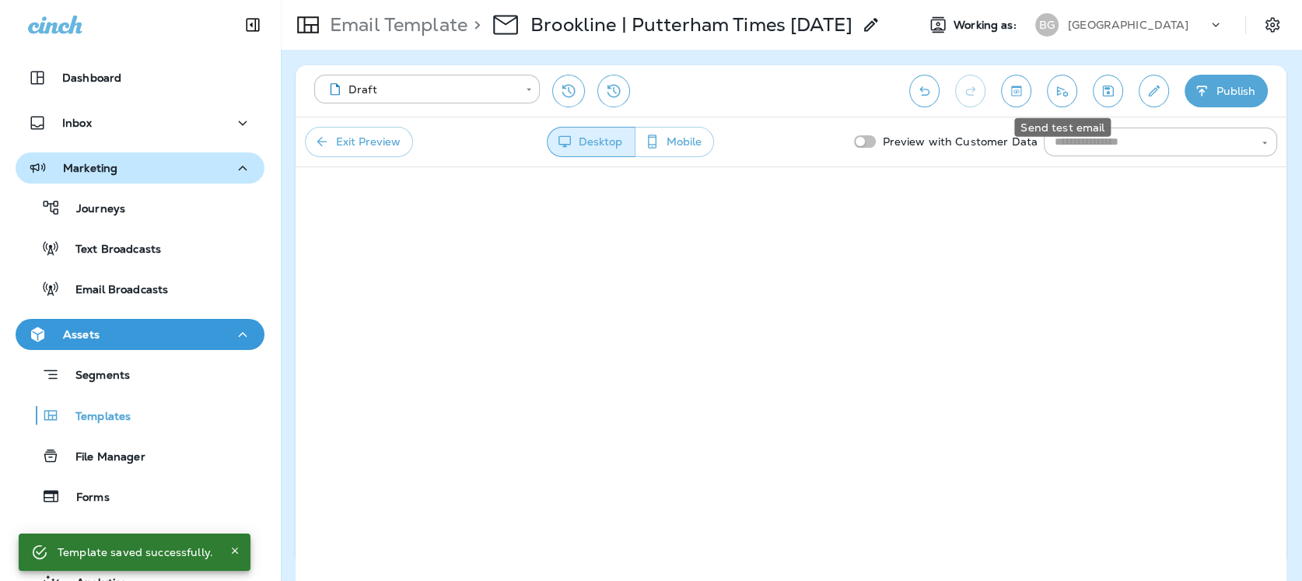
click at [1065, 92] on icon "Send test email" at bounding box center [1062, 91] width 11 height 10
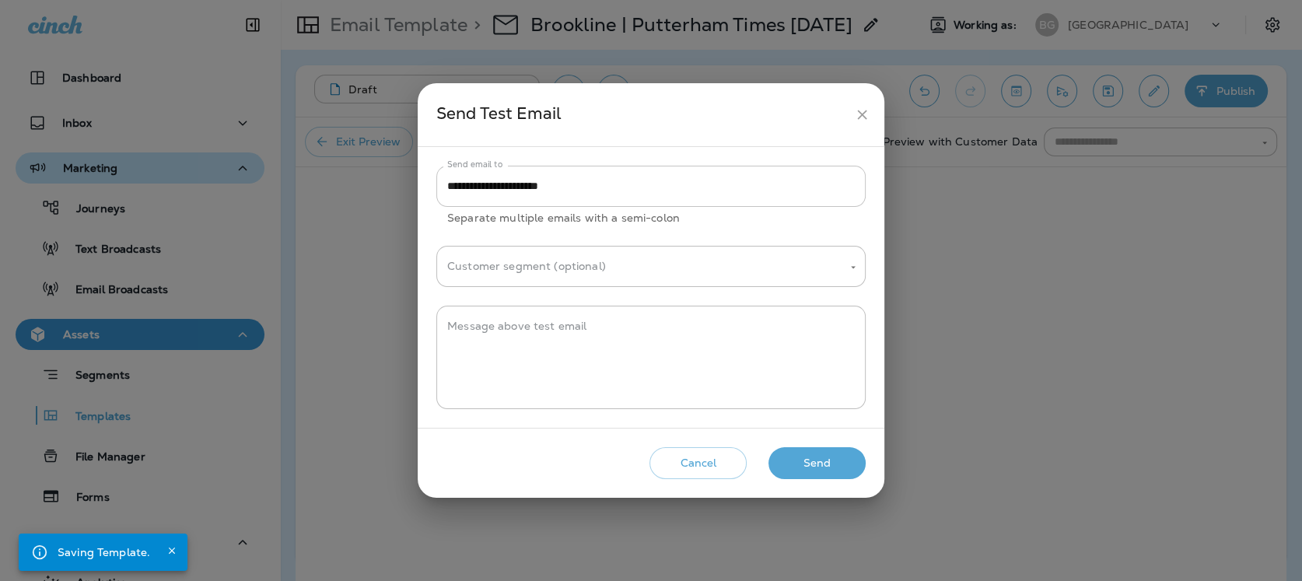
click at [609, 183] on input "**********" at bounding box center [650, 186] width 429 height 41
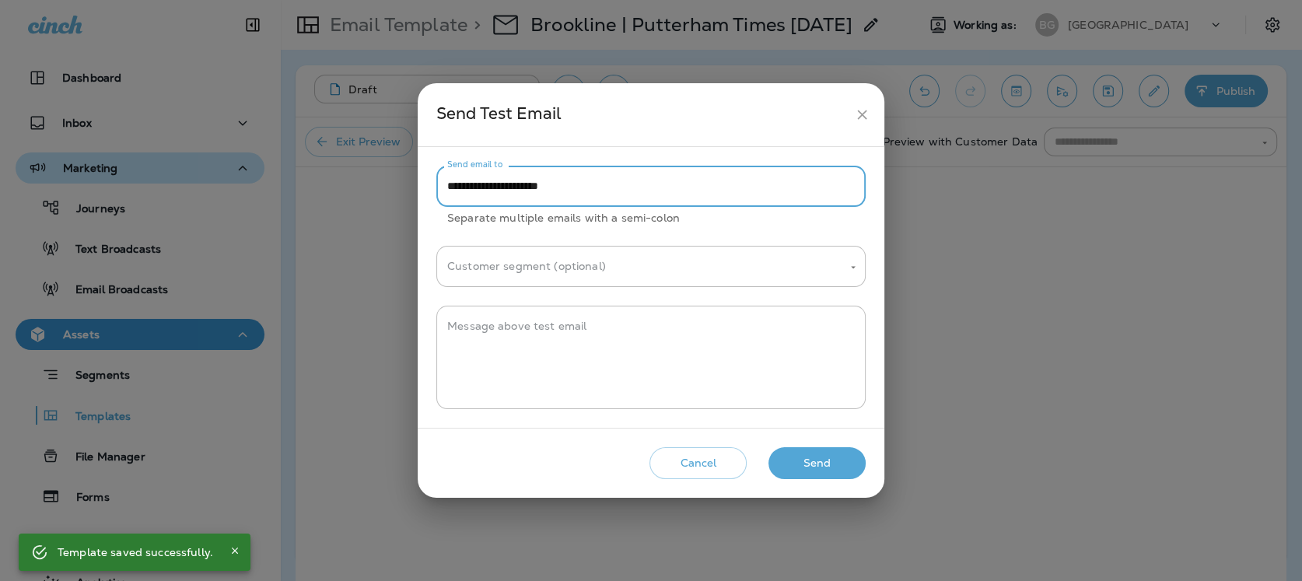
click at [609, 183] on input "**********" at bounding box center [650, 186] width 429 height 41
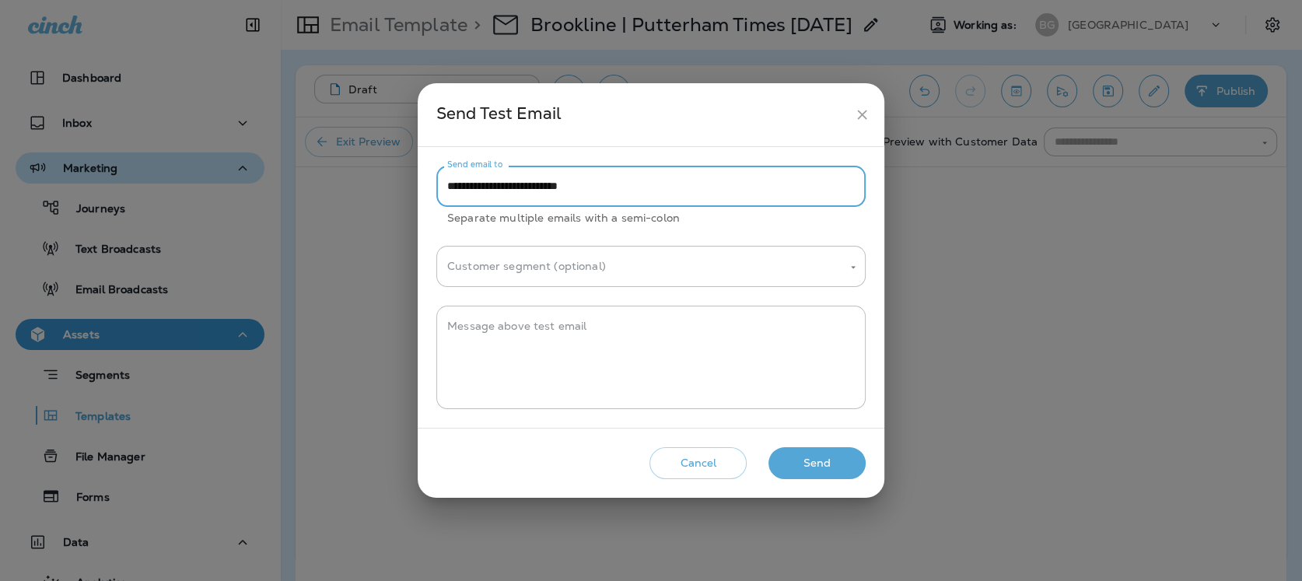
type input "**********"
click at [815, 460] on button "Send" at bounding box center [816, 463] width 97 height 32
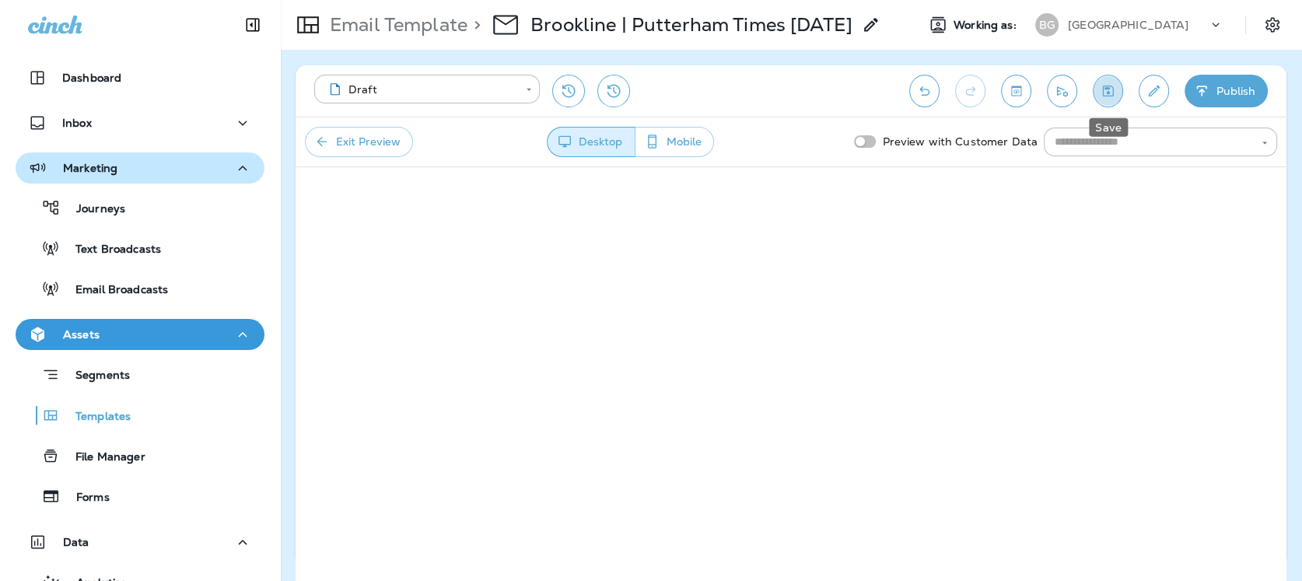
click at [1115, 92] on icon "Save" at bounding box center [1108, 91] width 16 height 16
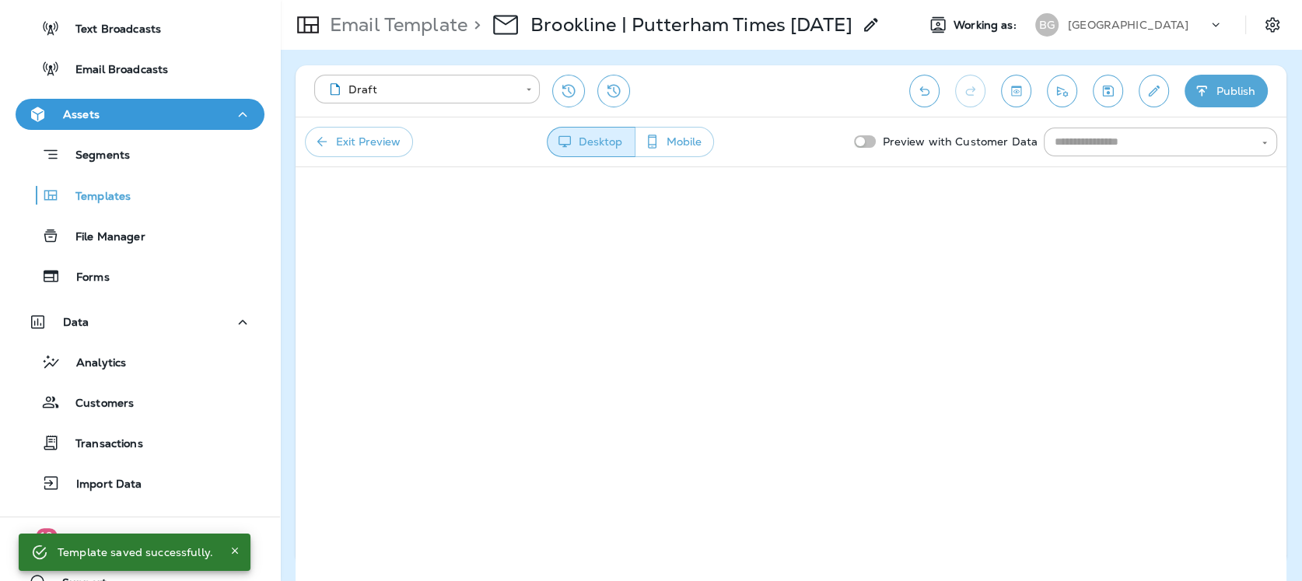
scroll to position [246, 0]
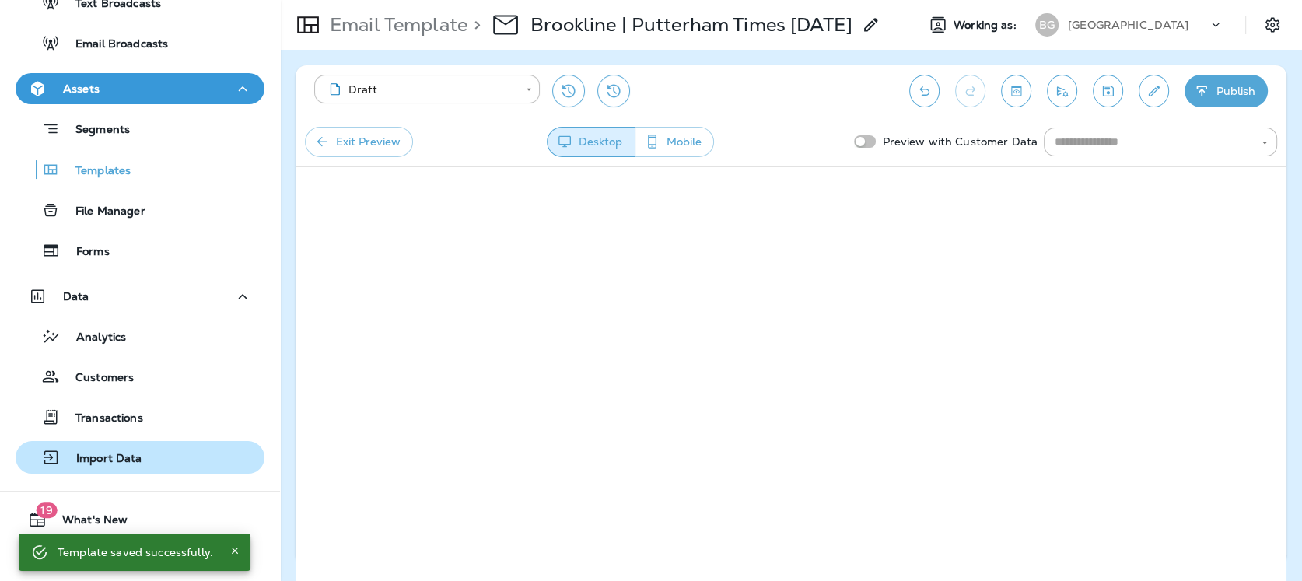
click at [104, 459] on p "Import Data" at bounding box center [102, 459] width 82 height 15
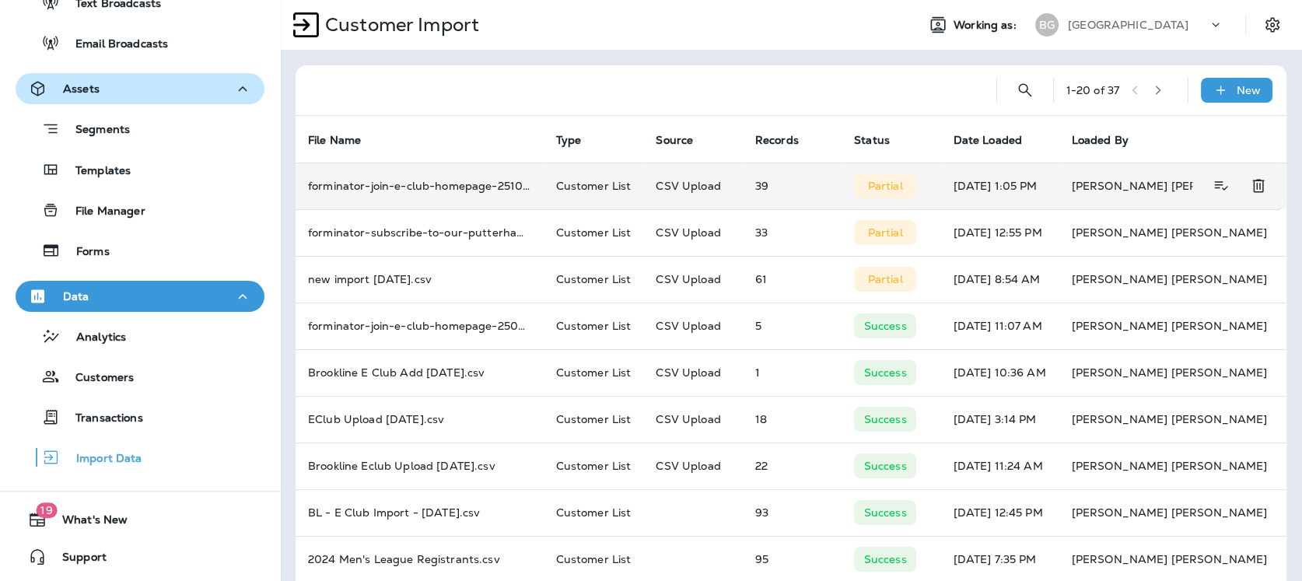
click at [874, 188] on p "Partial" at bounding box center [885, 186] width 35 height 12
